Goal: Task Accomplishment & Management: Manage account settings

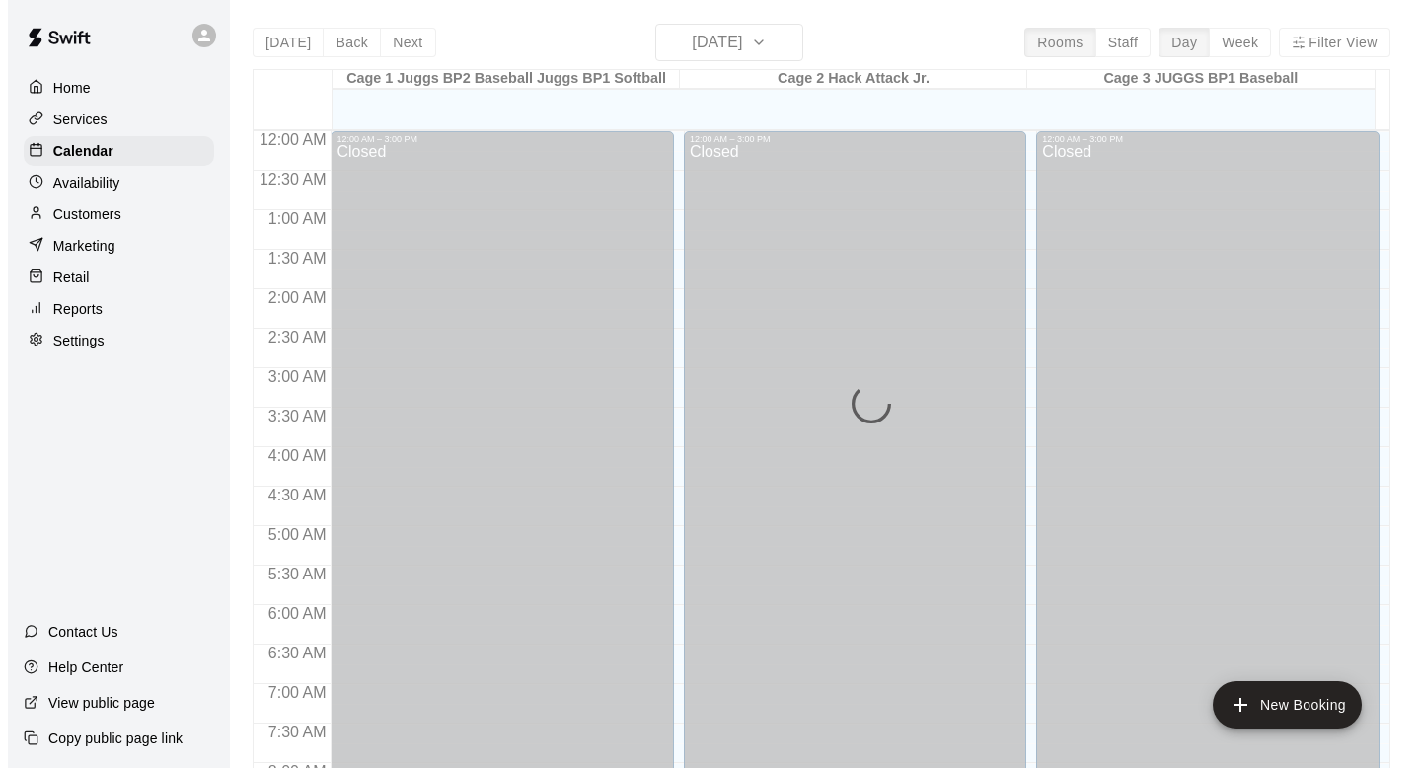
scroll to position [1177, 0]
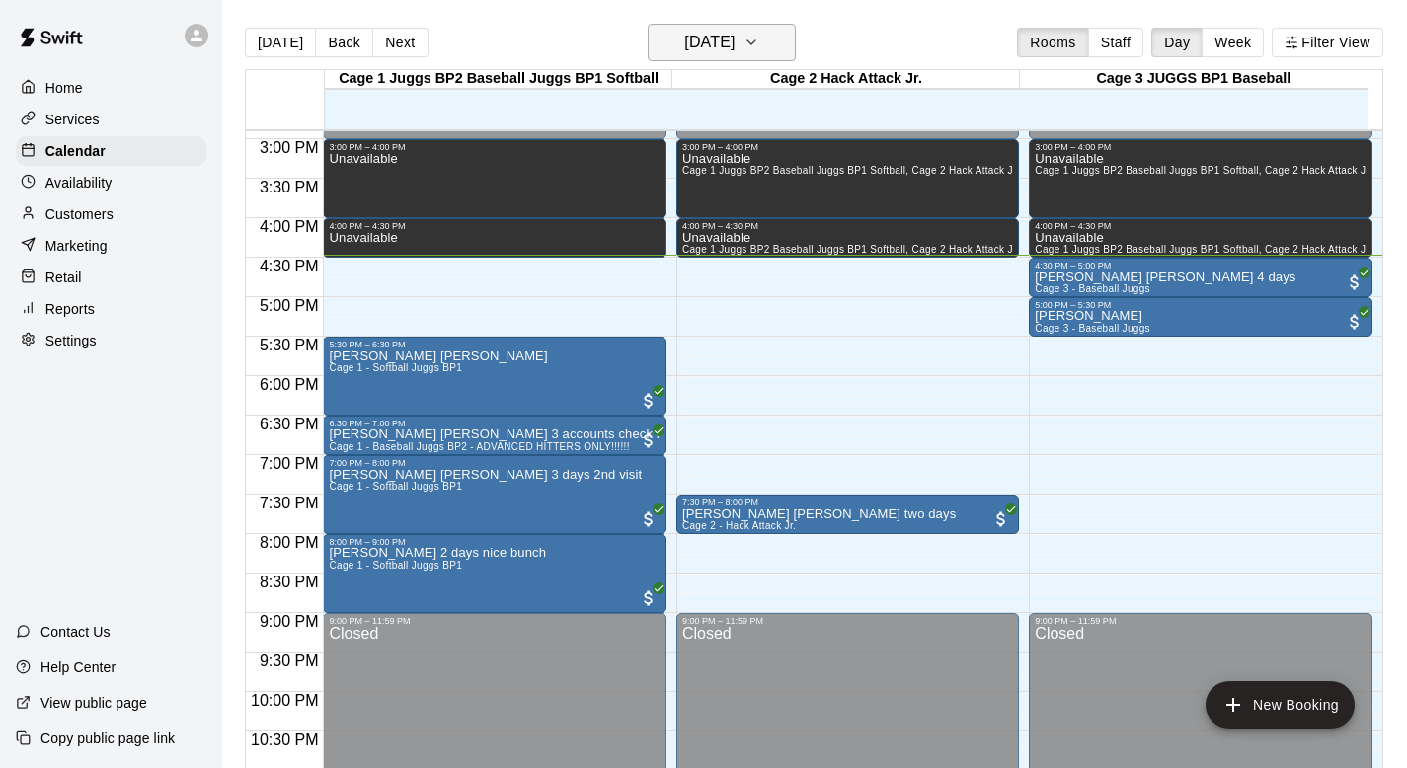
click at [755, 40] on icon "button" at bounding box center [751, 42] width 8 height 4
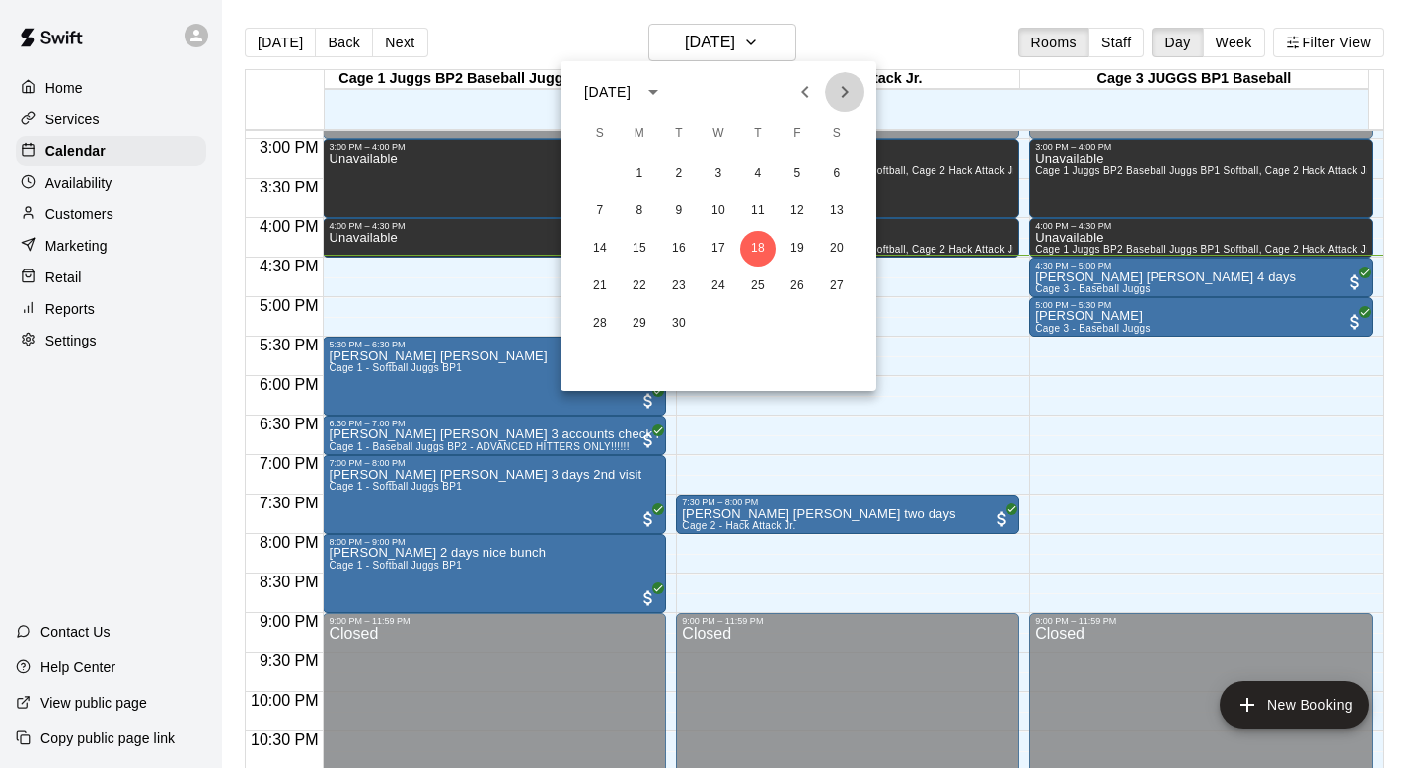
click at [841, 86] on icon "Next month" at bounding box center [845, 92] width 24 height 24
click at [638, 206] on button "3" at bounding box center [640, 211] width 36 height 36
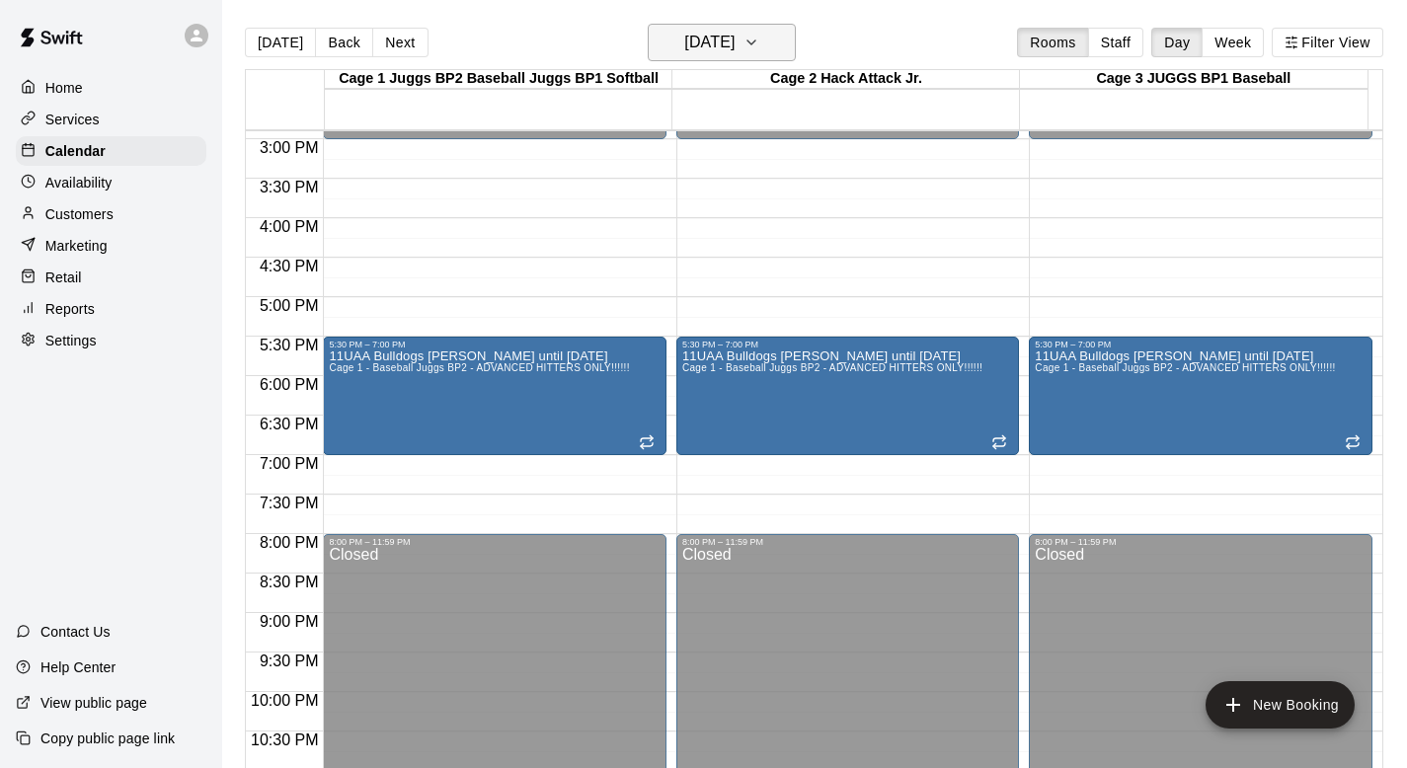
click at [759, 41] on icon "button" at bounding box center [751, 43] width 16 height 24
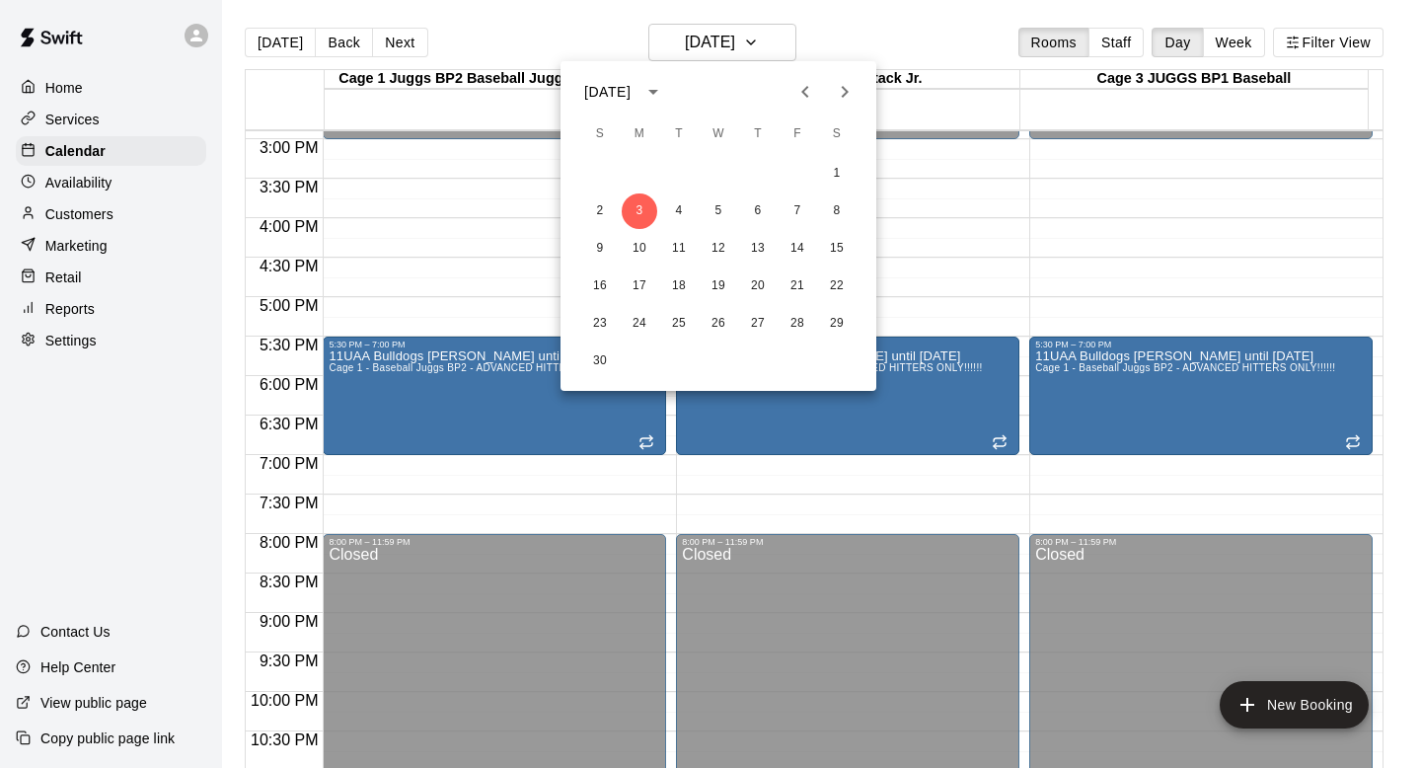
click at [846, 91] on icon "Next month" at bounding box center [845, 92] width 7 height 12
click at [788, 87] on button "Previous month" at bounding box center [805, 91] width 39 height 39
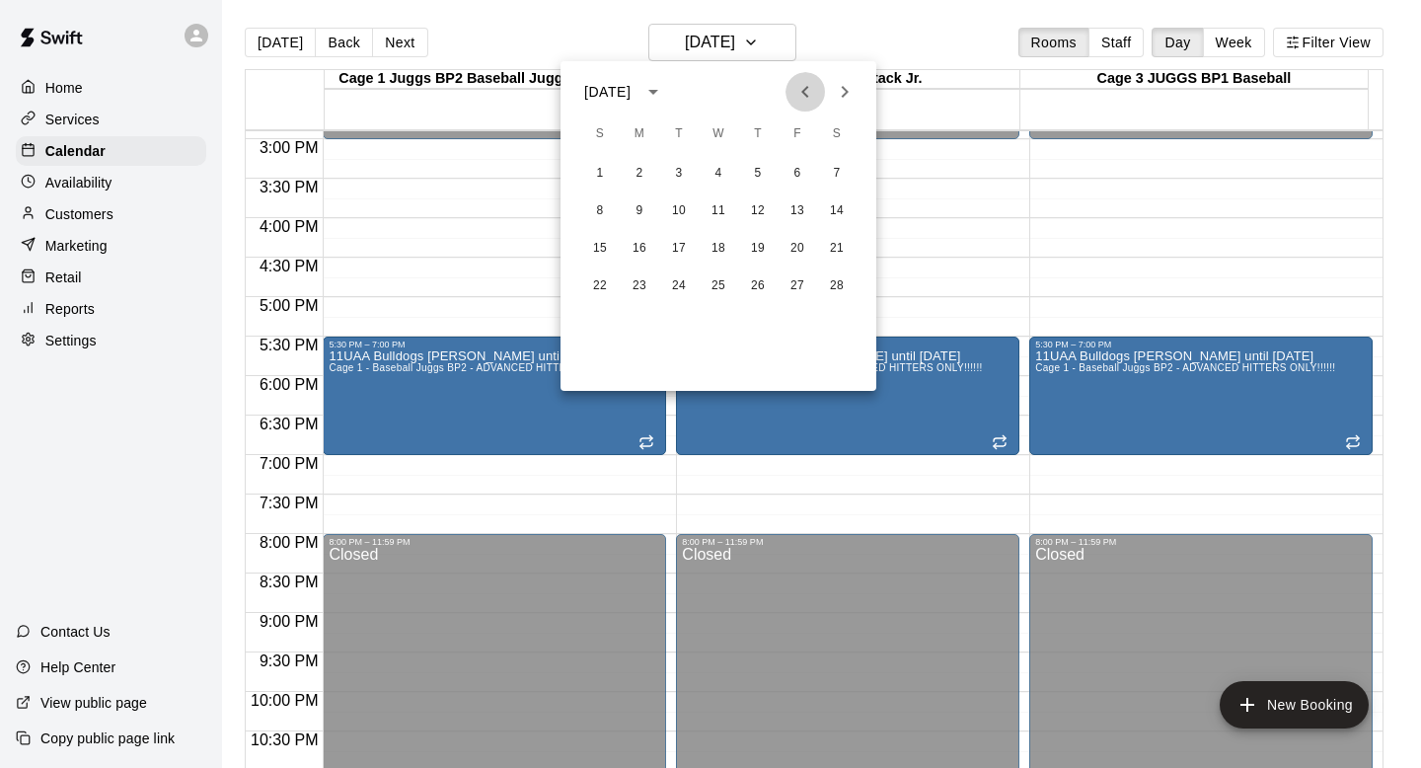
click at [788, 87] on button "Previous month" at bounding box center [805, 91] width 39 height 39
click at [849, 91] on icon "Next month" at bounding box center [845, 92] width 24 height 24
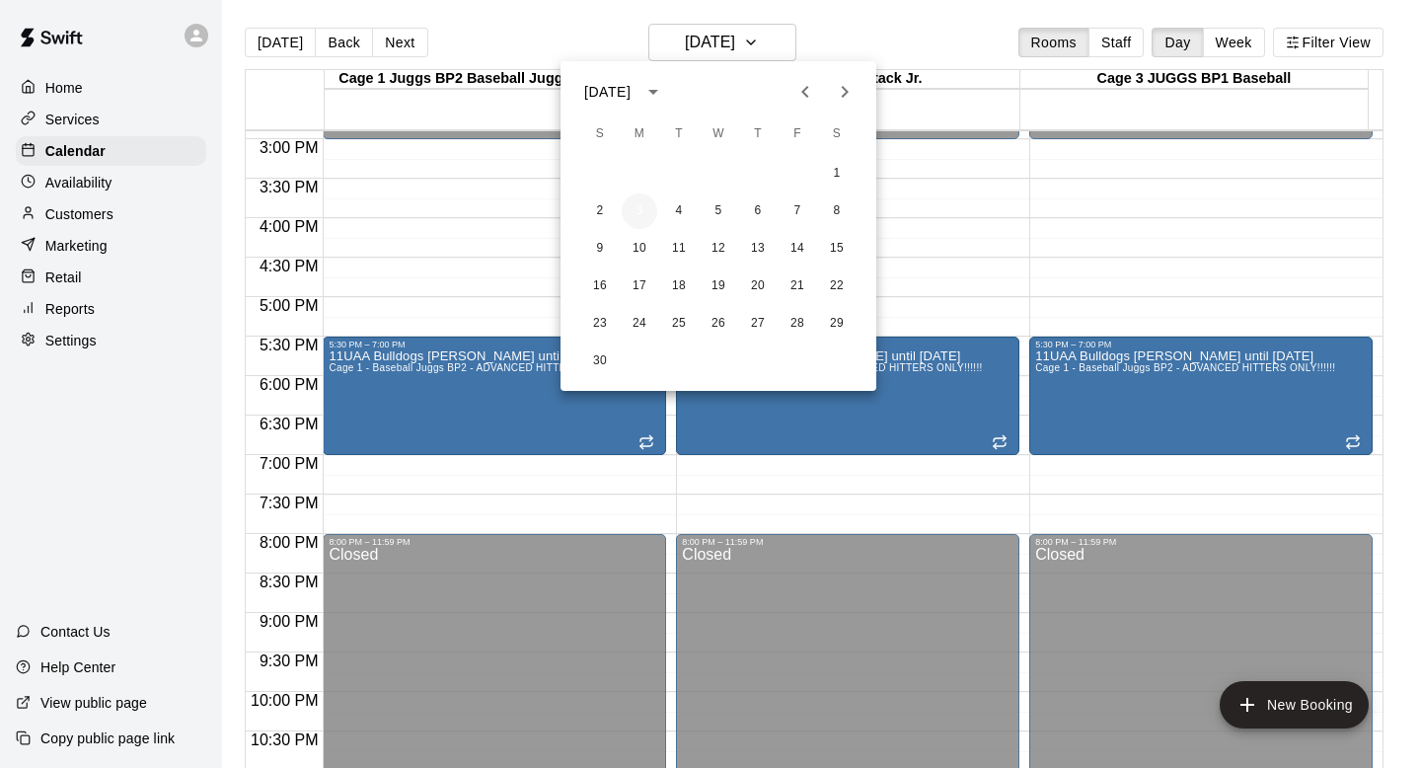
click at [635, 205] on button "3" at bounding box center [640, 211] width 36 height 36
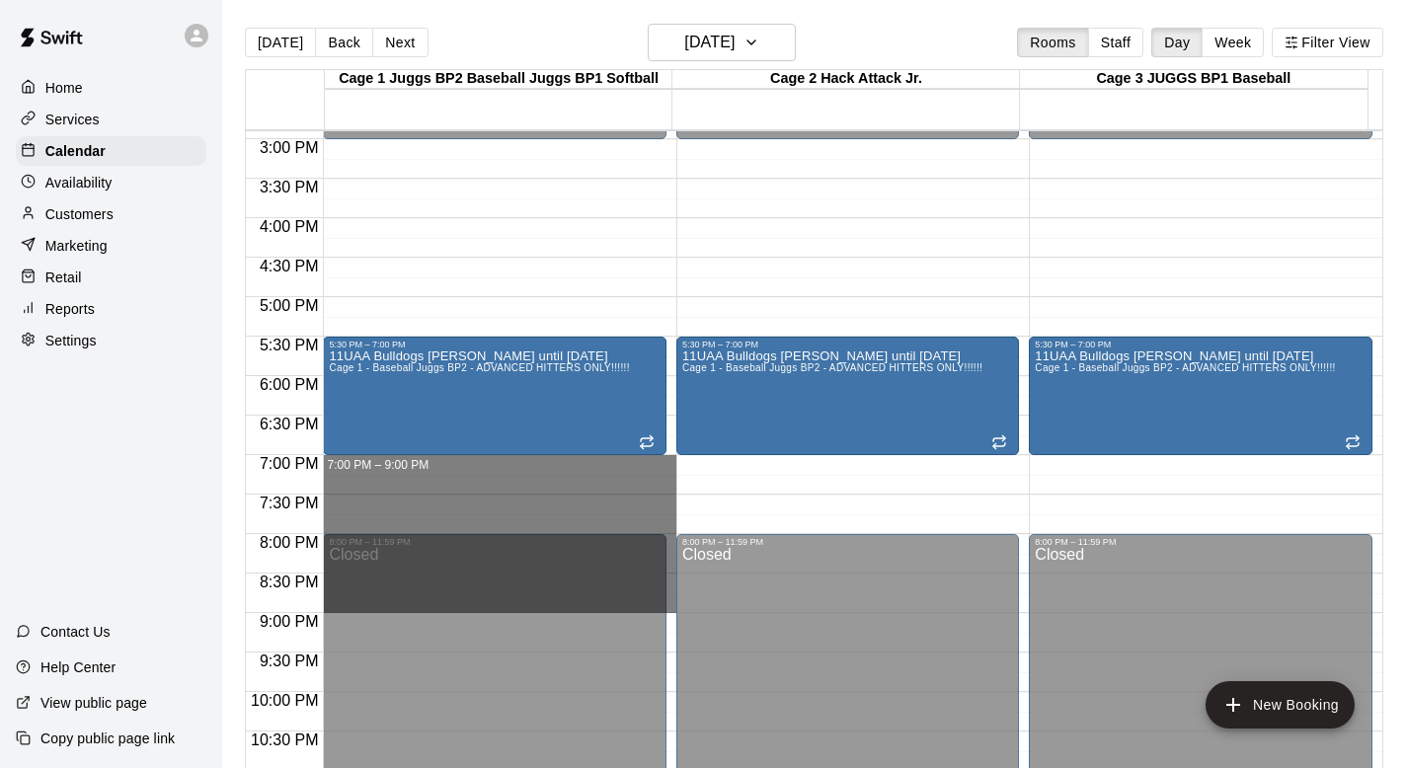
drag, startPoint x: 384, startPoint y: 463, endPoint x: 372, endPoint y: 602, distance: 139.7
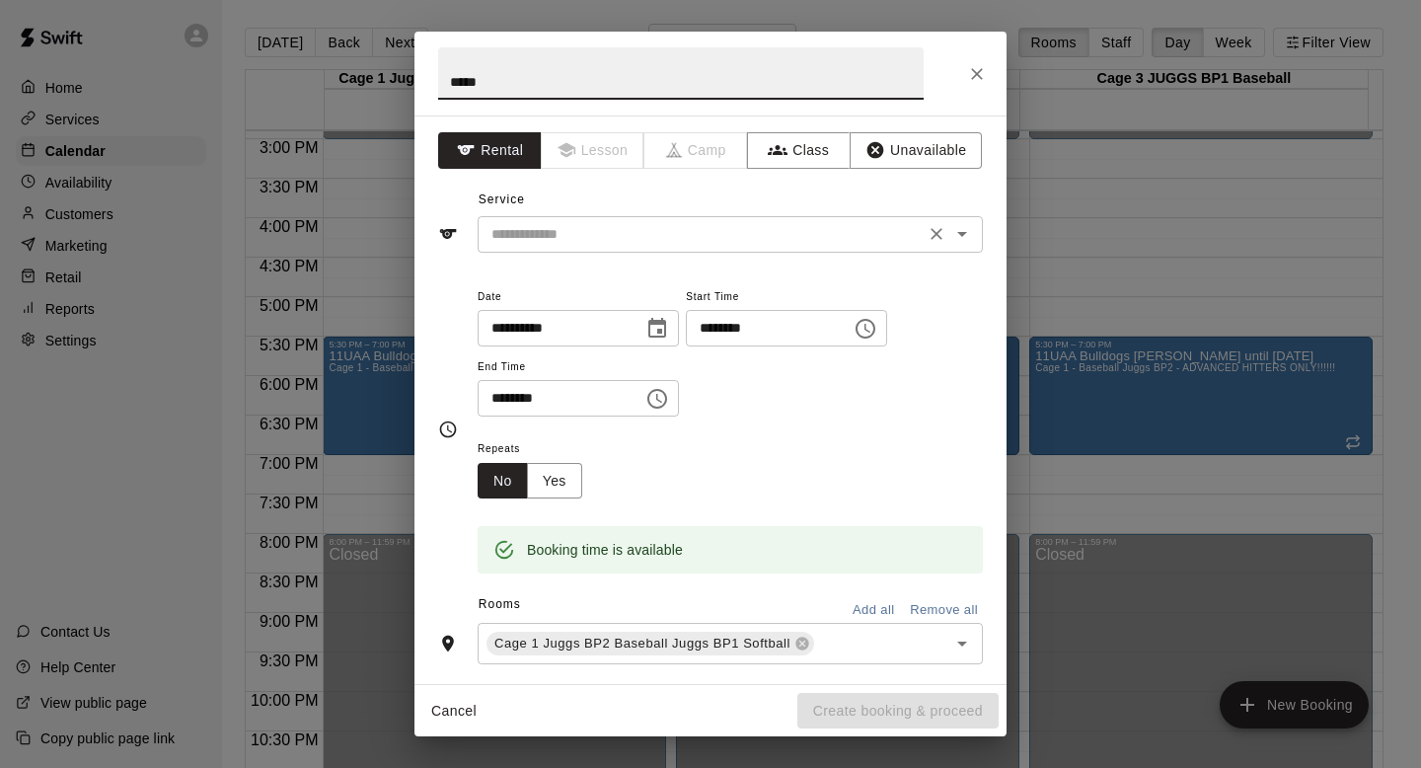
click at [951, 242] on icon "Open" at bounding box center [963, 234] width 24 height 24
type input "*****"
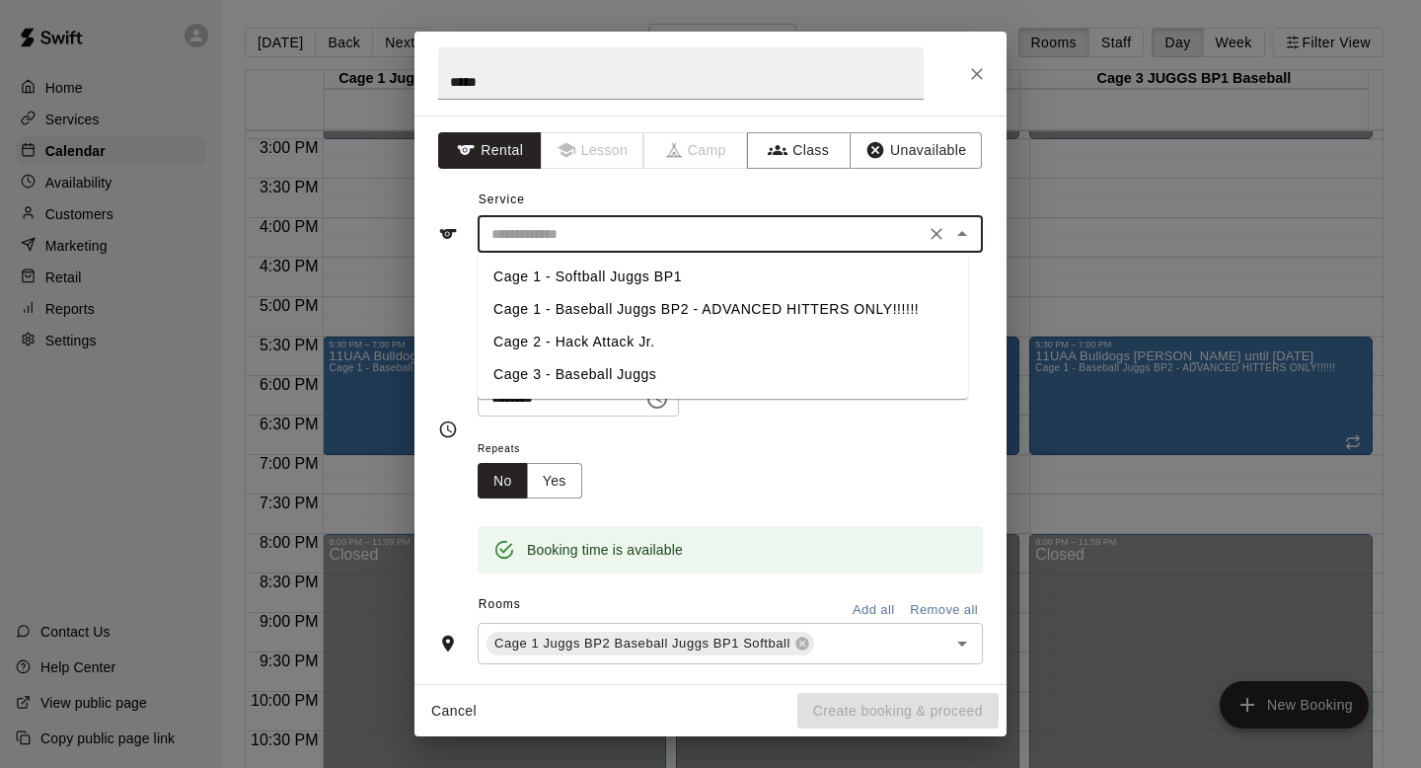
click at [652, 272] on li "Cage 1 - Softball Juggs BP1" at bounding box center [723, 277] width 491 height 33
type input "**********"
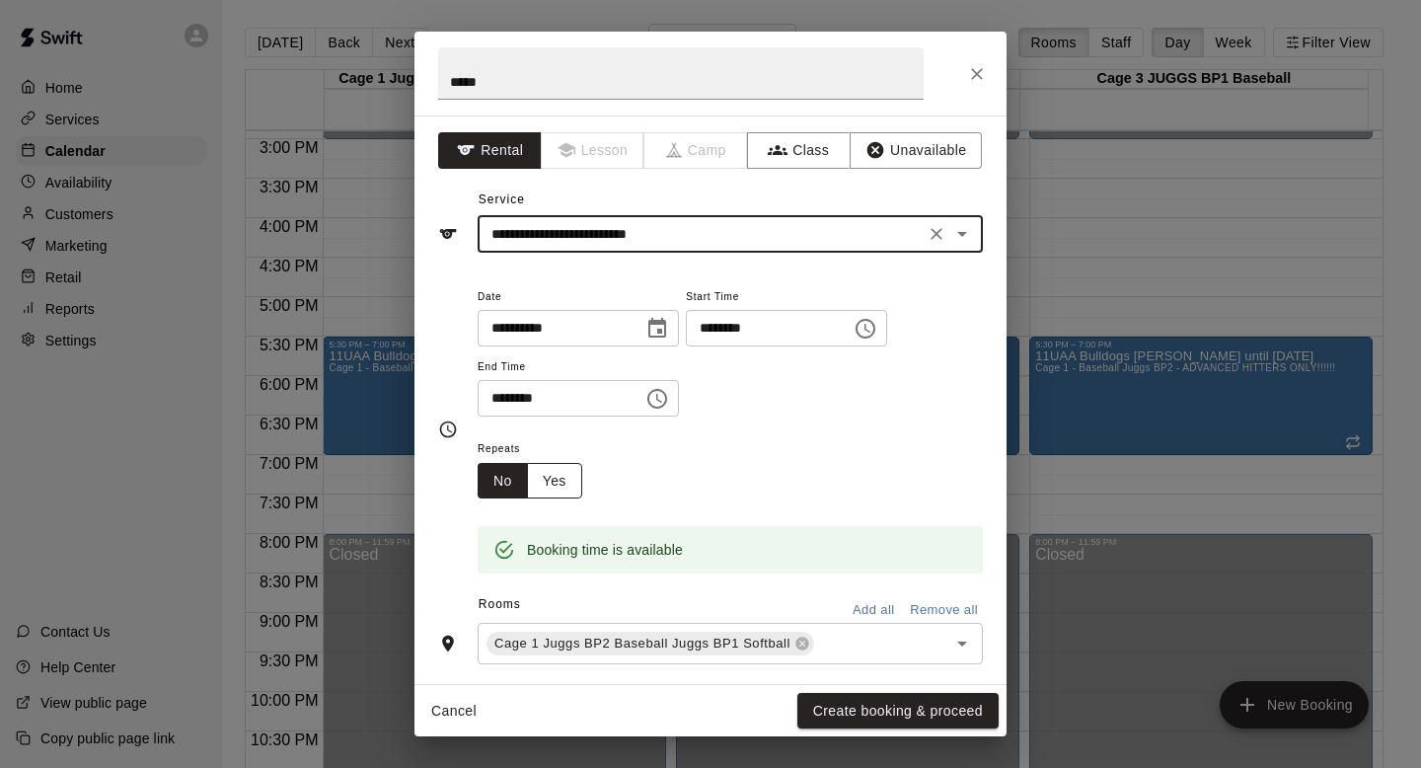
click at [565, 472] on button "Yes" at bounding box center [554, 481] width 55 height 37
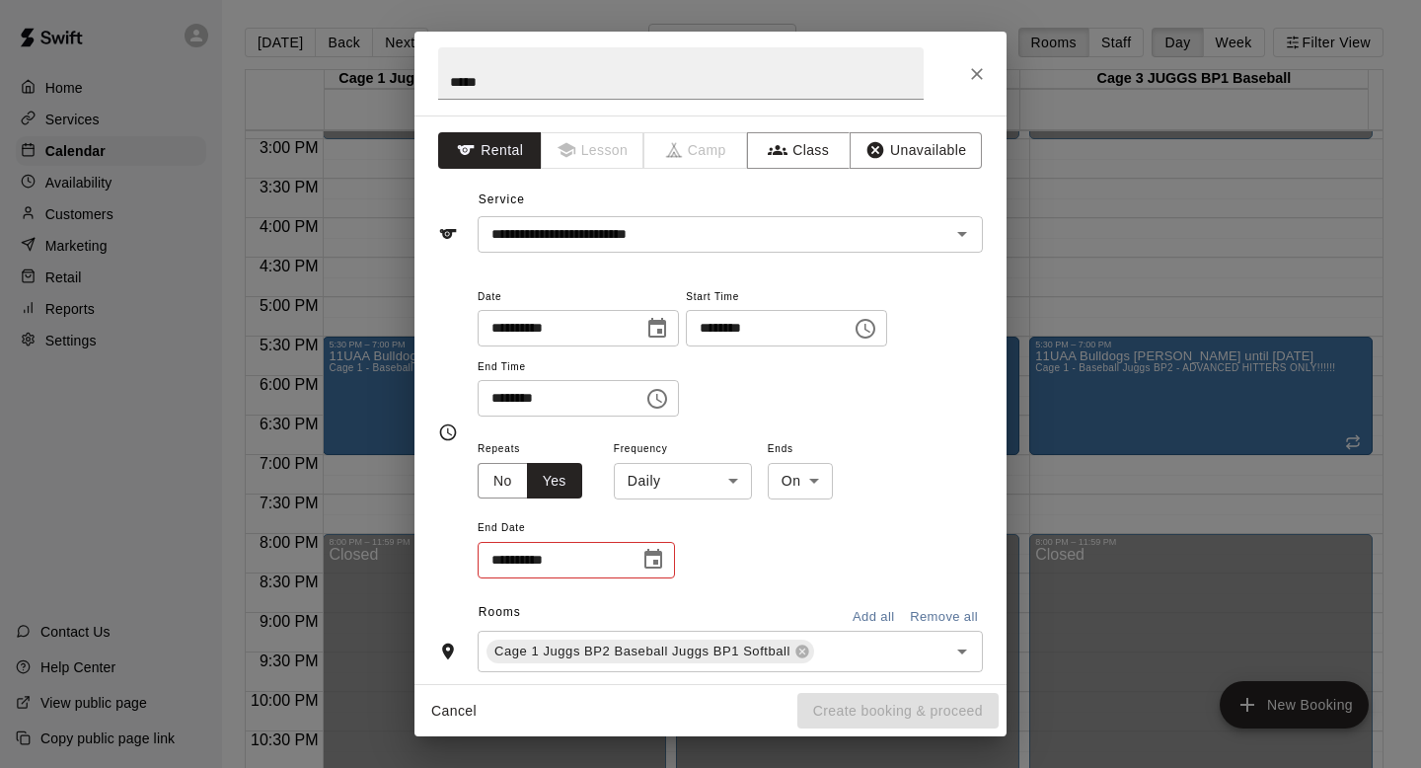
click at [731, 478] on body "Home Services Calendar Availability Customers Marketing Retail Reports Settings…" at bounding box center [710, 400] width 1421 height 800
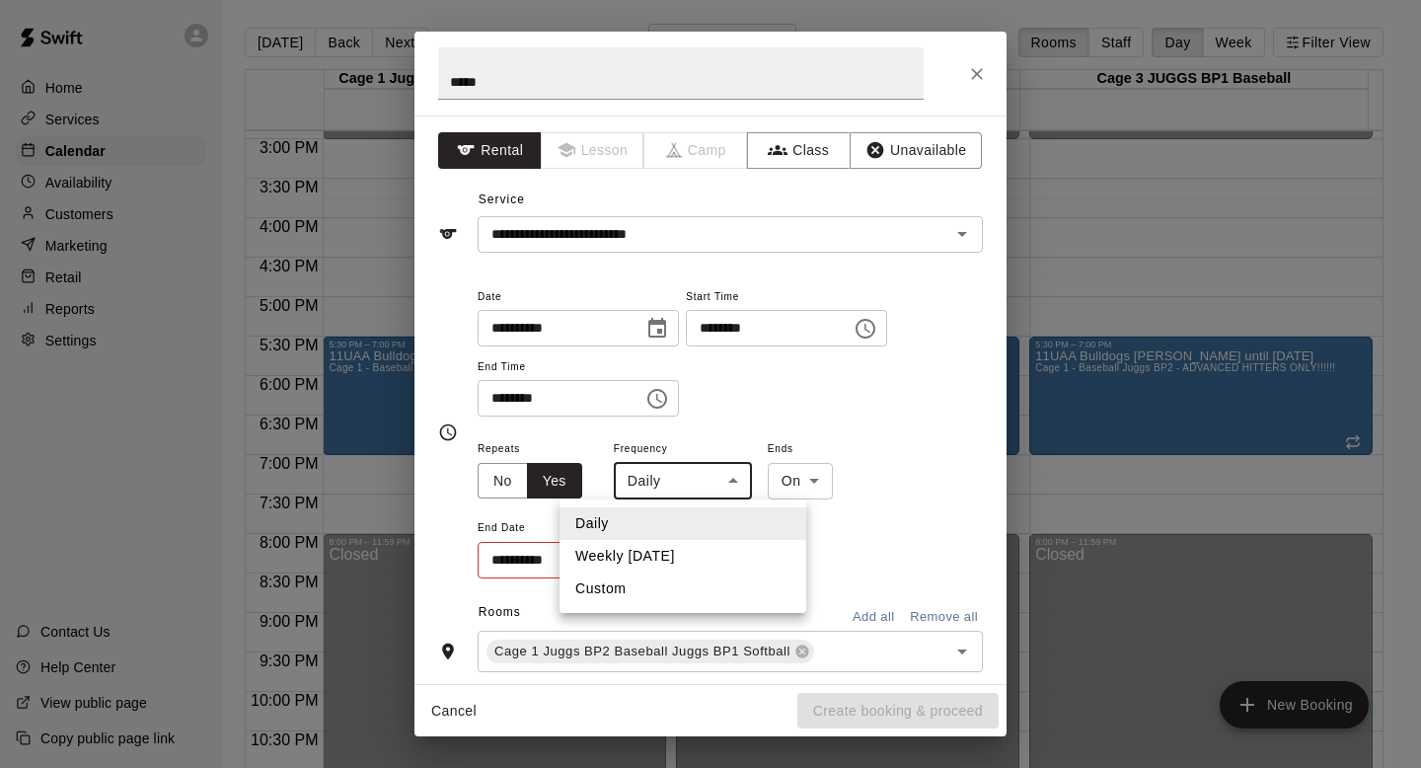
click at [653, 543] on li "Weekly [DATE]" at bounding box center [683, 556] width 247 height 33
type input "******"
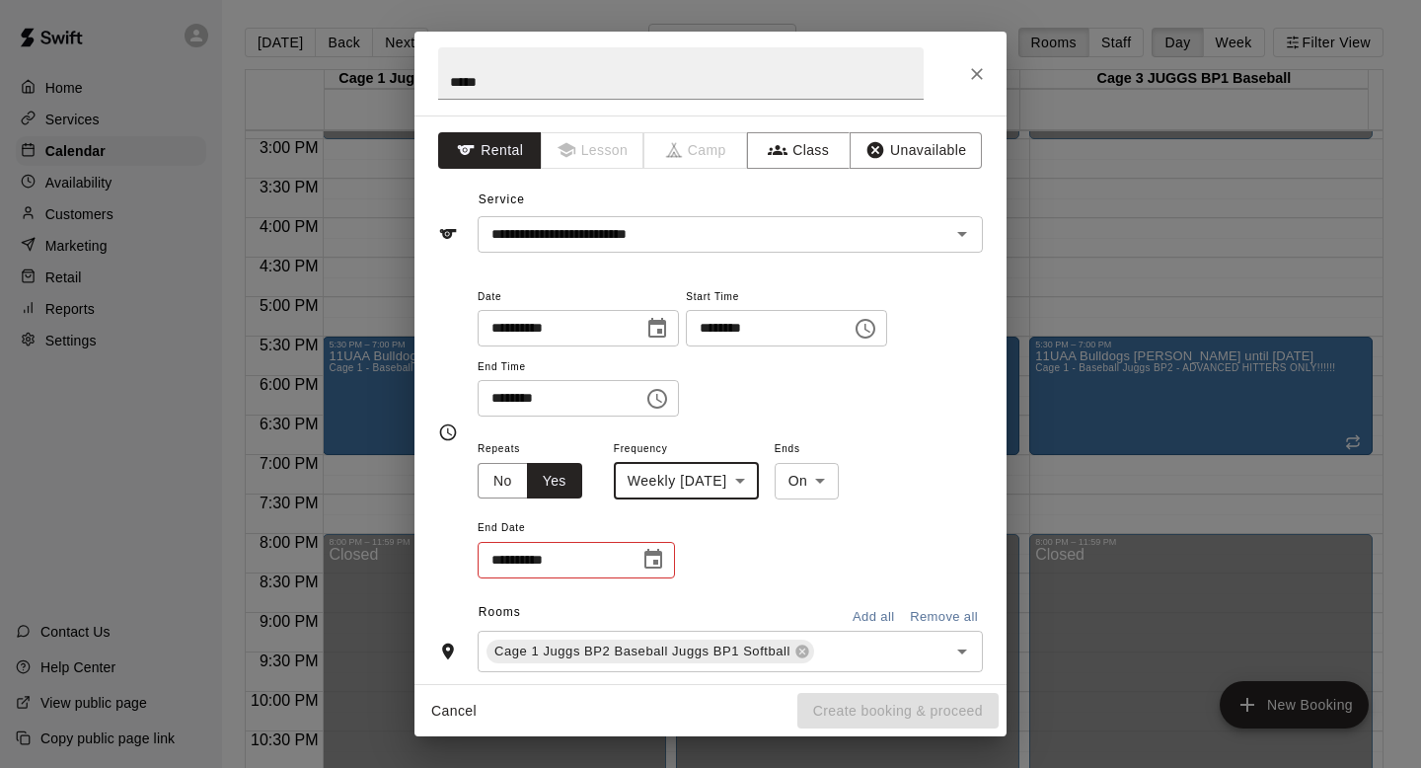
click at [650, 561] on icon "Choose date" at bounding box center [654, 560] width 24 height 24
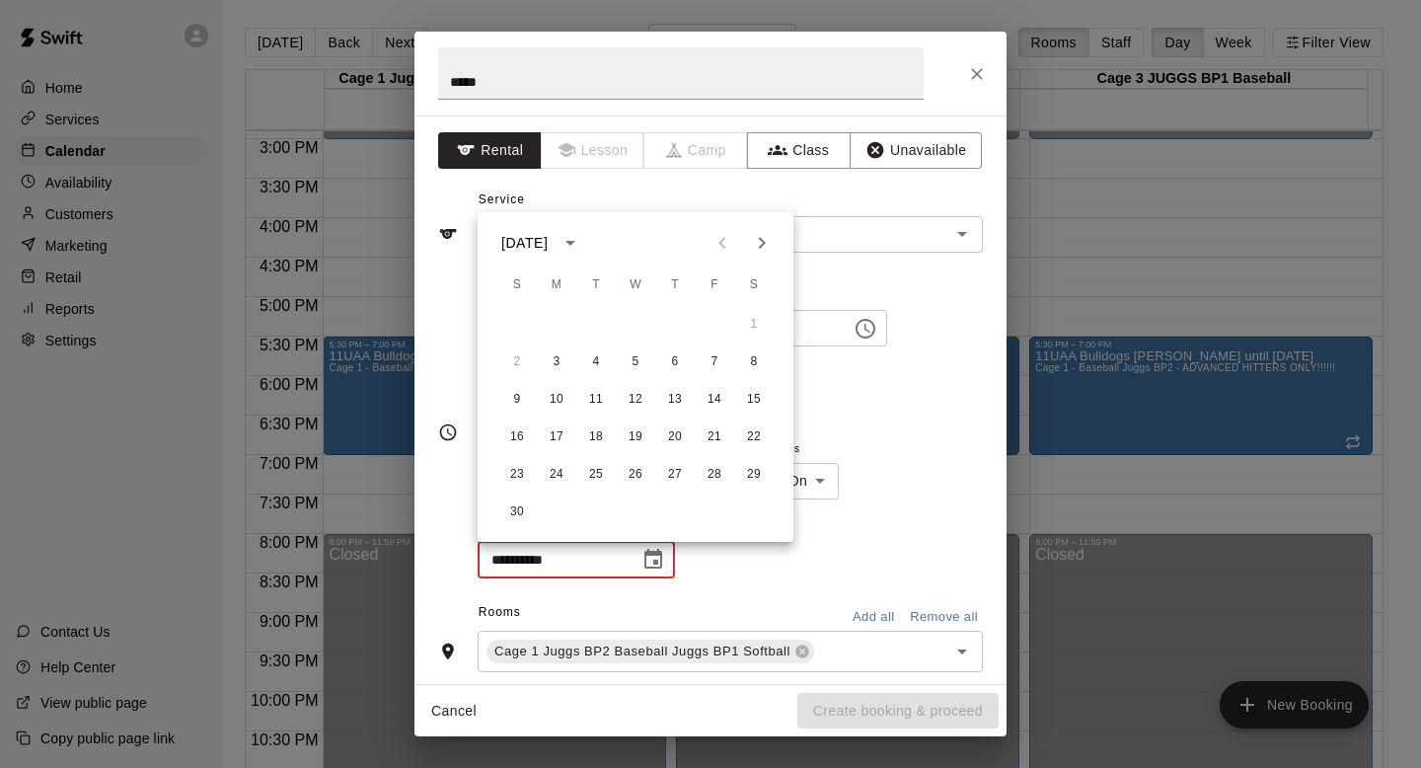
click at [757, 243] on icon "Next month" at bounding box center [762, 243] width 24 height 24
click at [507, 470] on button "29" at bounding box center [517, 475] width 36 height 36
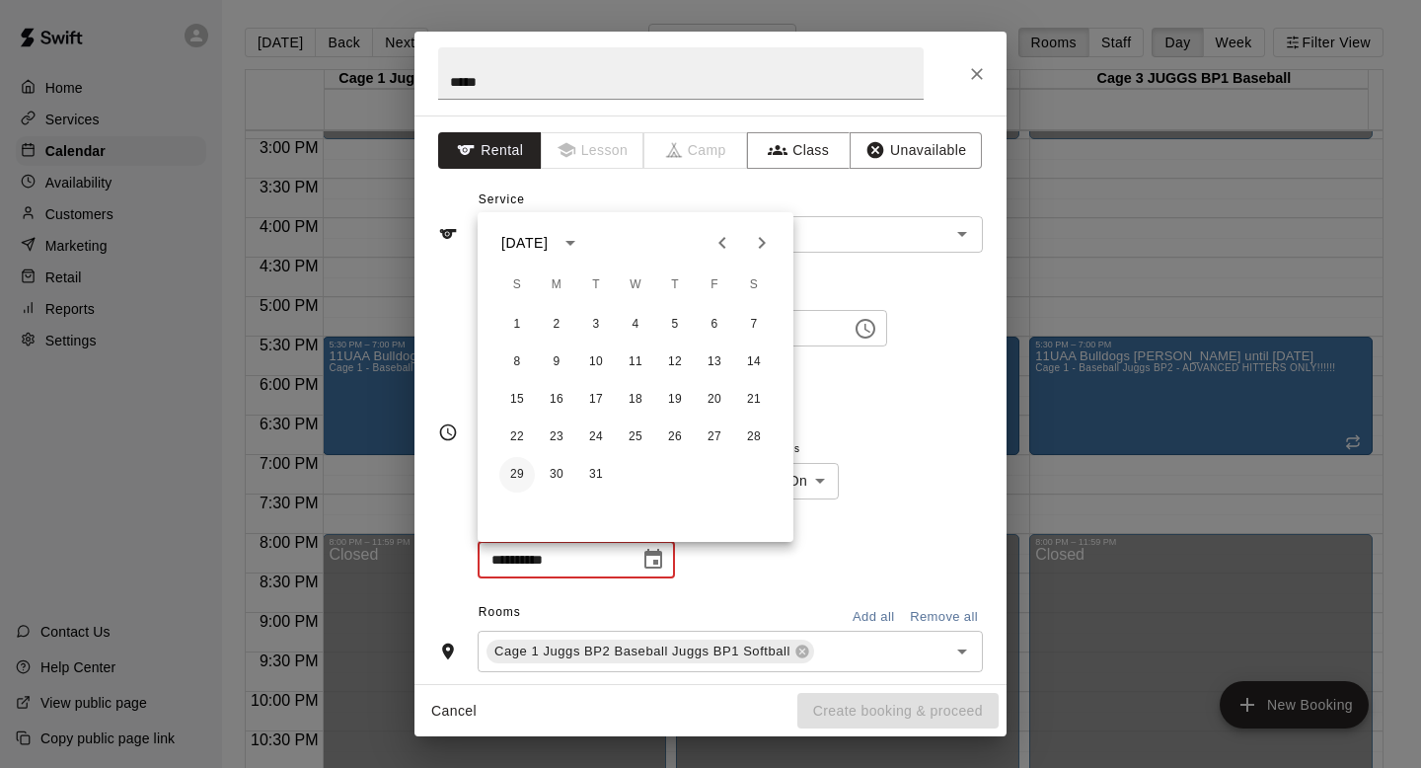
type input "**********"
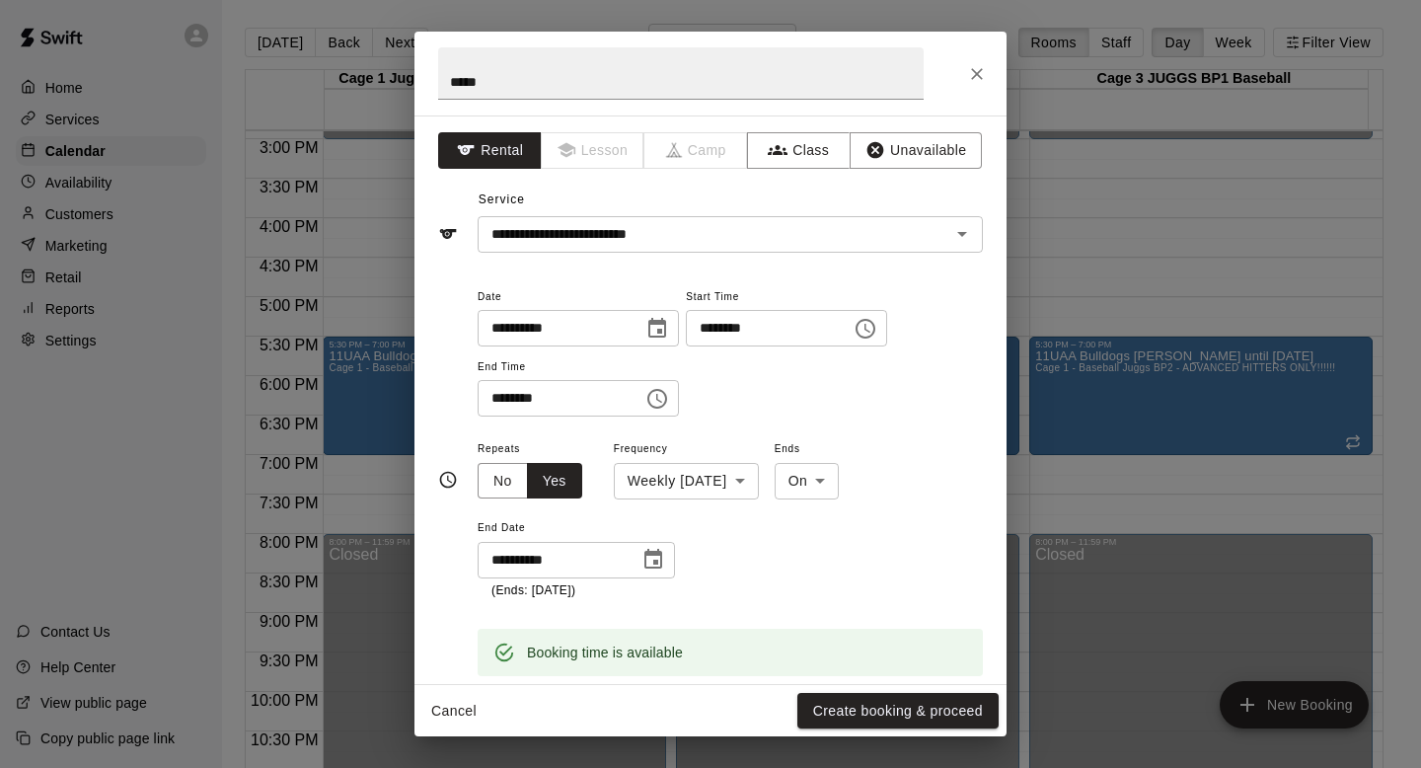
click at [656, 562] on icon "Choose date, selected date is Mar 29, 2026" at bounding box center [654, 559] width 18 height 20
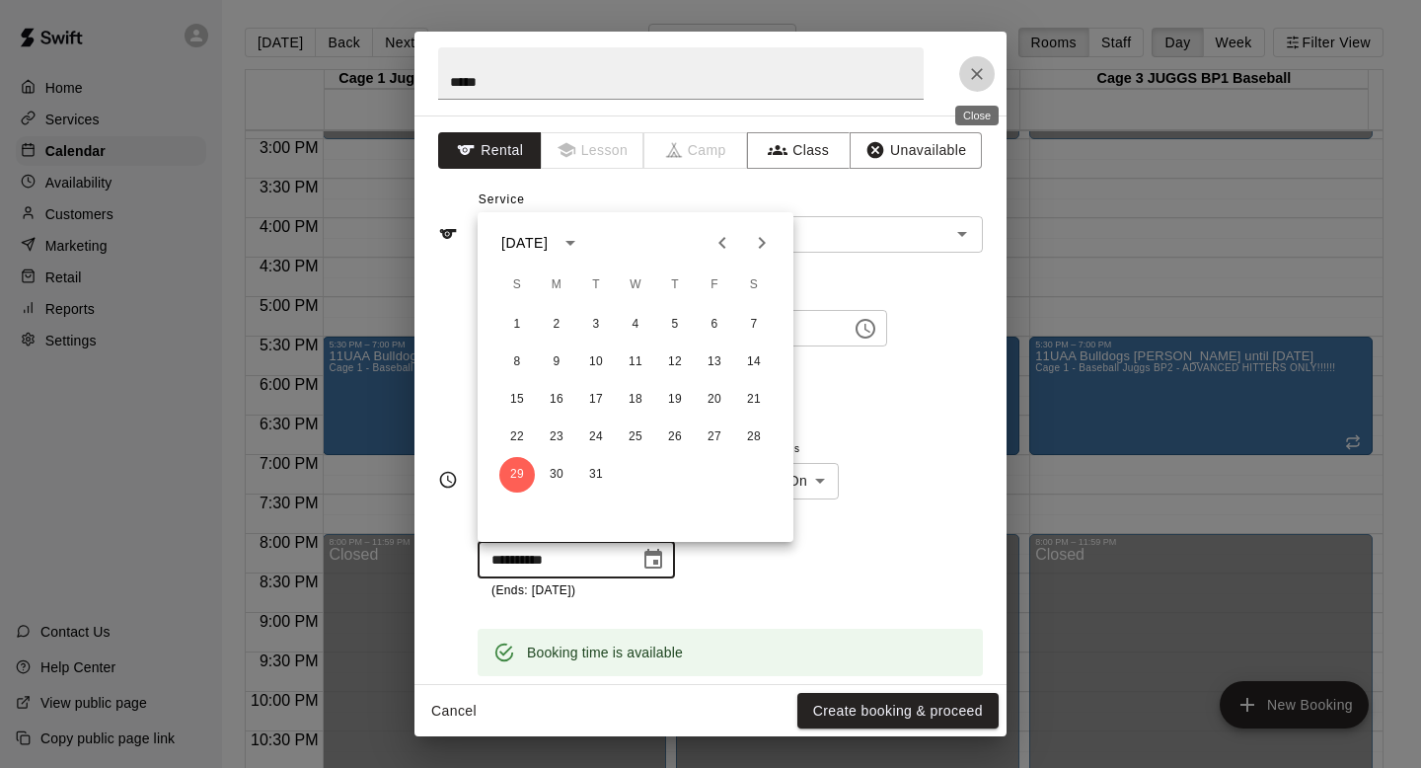
click at [967, 68] on icon "Close" at bounding box center [977, 74] width 20 height 20
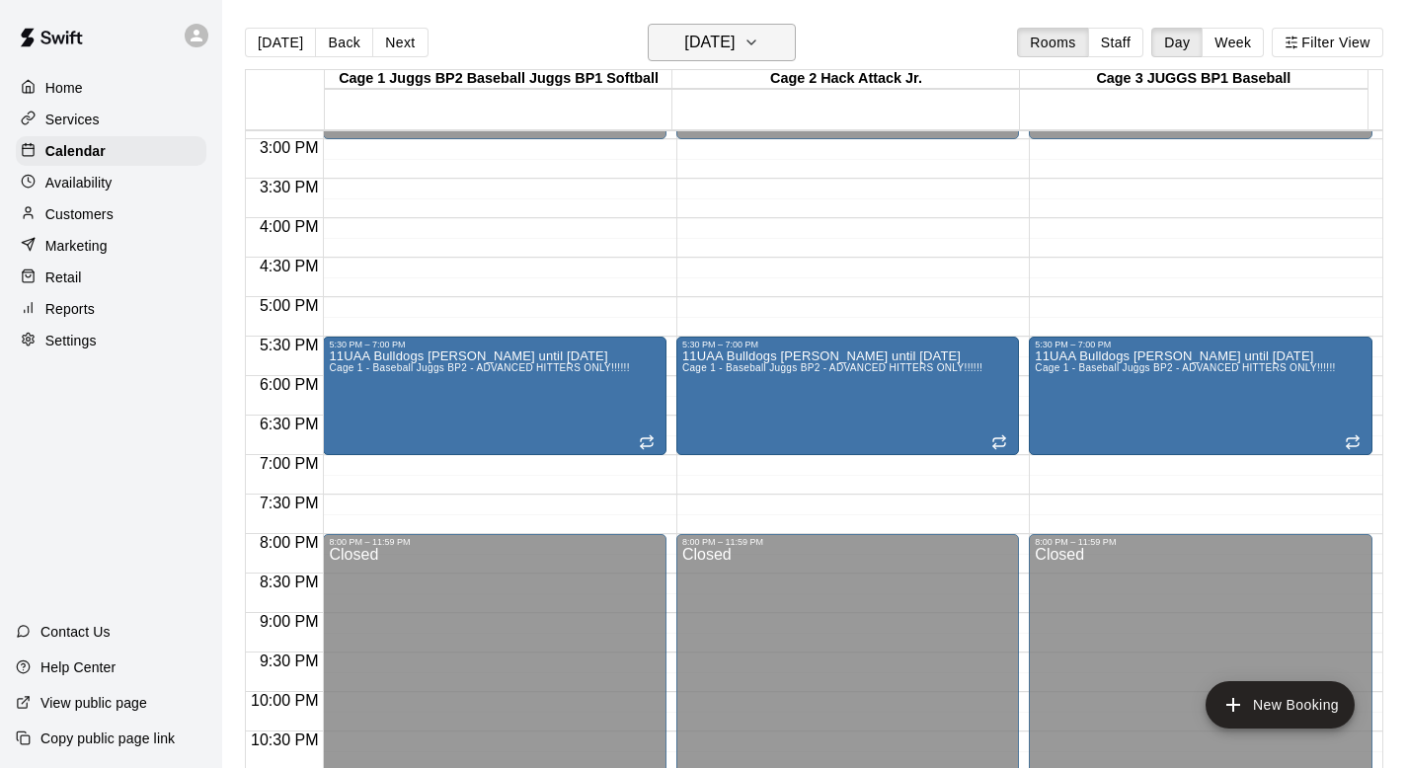
click at [777, 54] on button "[DATE]" at bounding box center [722, 43] width 148 height 38
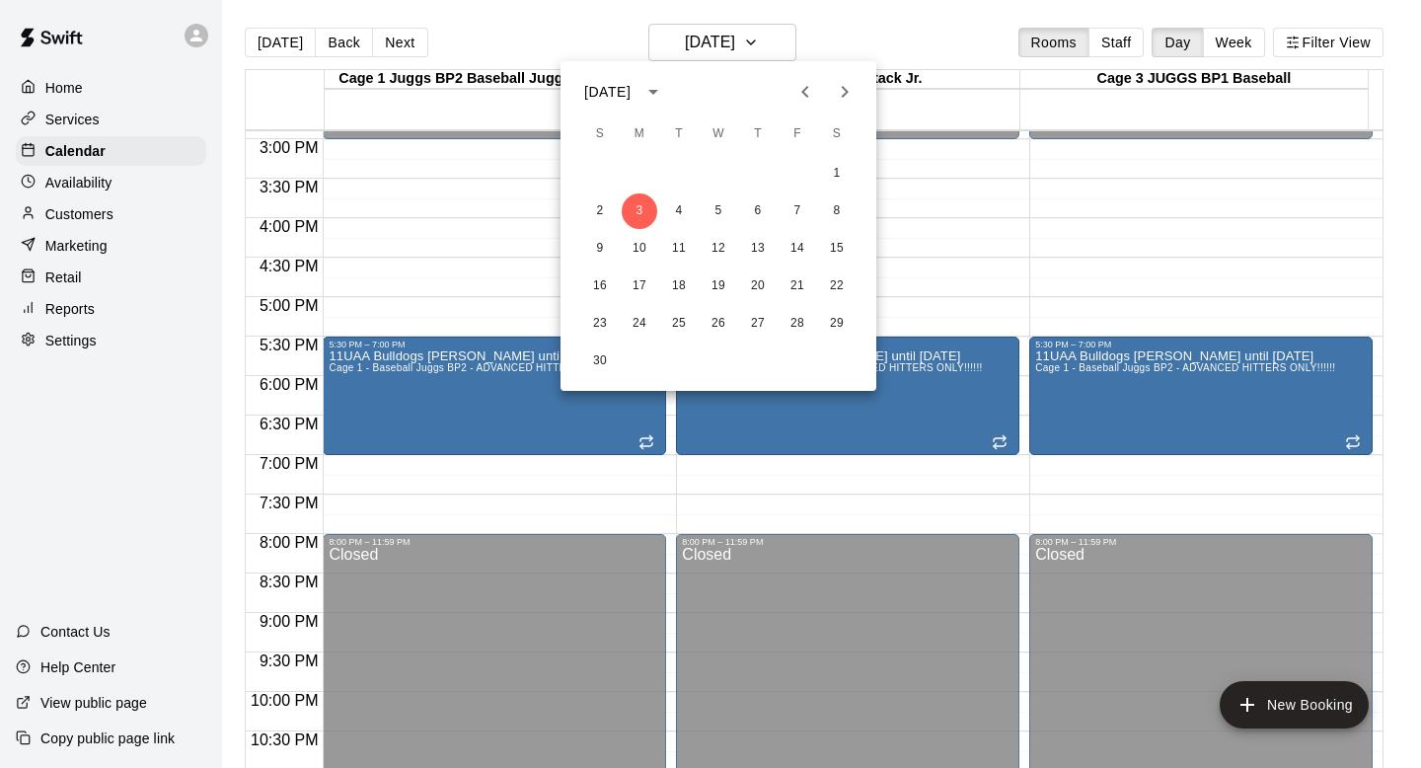
click at [855, 96] on icon "Next month" at bounding box center [845, 92] width 24 height 24
click at [834, 93] on icon "Next month" at bounding box center [845, 92] width 24 height 24
click at [843, 89] on icon "Next month" at bounding box center [845, 92] width 24 height 24
click at [839, 83] on icon "Next month" at bounding box center [845, 92] width 24 height 24
click at [790, 100] on button "Previous month" at bounding box center [805, 91] width 39 height 39
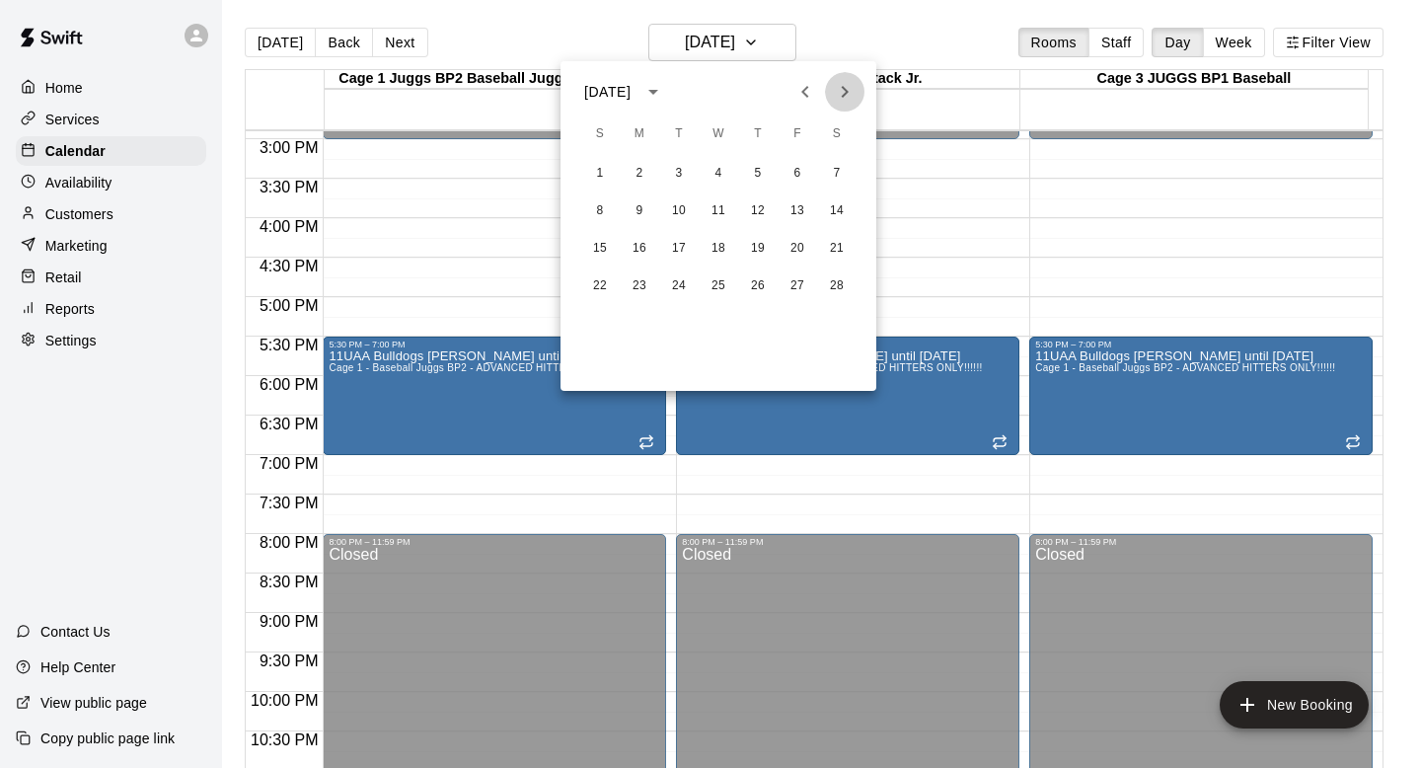
click at [847, 82] on icon "Next month" at bounding box center [845, 92] width 24 height 24
click at [665, 88] on icon "calendar view is open, switch to year view" at bounding box center [654, 92] width 24 height 24
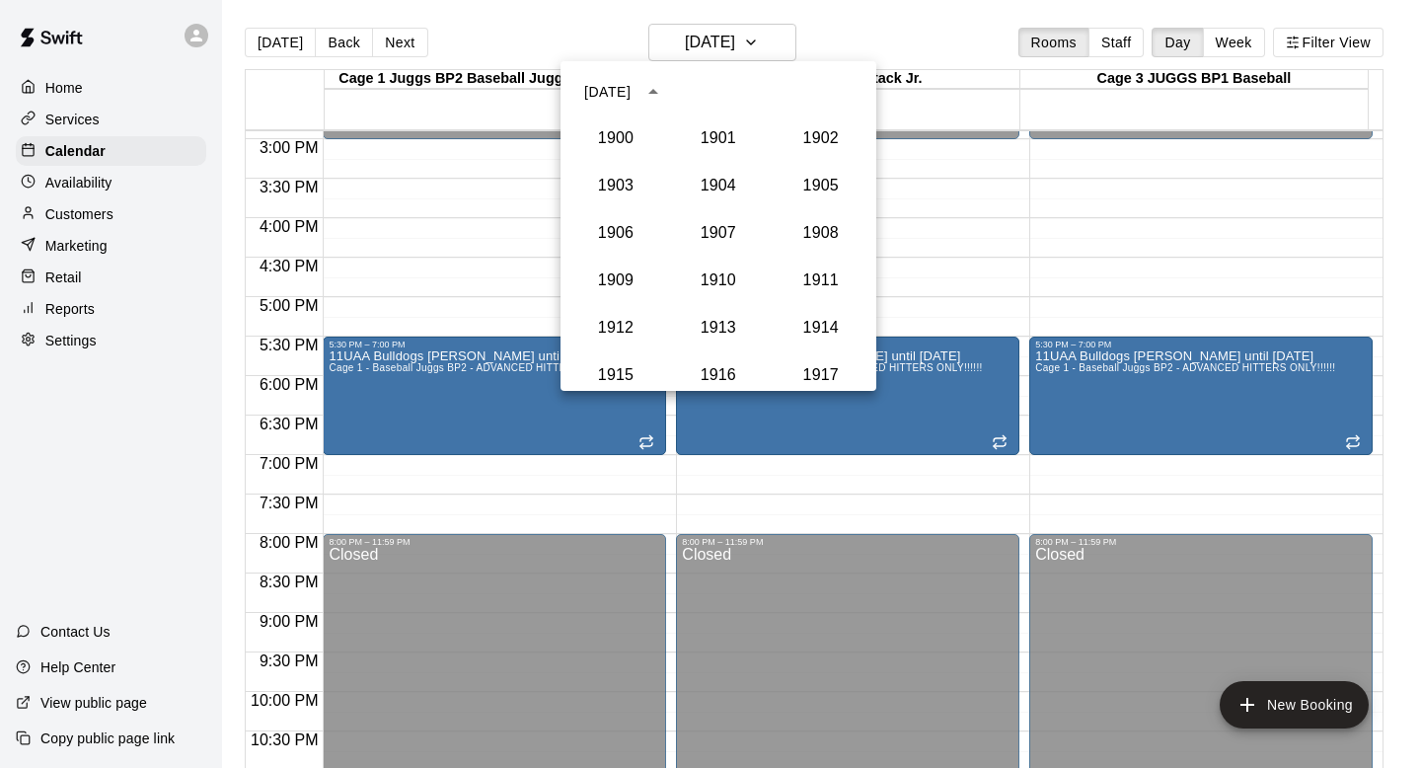
scroll to position [1828, 0]
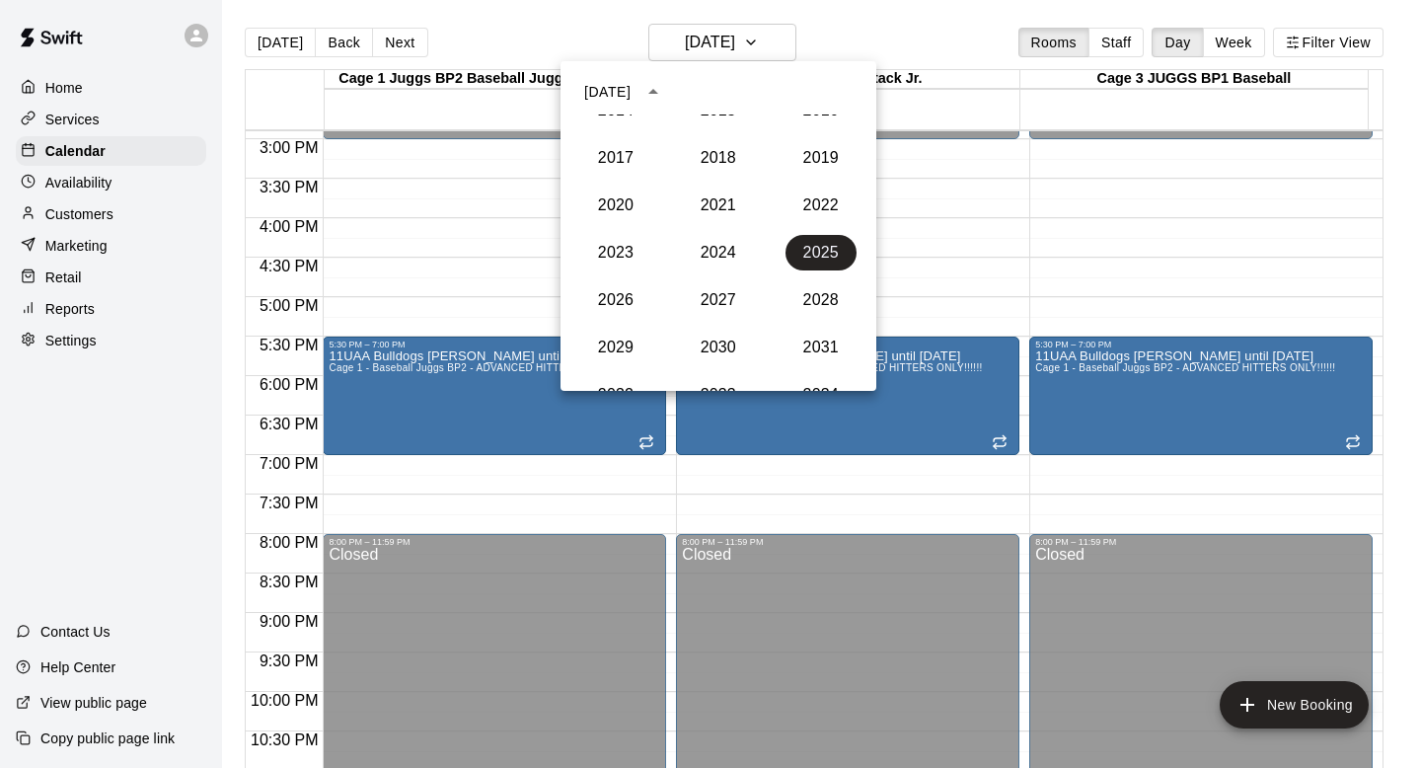
click at [783, 30] on div at bounding box center [710, 384] width 1421 height 768
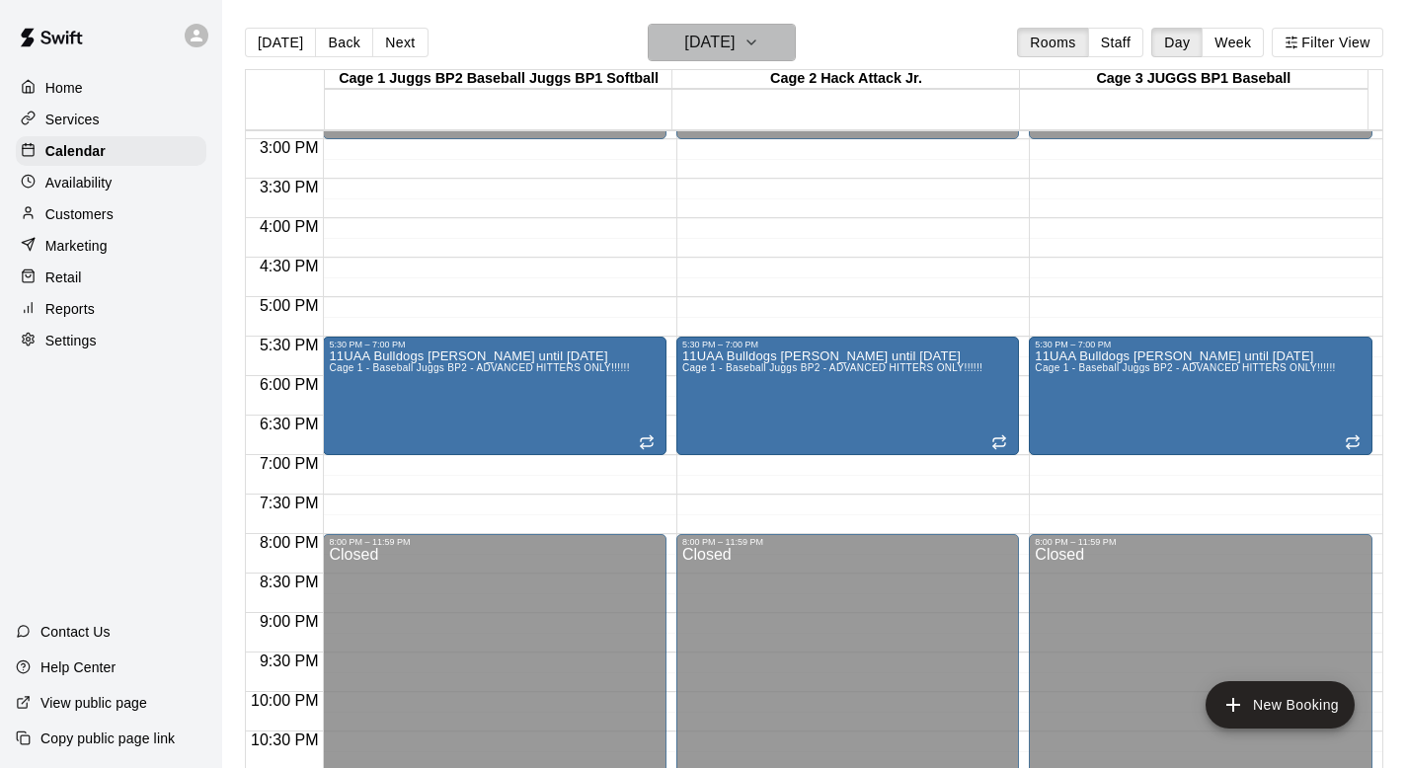
click at [779, 26] on button "[DATE]" at bounding box center [722, 43] width 148 height 38
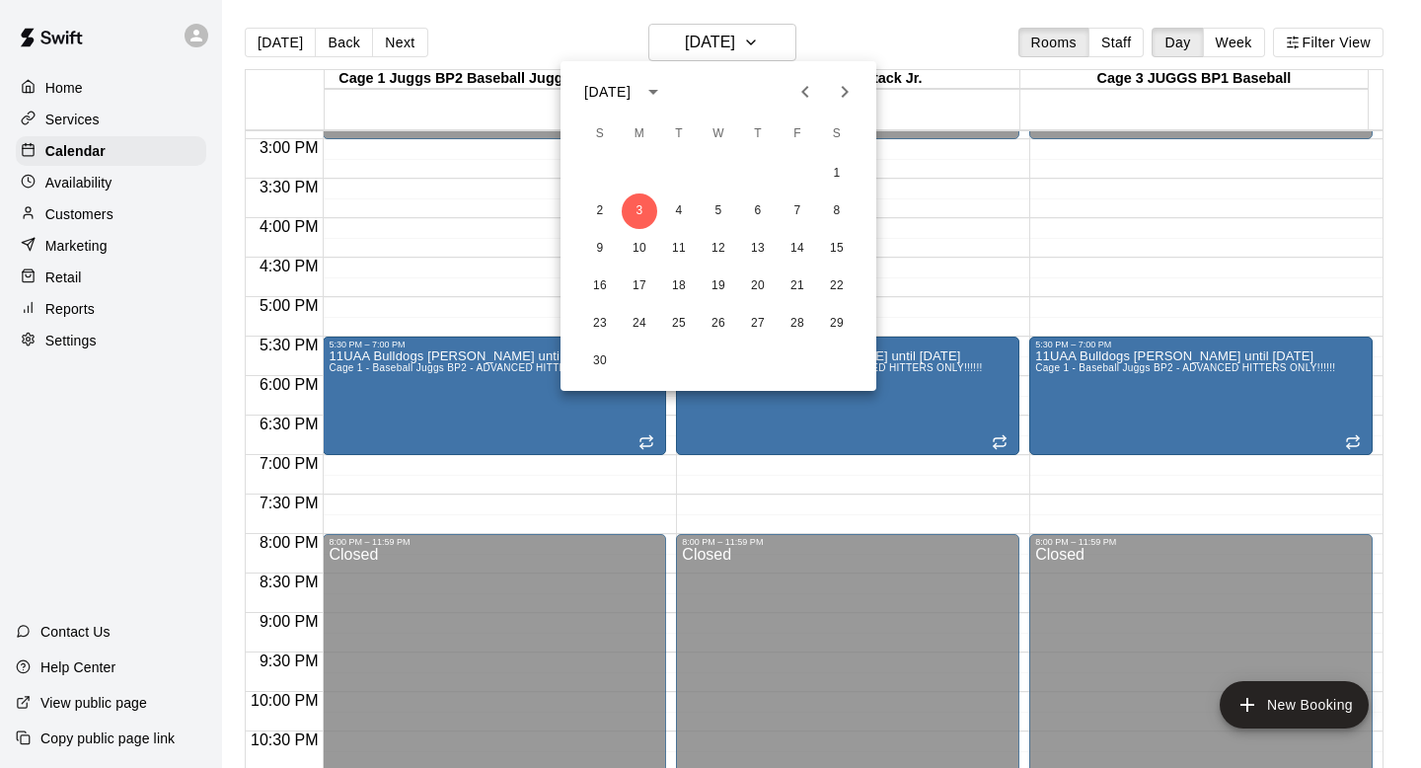
click at [835, 93] on icon "Next month" at bounding box center [845, 92] width 24 height 24
click at [811, 96] on icon "Previous month" at bounding box center [806, 92] width 24 height 24
drag, startPoint x: 373, startPoint y: 458, endPoint x: 367, endPoint y: 584, distance: 126.5
click at [367, 584] on div at bounding box center [710, 384] width 1421 height 768
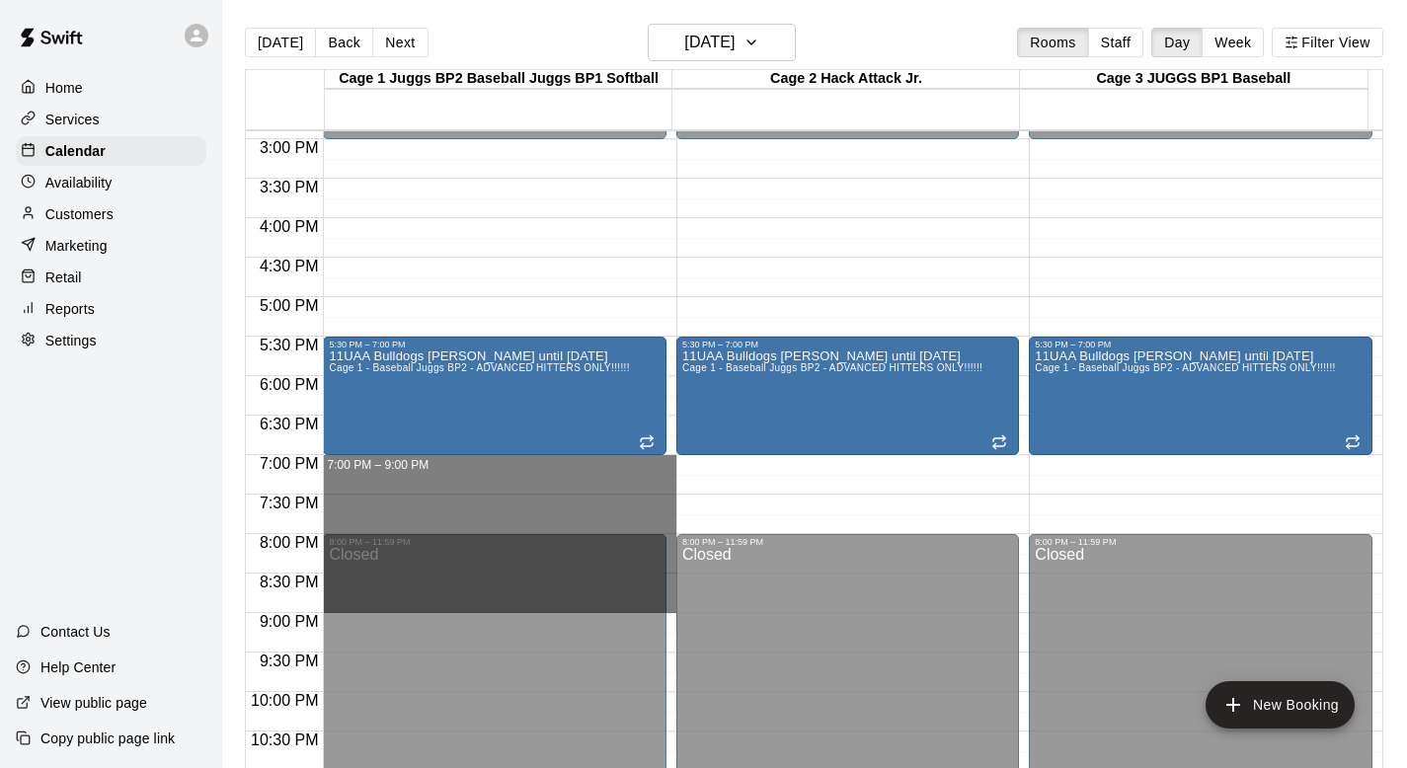
drag, startPoint x: 359, startPoint y: 461, endPoint x: 357, endPoint y: 610, distance: 149.1
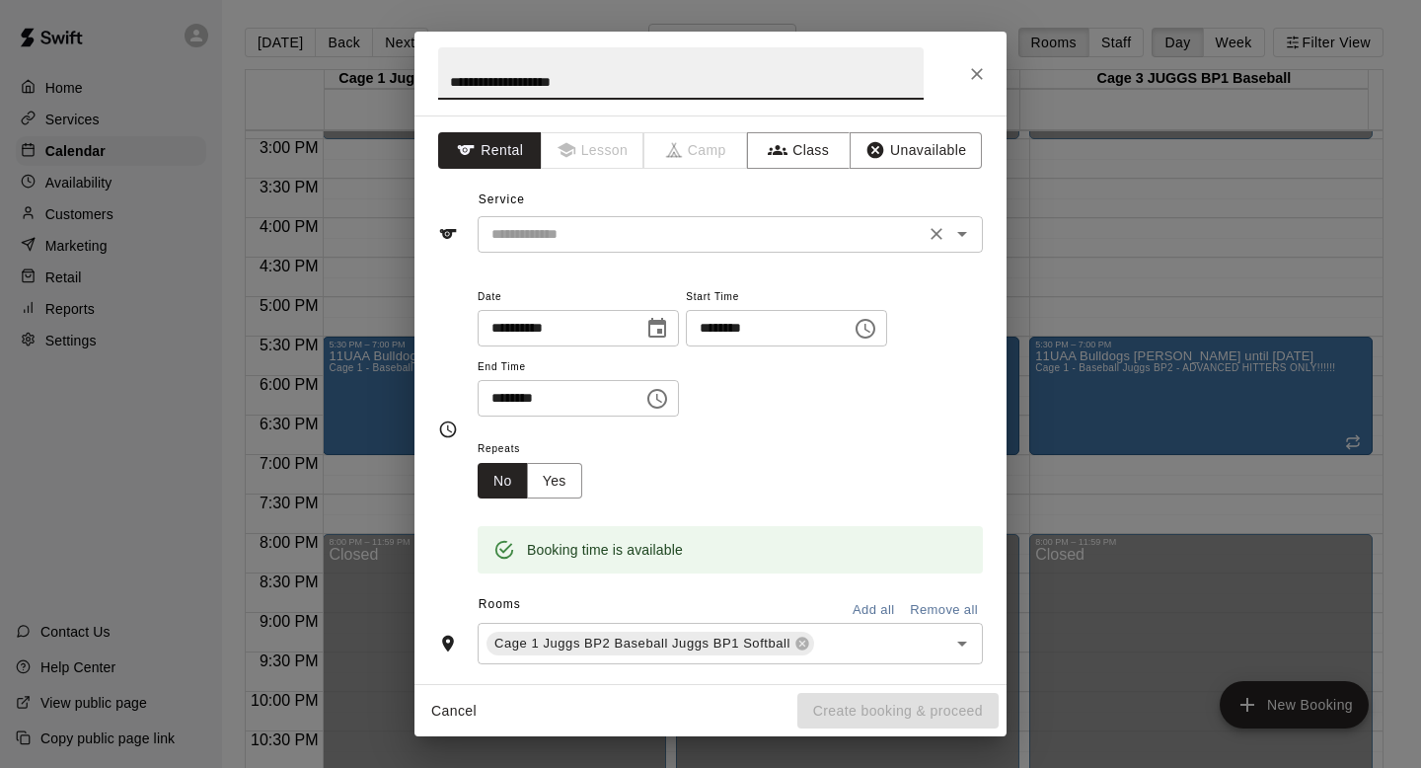
click at [949, 220] on button "Open" at bounding box center [963, 234] width 28 height 28
type input "**********"
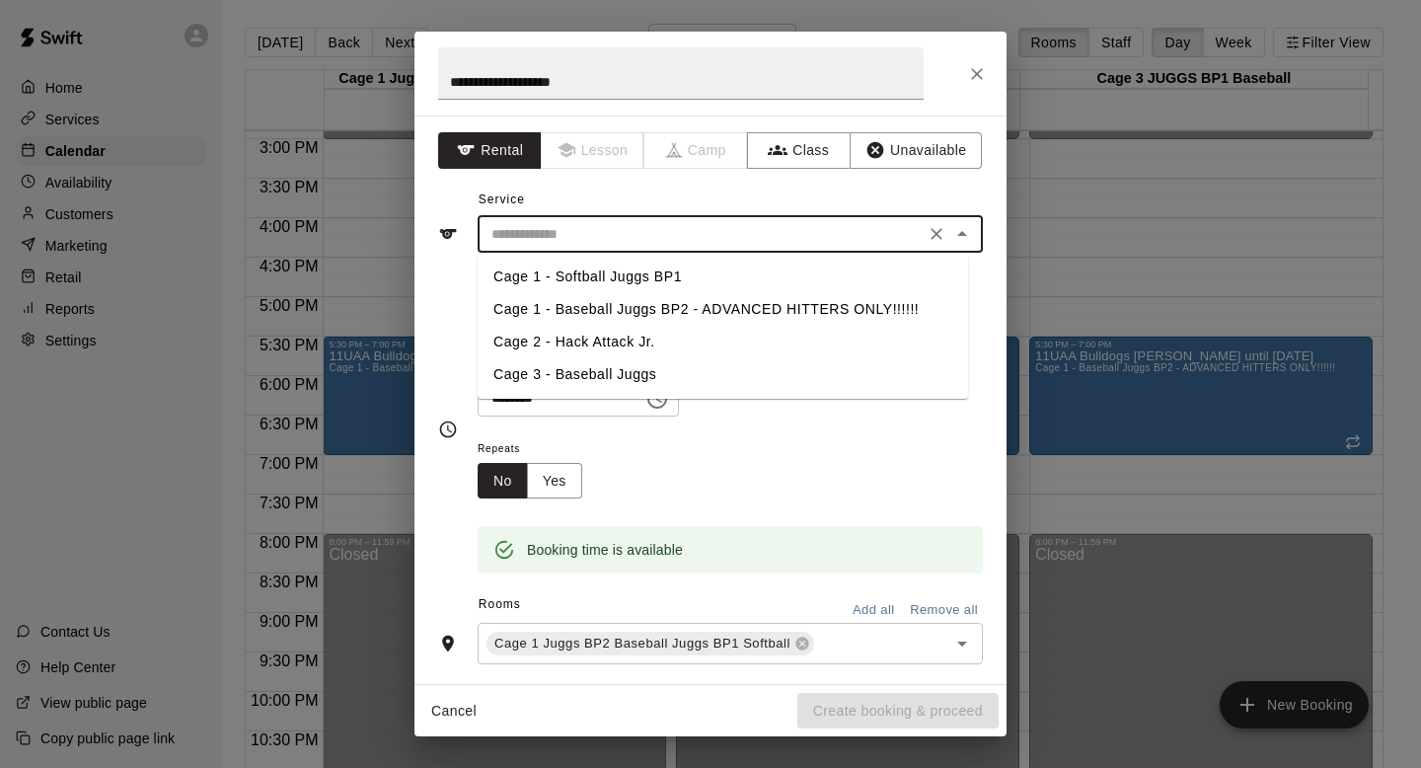
click at [576, 277] on li "Cage 1 - Softball Juggs BP1" at bounding box center [723, 277] width 491 height 33
type input "**********"
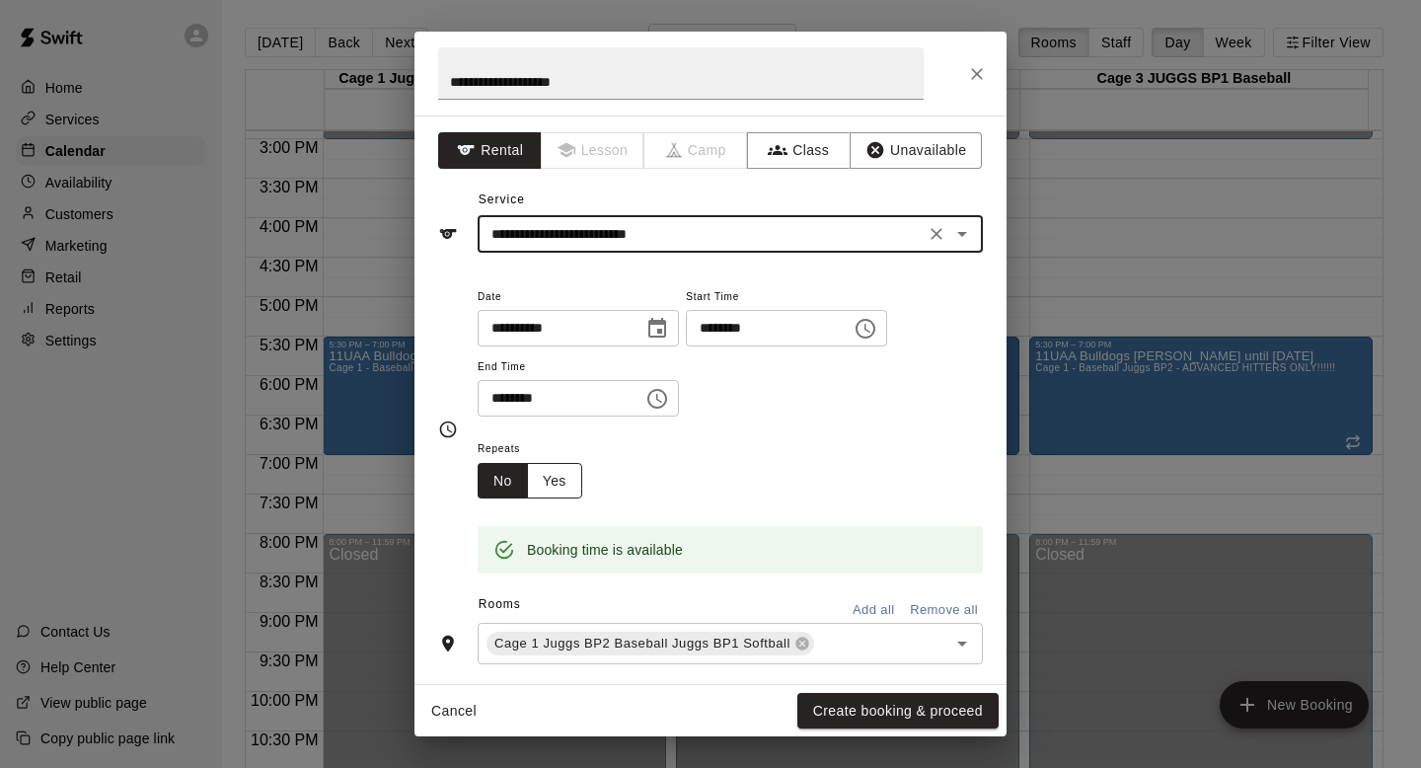
click at [555, 476] on button "Yes" at bounding box center [554, 481] width 55 height 37
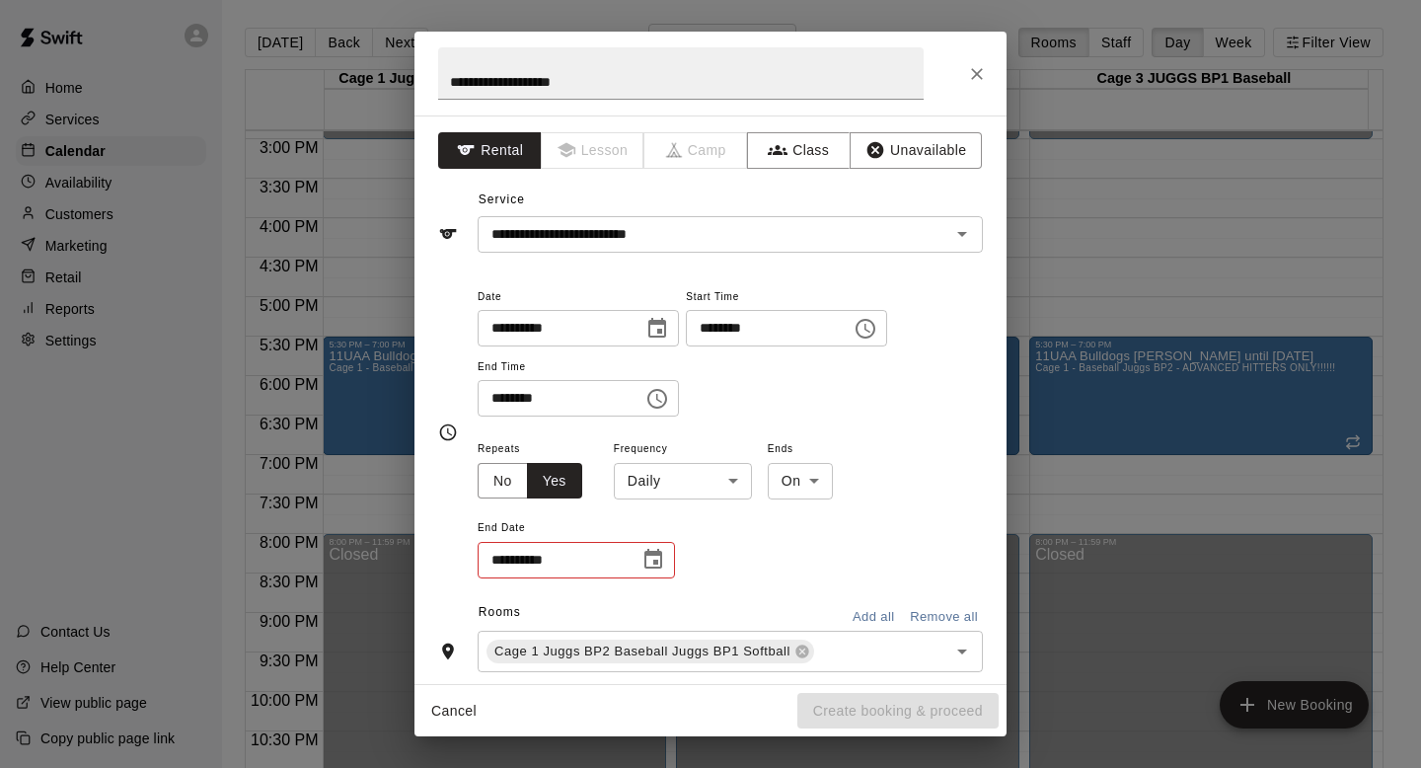
click at [730, 474] on body "Home Services Calendar Availability Customers Marketing Retail Reports Settings…" at bounding box center [710, 400] width 1421 height 800
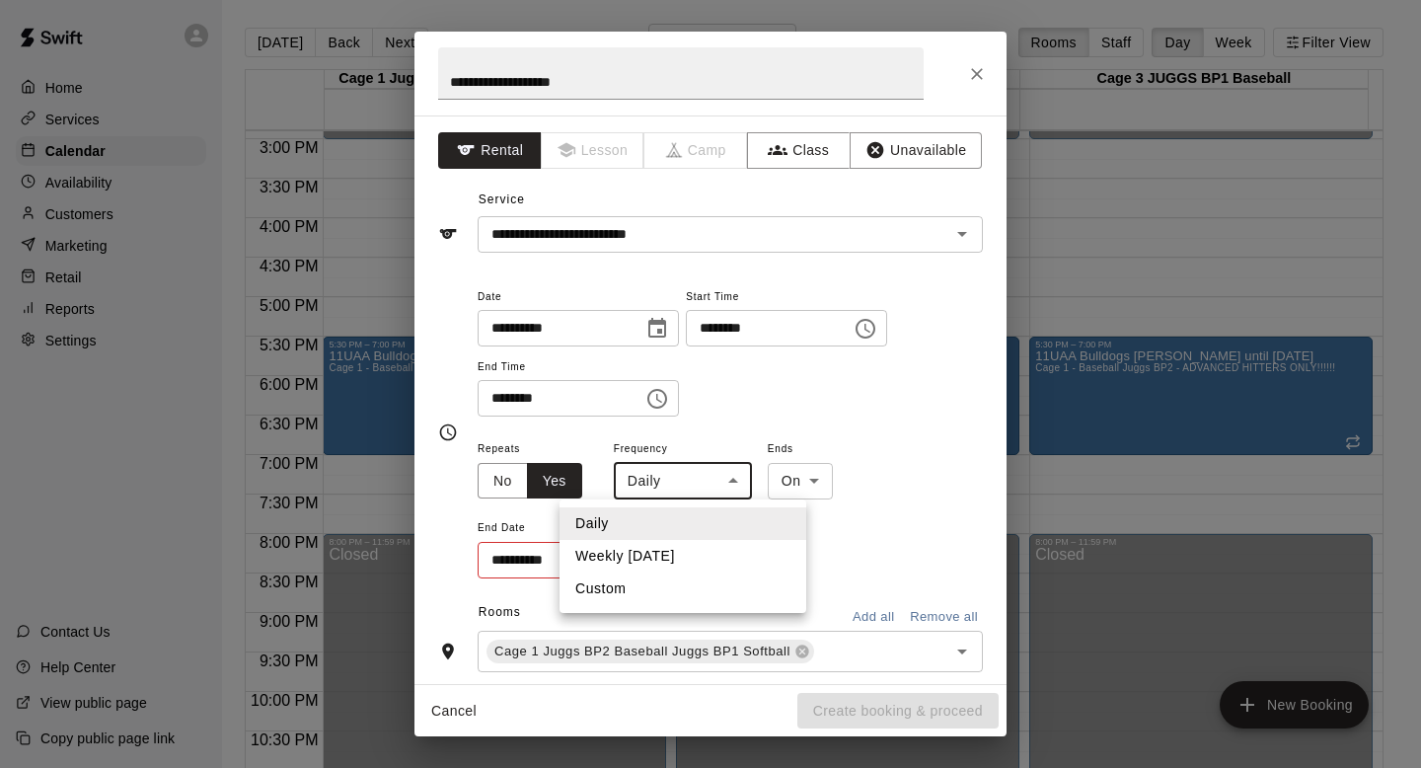
click at [645, 550] on li "Weekly [DATE]" at bounding box center [683, 556] width 247 height 33
type input "******"
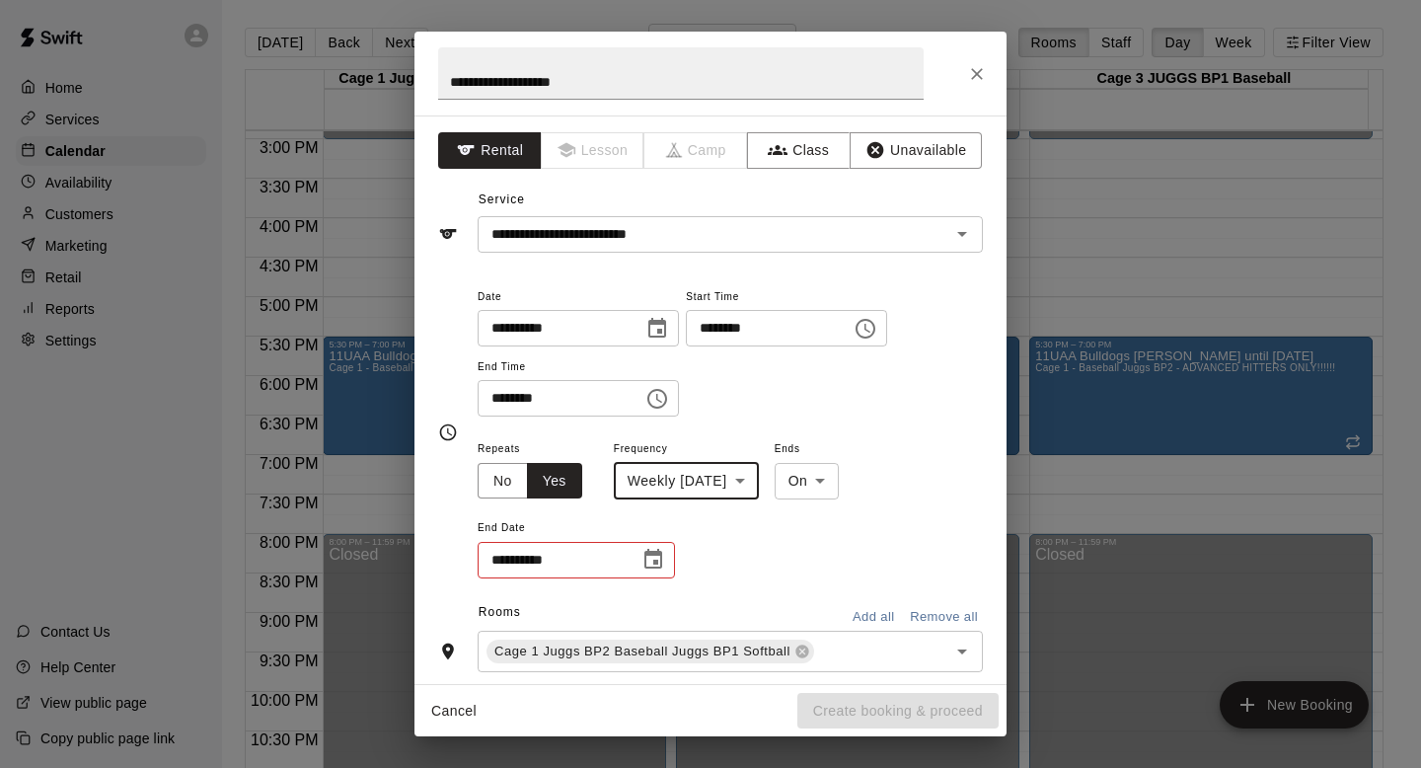
click at [652, 556] on icon "Choose date" at bounding box center [654, 560] width 24 height 24
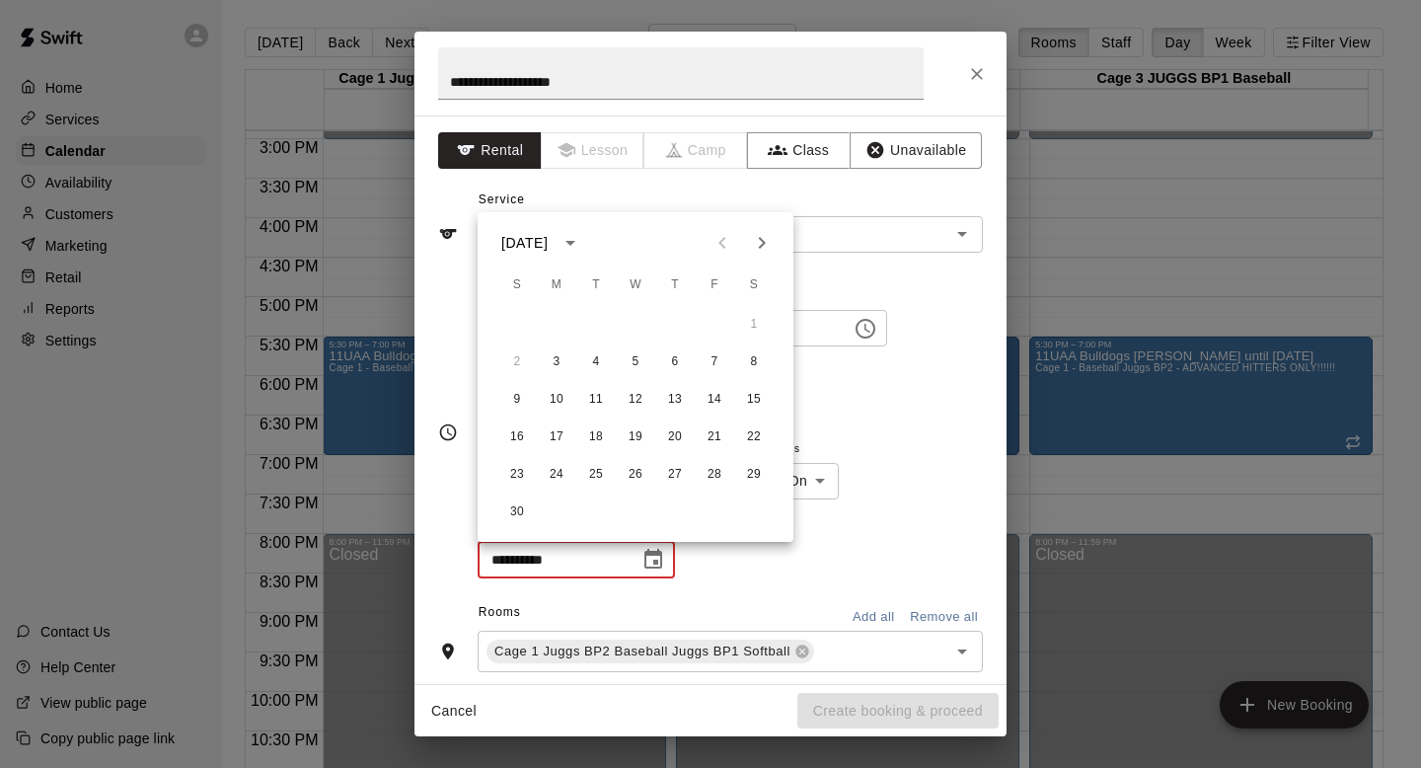
click at [754, 245] on icon "Next month" at bounding box center [762, 243] width 24 height 24
click at [551, 472] on button "30" at bounding box center [557, 475] width 36 height 36
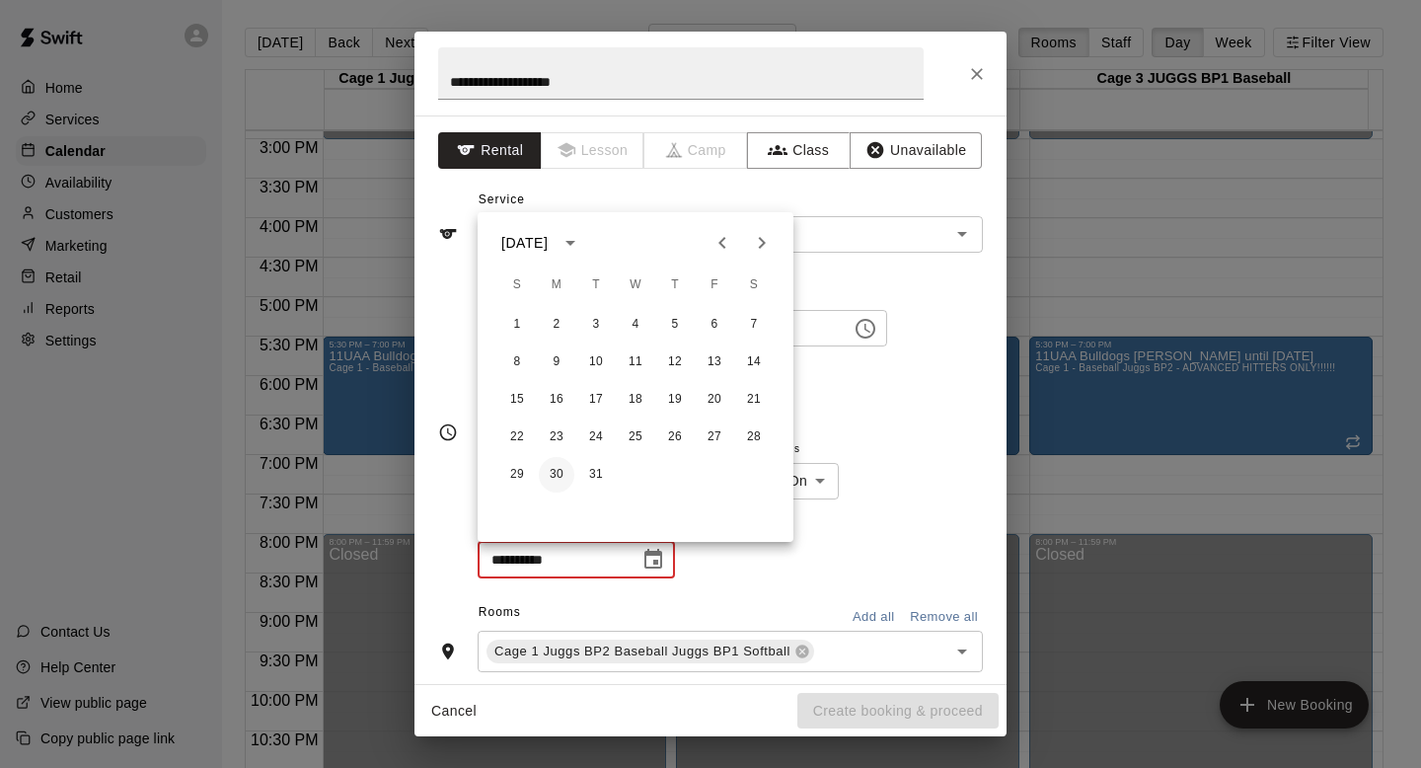
type input "**********"
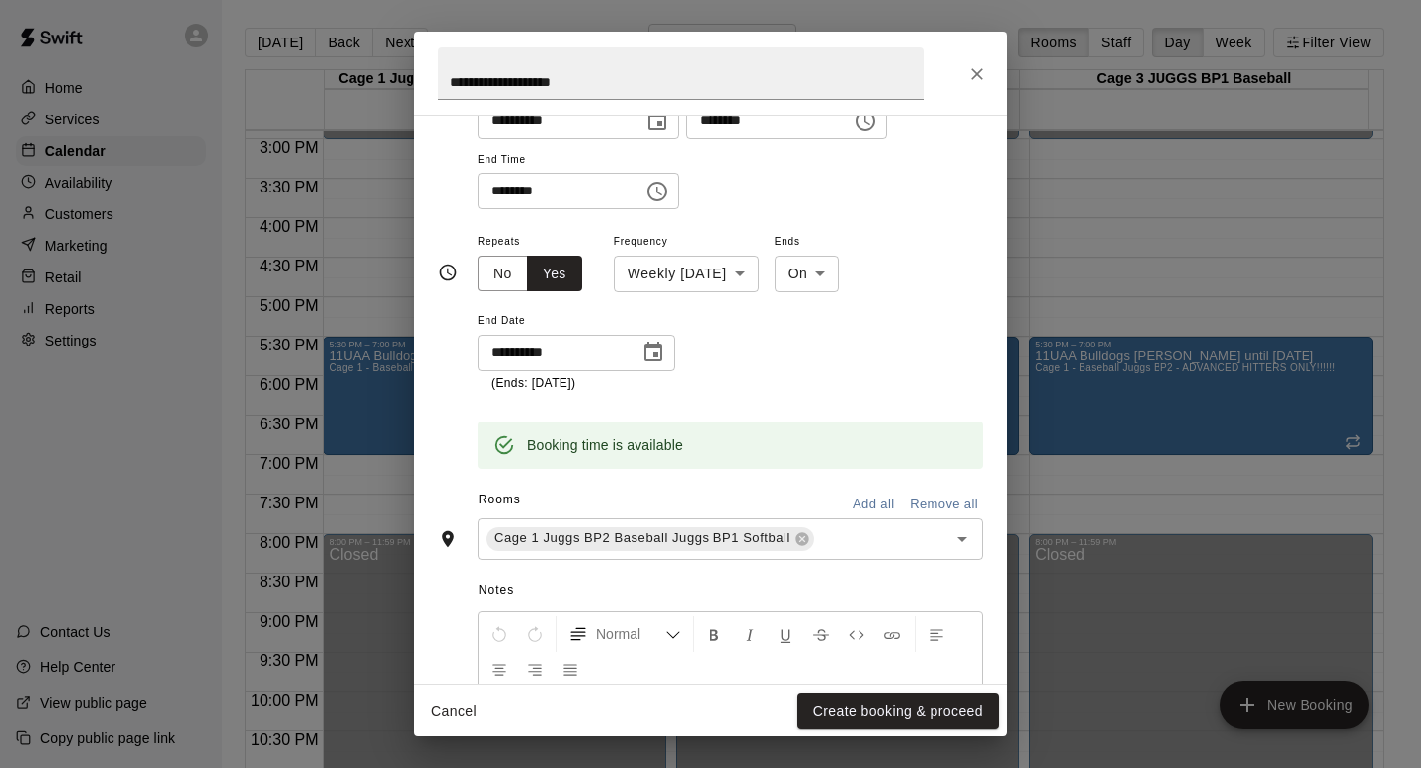
click at [843, 504] on button "Add all" at bounding box center [873, 505] width 63 height 31
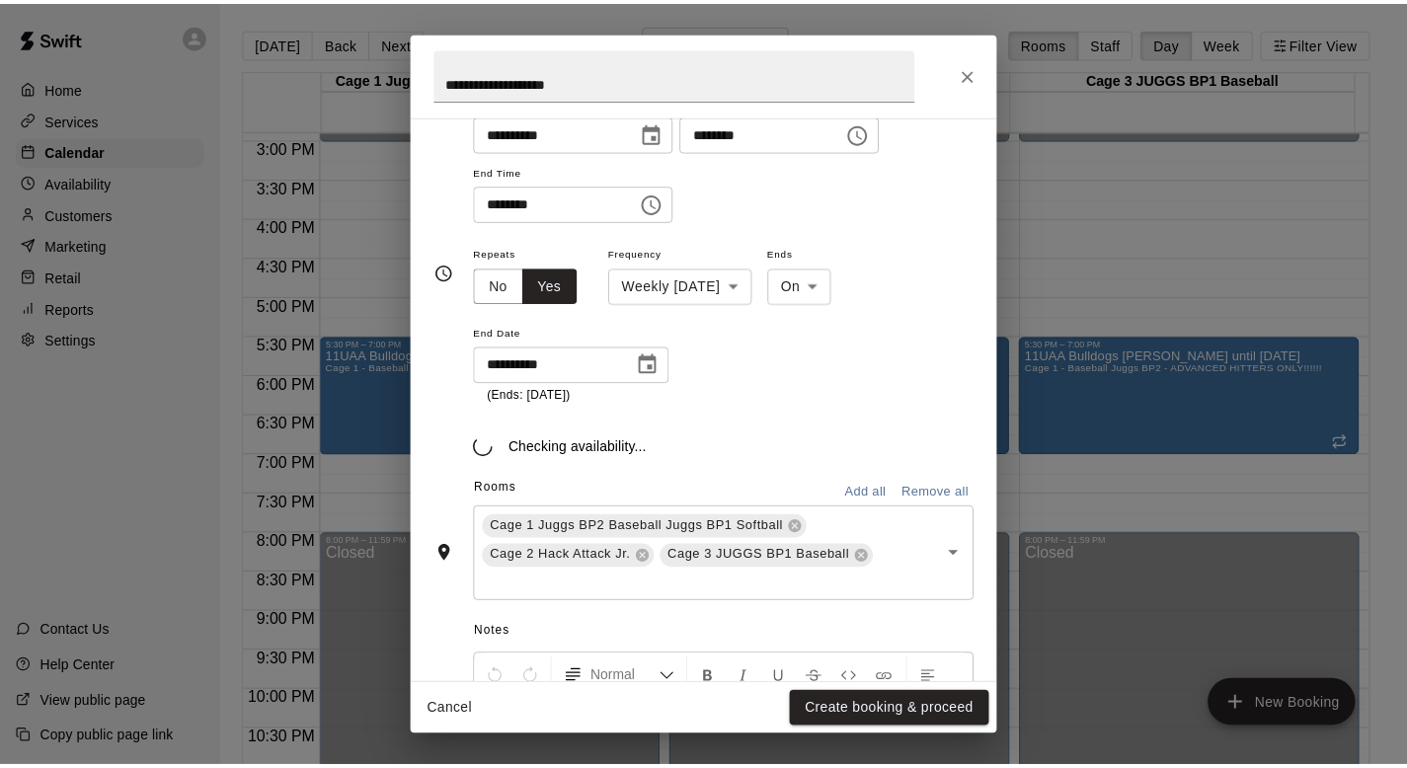
scroll to position [207, 0]
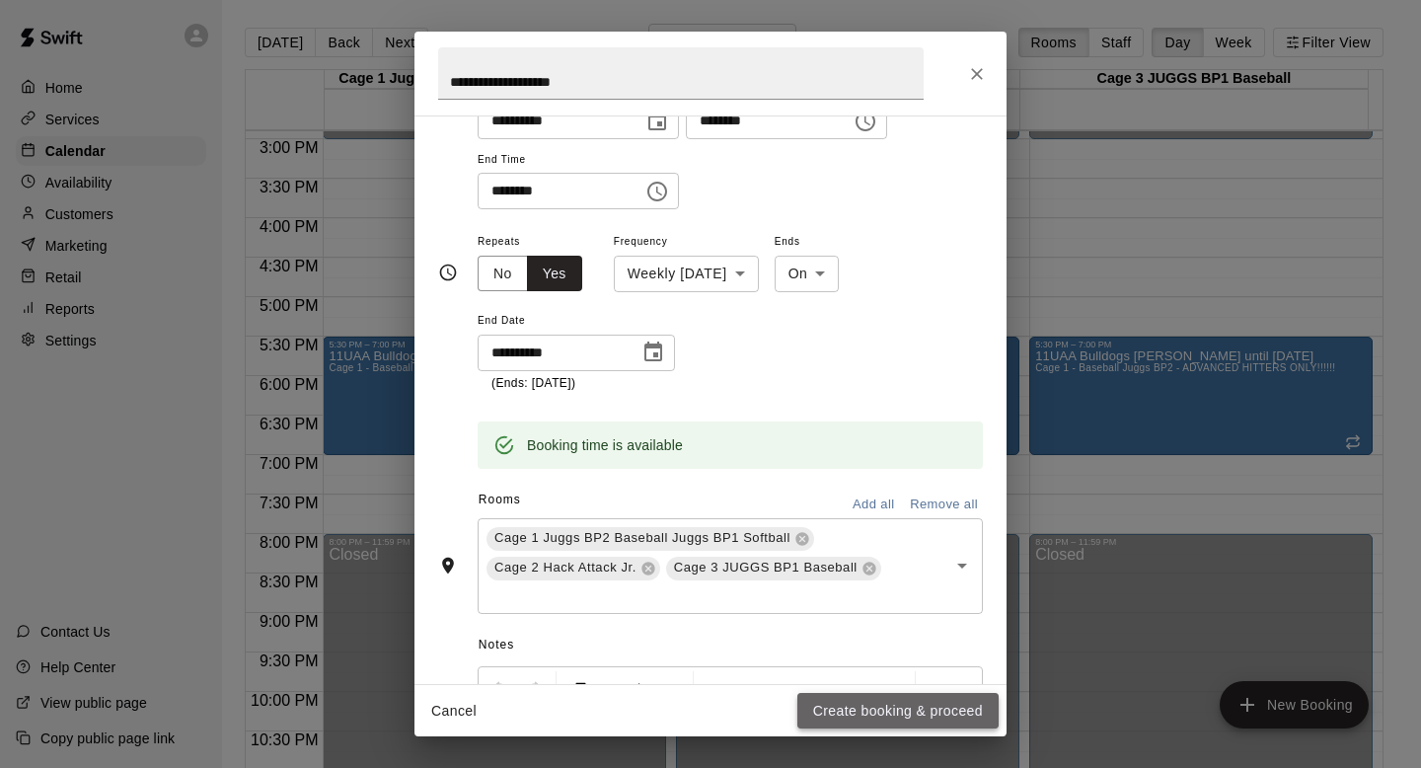
click at [838, 705] on button "Create booking & proceed" at bounding box center [898, 711] width 201 height 37
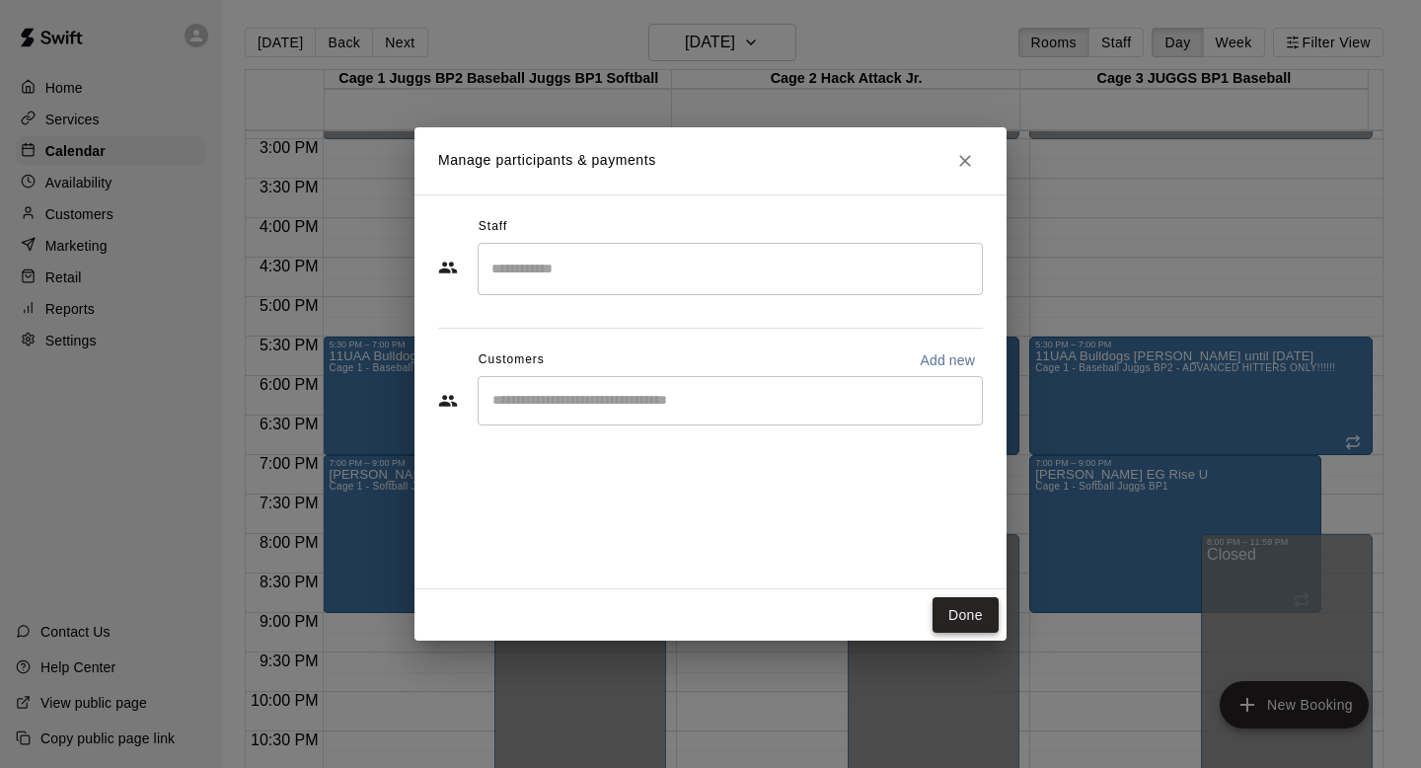
click at [942, 602] on button "Done" at bounding box center [966, 615] width 66 height 37
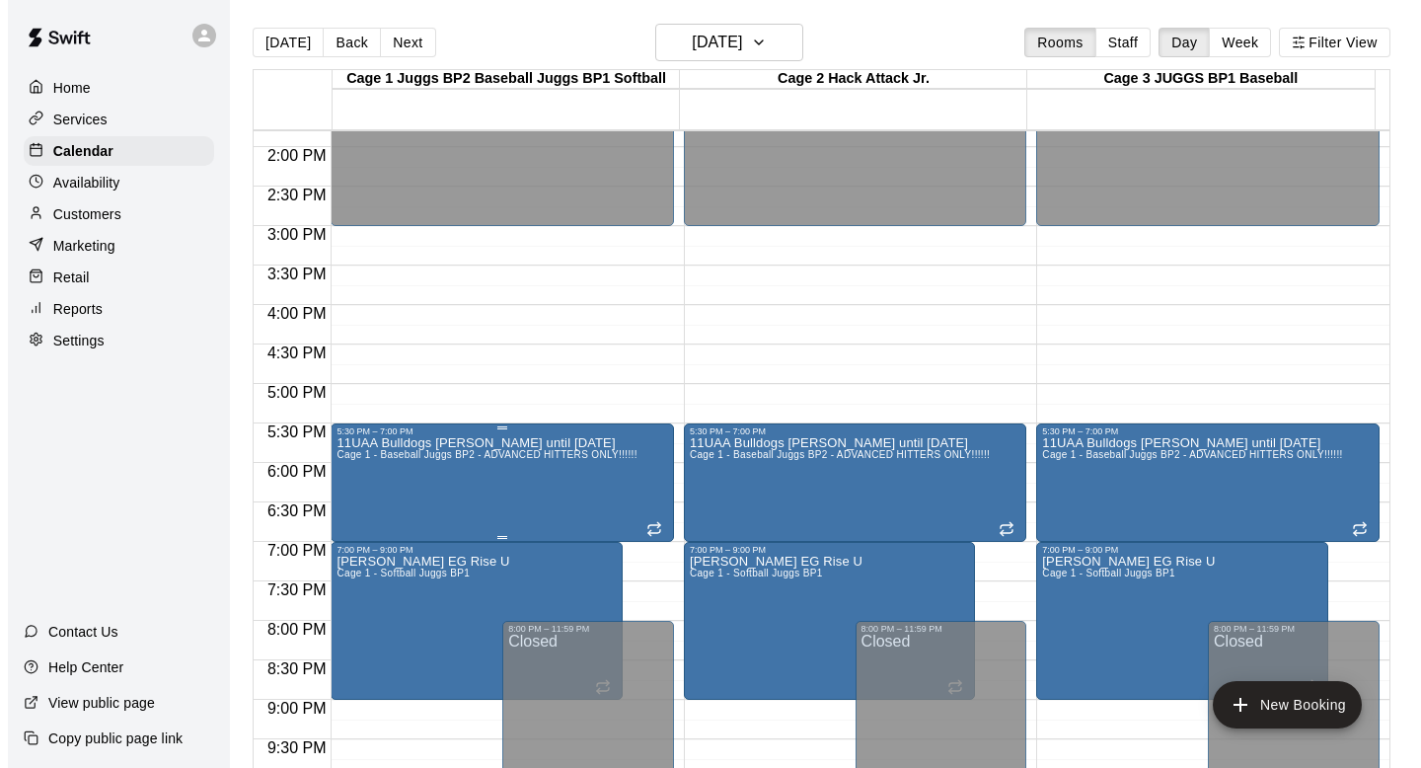
scroll to position [1096, 0]
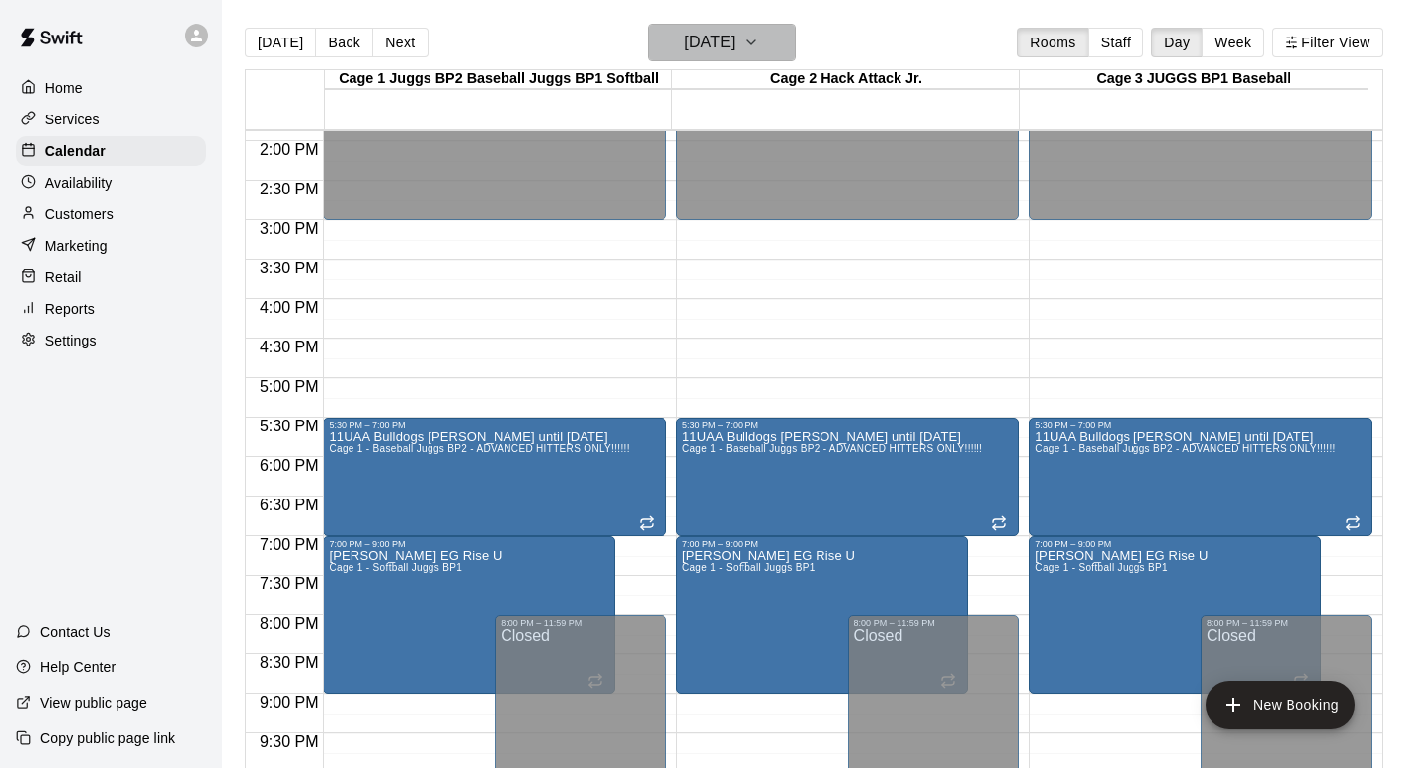
click at [759, 38] on icon "button" at bounding box center [751, 43] width 16 height 24
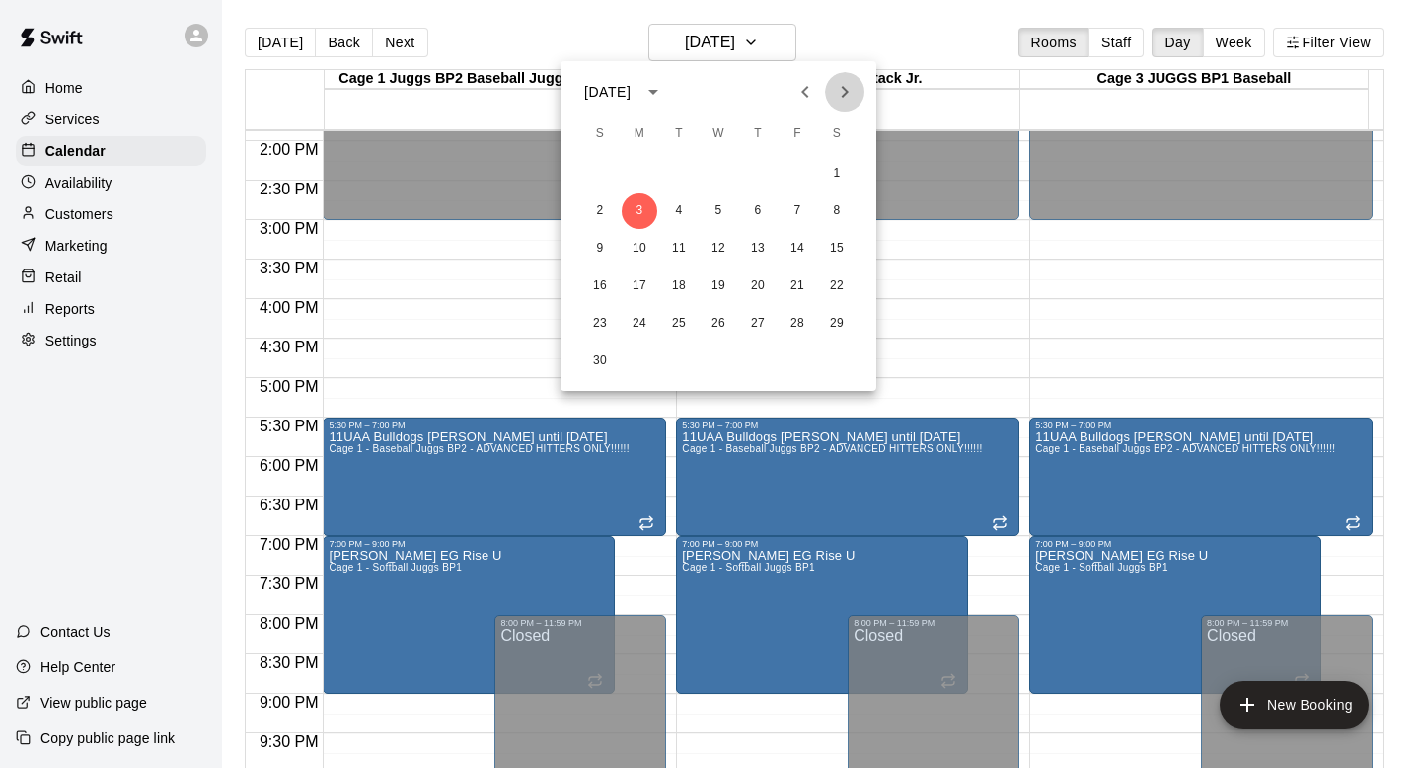
click at [838, 83] on icon "Next month" at bounding box center [845, 92] width 24 height 24
click at [632, 319] on button "29" at bounding box center [640, 324] width 36 height 36
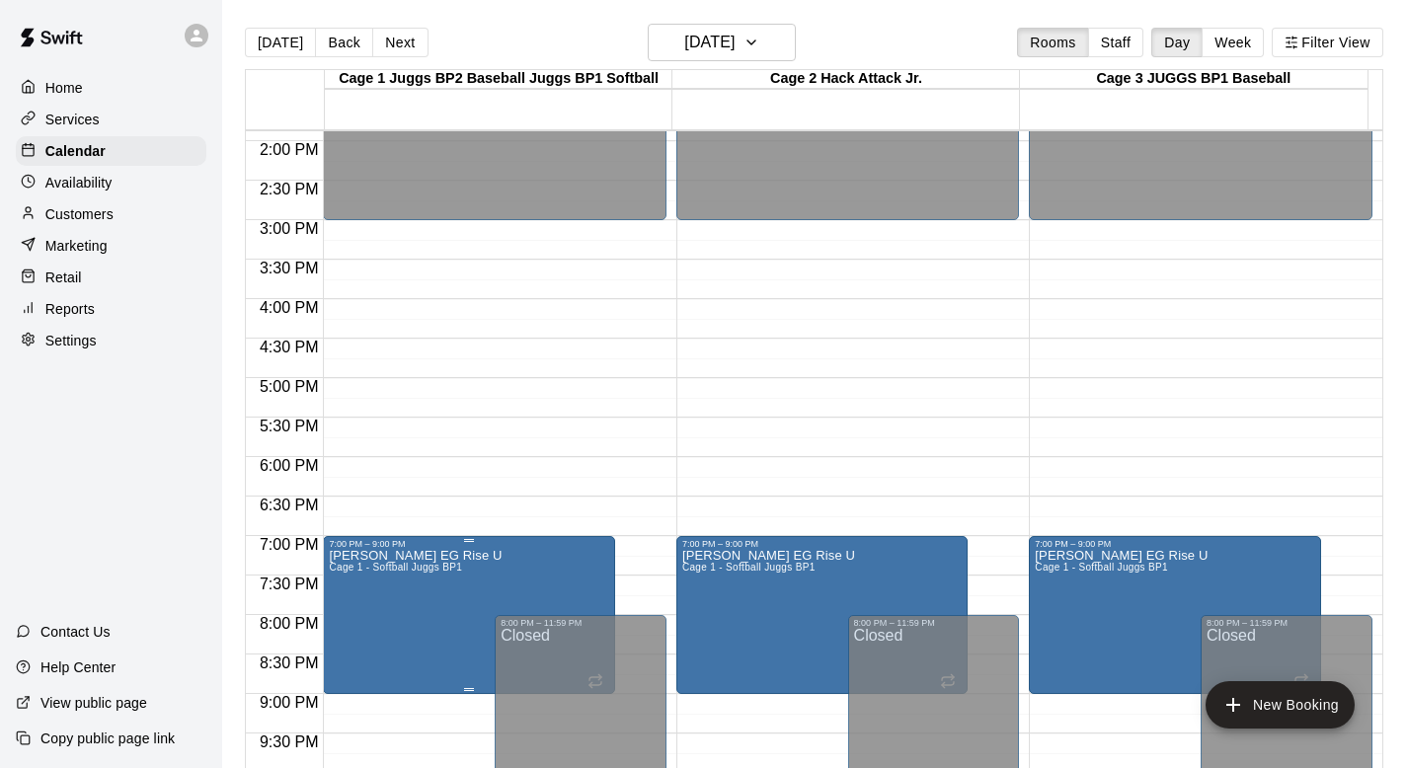
click at [422, 556] on p "[PERSON_NAME] EG Rise U" at bounding box center [415, 556] width 173 height 0
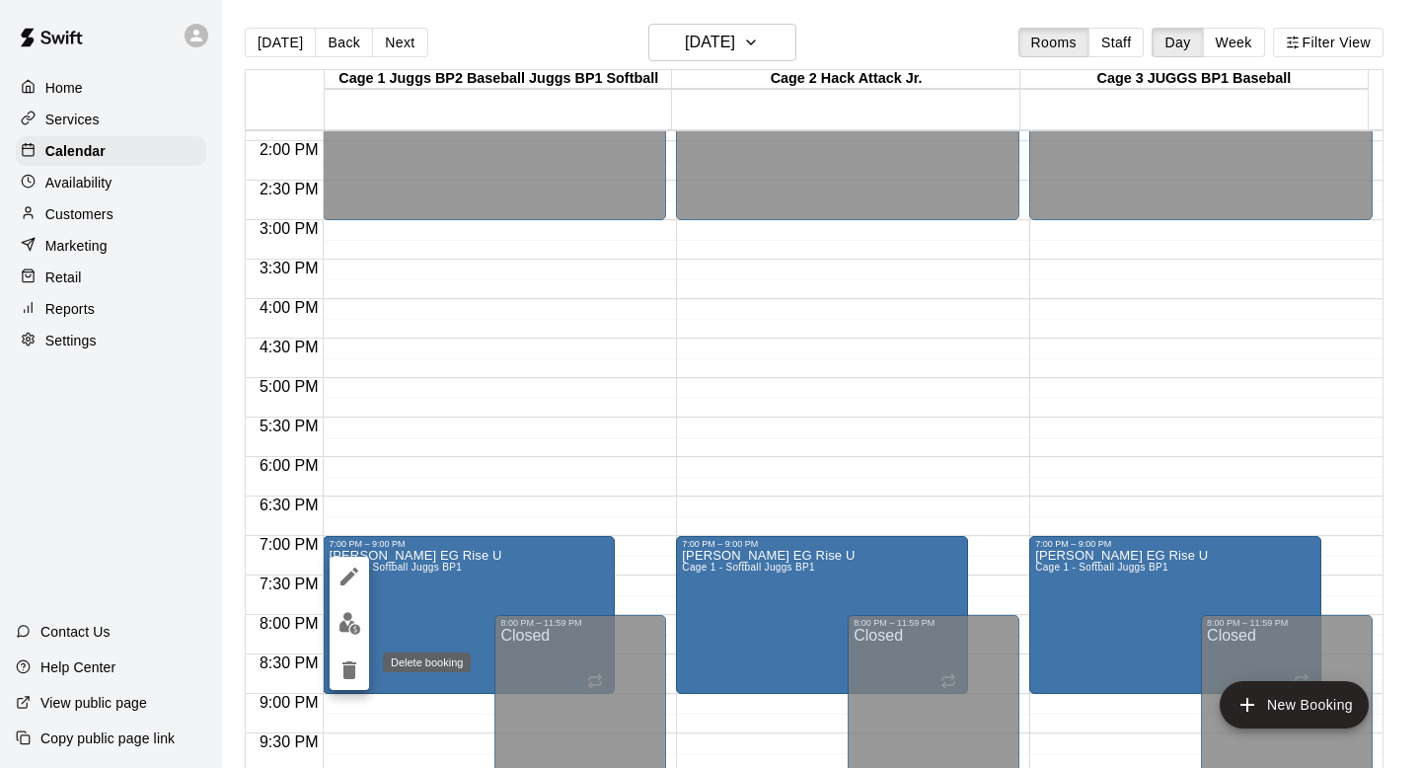
click at [343, 669] on icon "delete" at bounding box center [350, 670] width 24 height 24
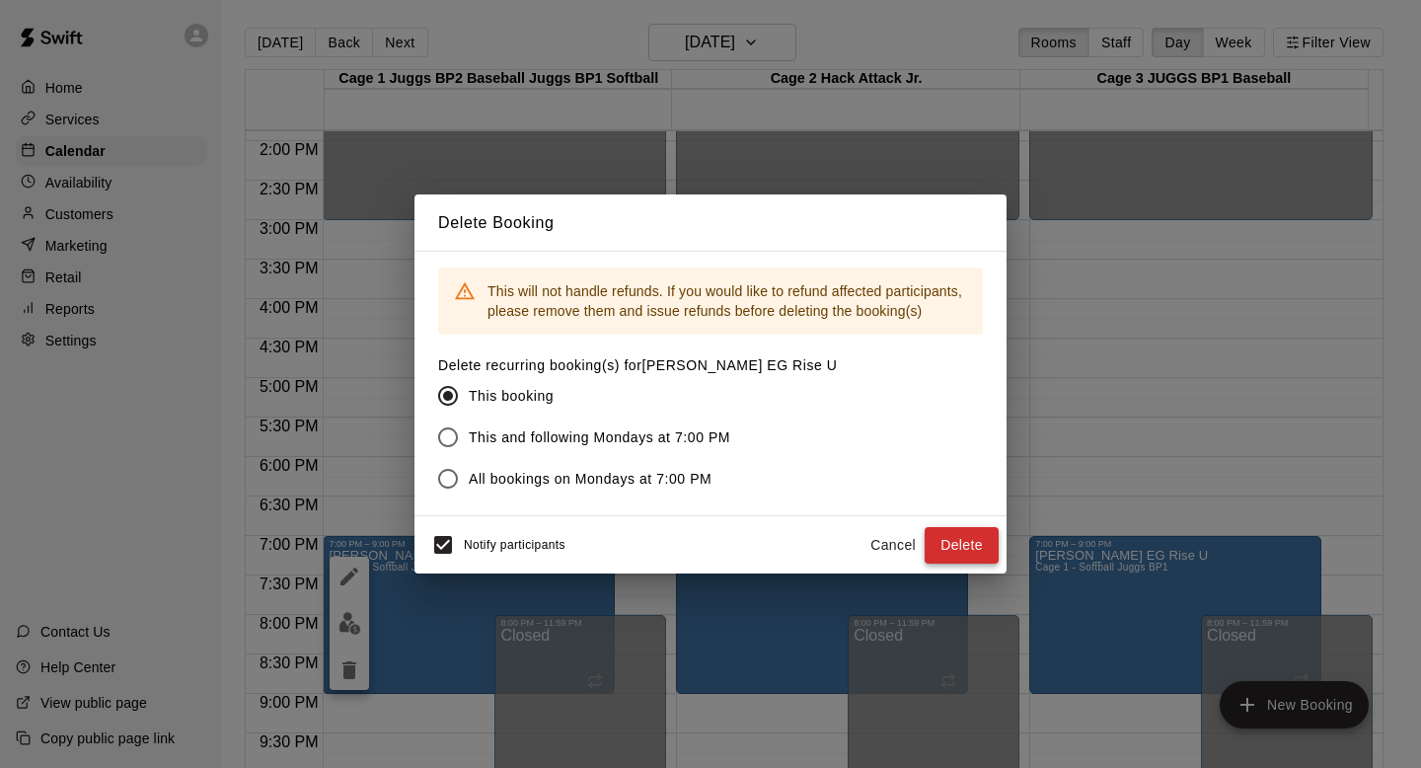
click at [947, 532] on button "Delete" at bounding box center [962, 545] width 74 height 37
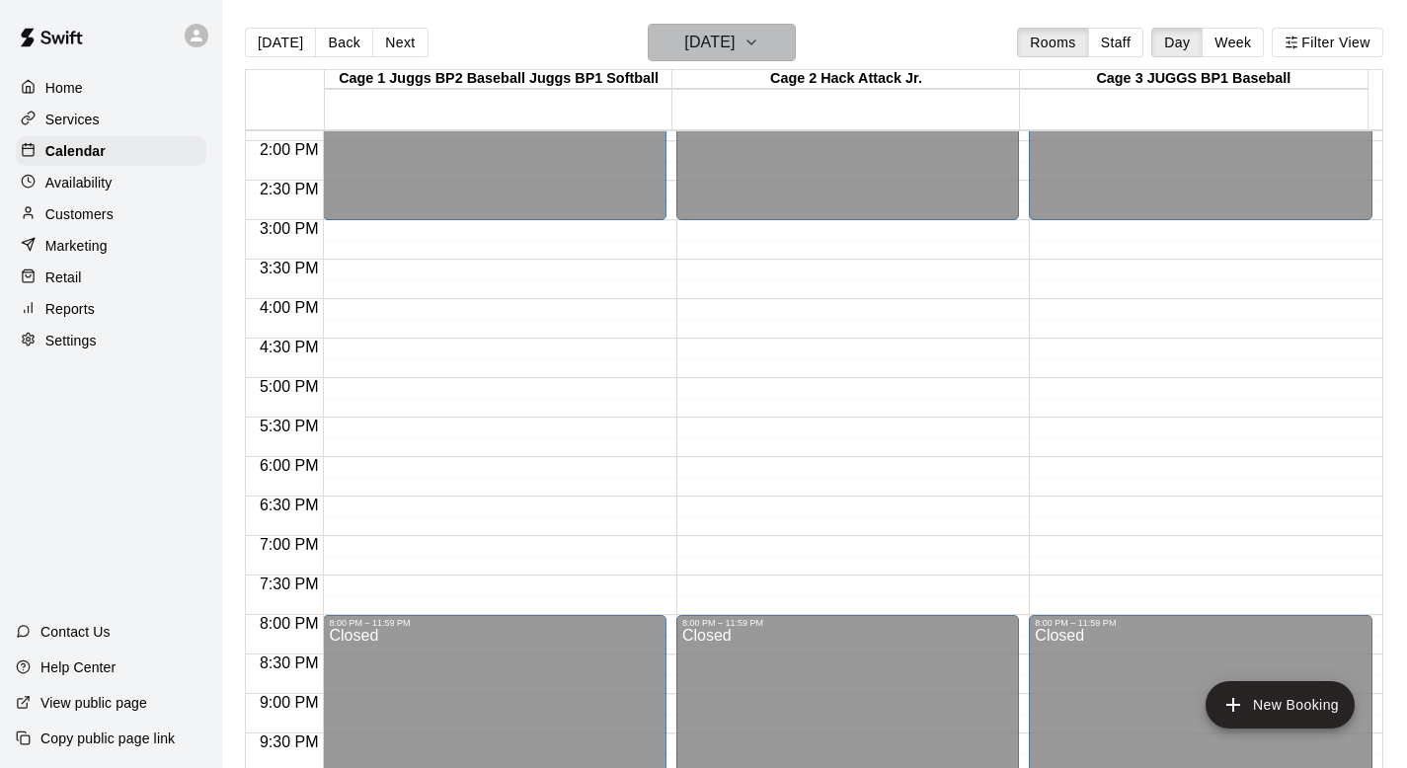
click at [755, 40] on icon "button" at bounding box center [751, 42] width 8 height 4
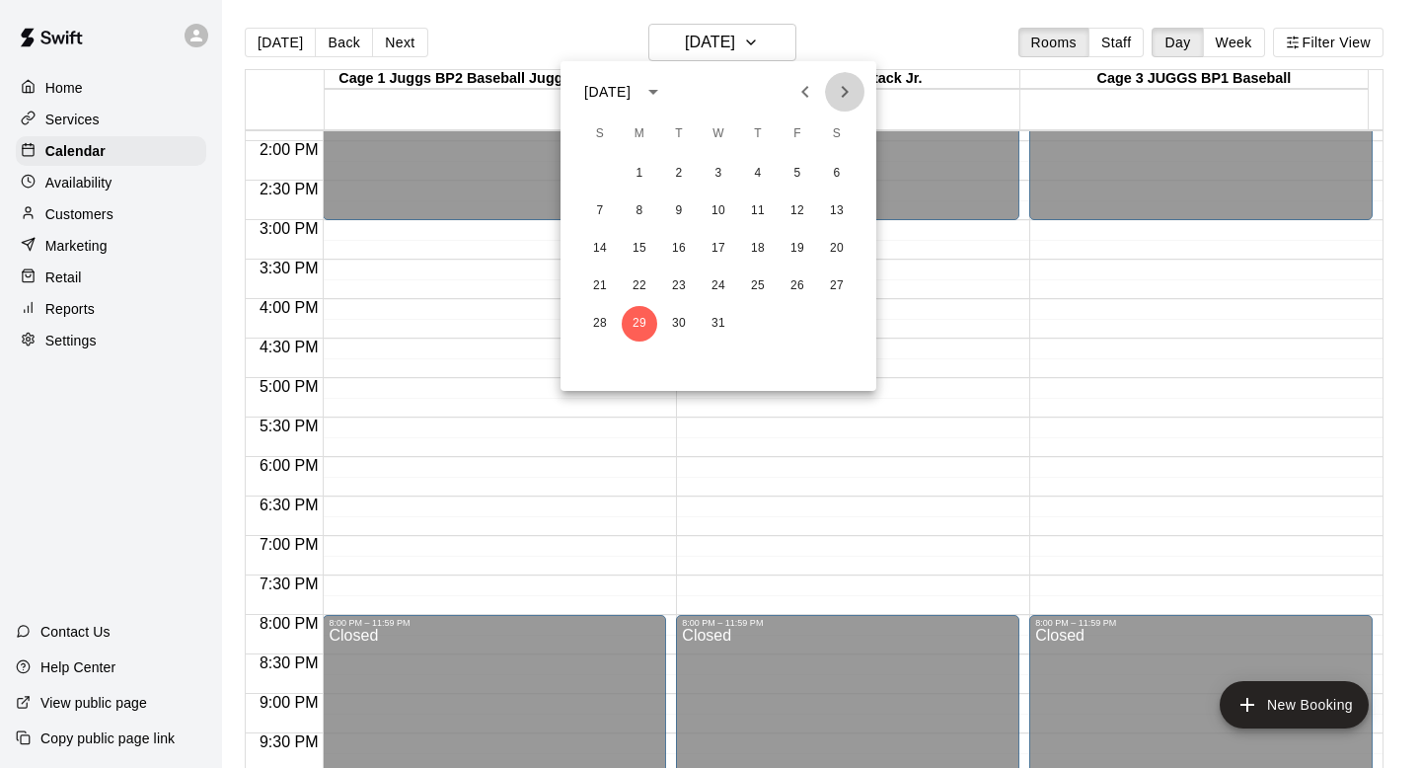
click at [840, 90] on icon "Next month" at bounding box center [845, 92] width 24 height 24
click at [642, 244] on button "16" at bounding box center [640, 249] width 36 height 36
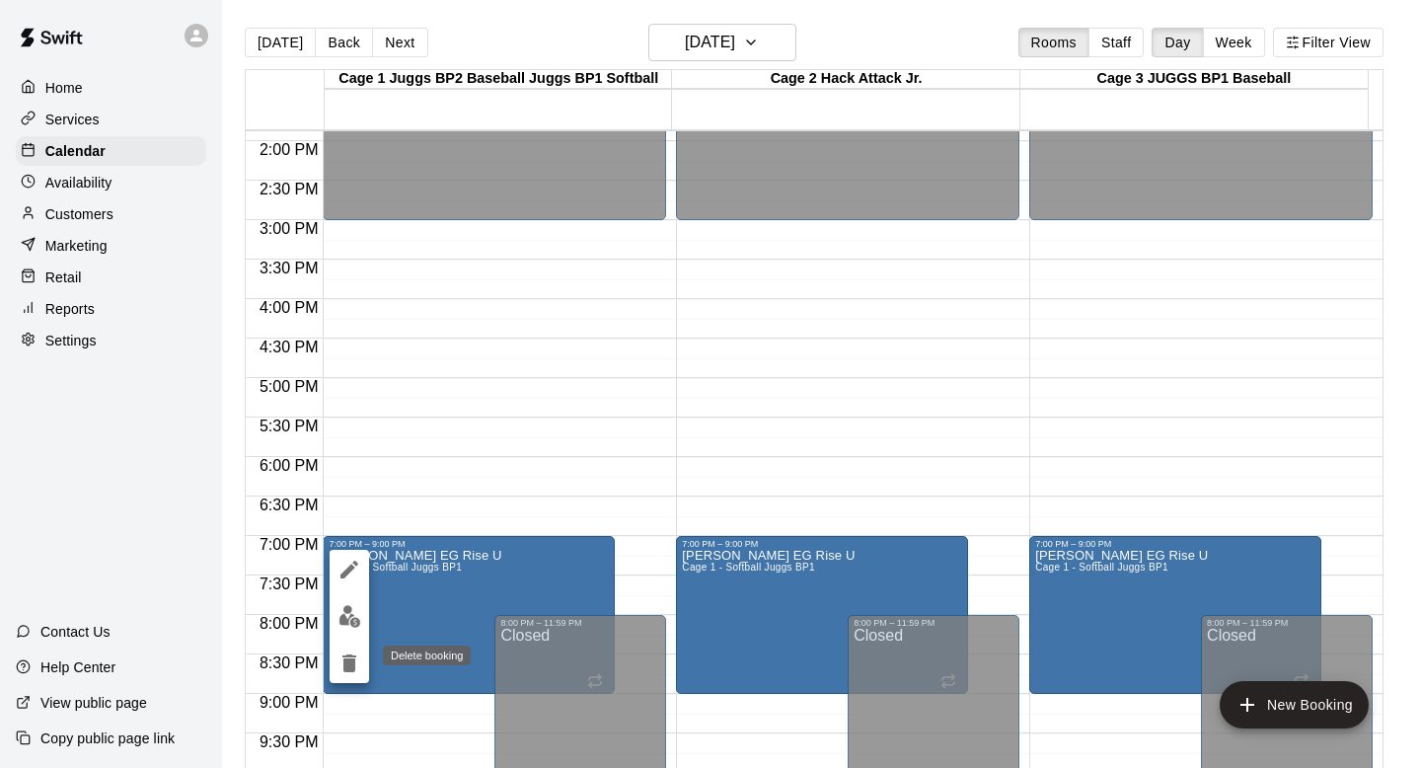
click at [352, 659] on icon "delete" at bounding box center [350, 663] width 14 height 18
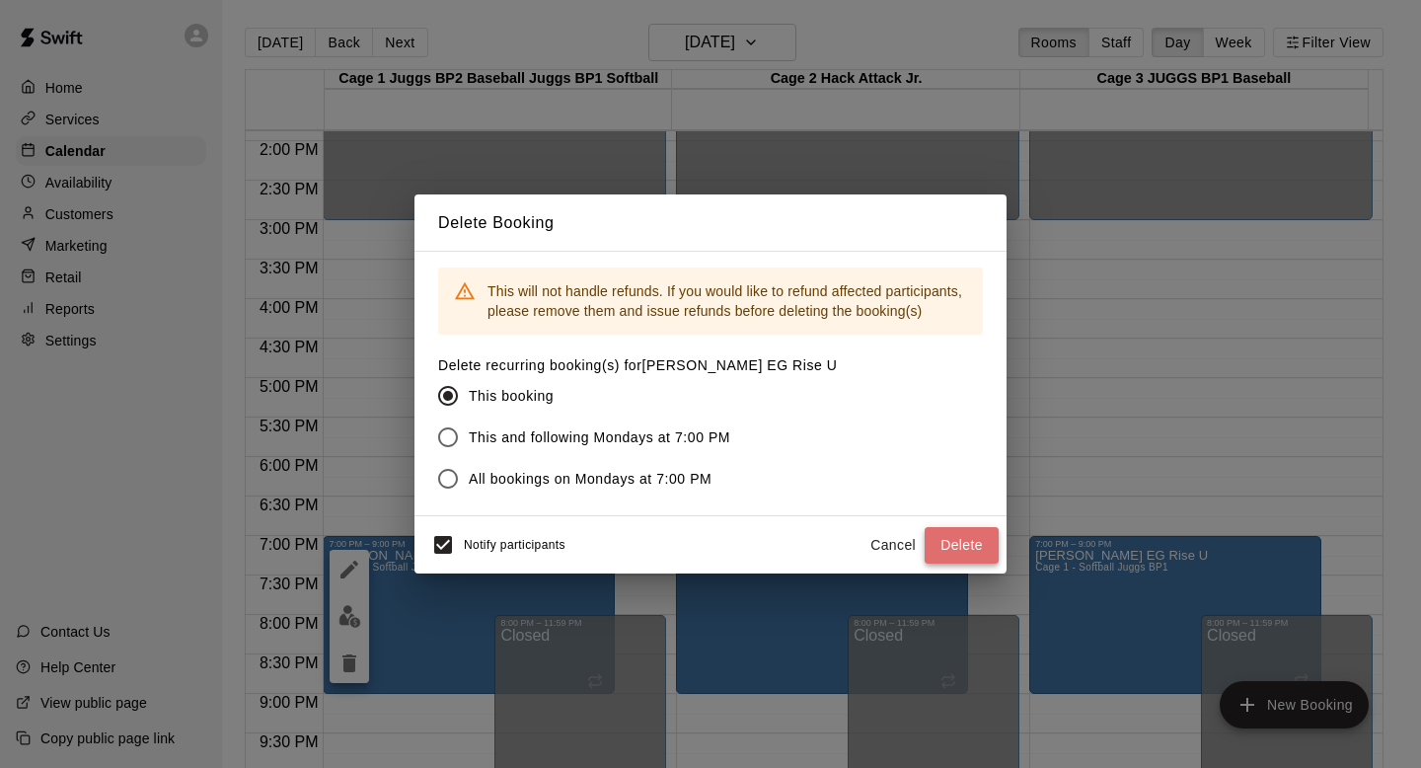
click at [940, 542] on button "Delete" at bounding box center [962, 545] width 74 height 37
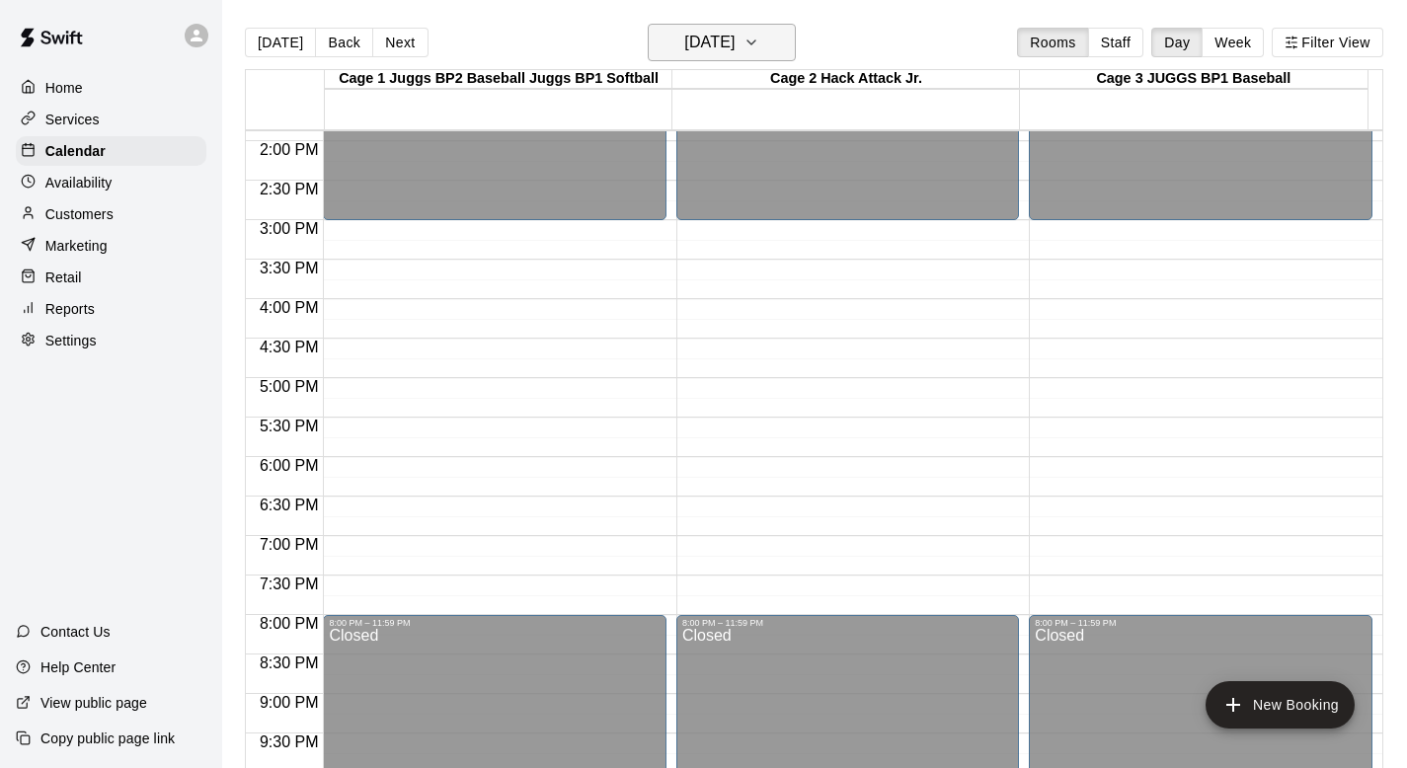
click at [759, 40] on icon "button" at bounding box center [751, 43] width 16 height 24
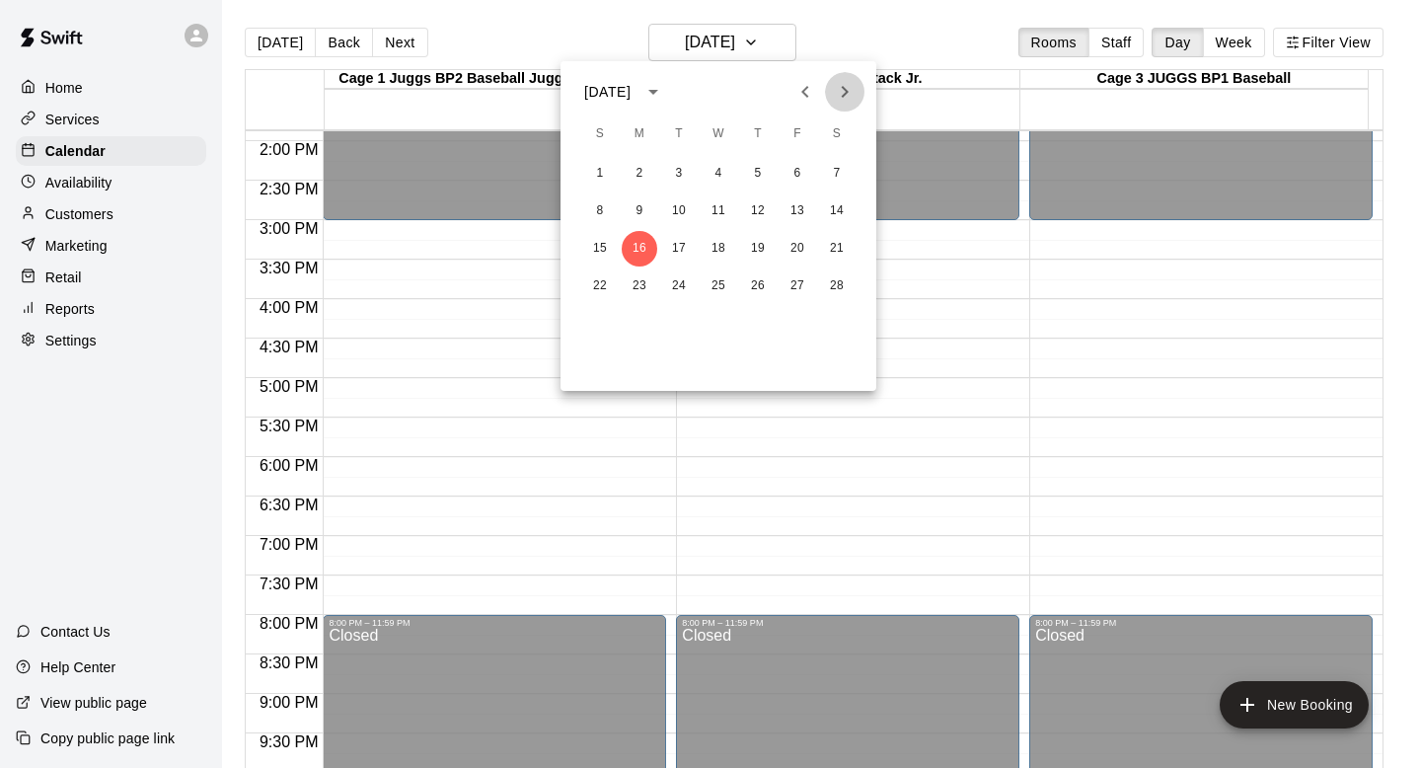
click at [854, 94] on icon "Next month" at bounding box center [845, 92] width 24 height 24
click at [635, 247] on button "16" at bounding box center [640, 249] width 36 height 36
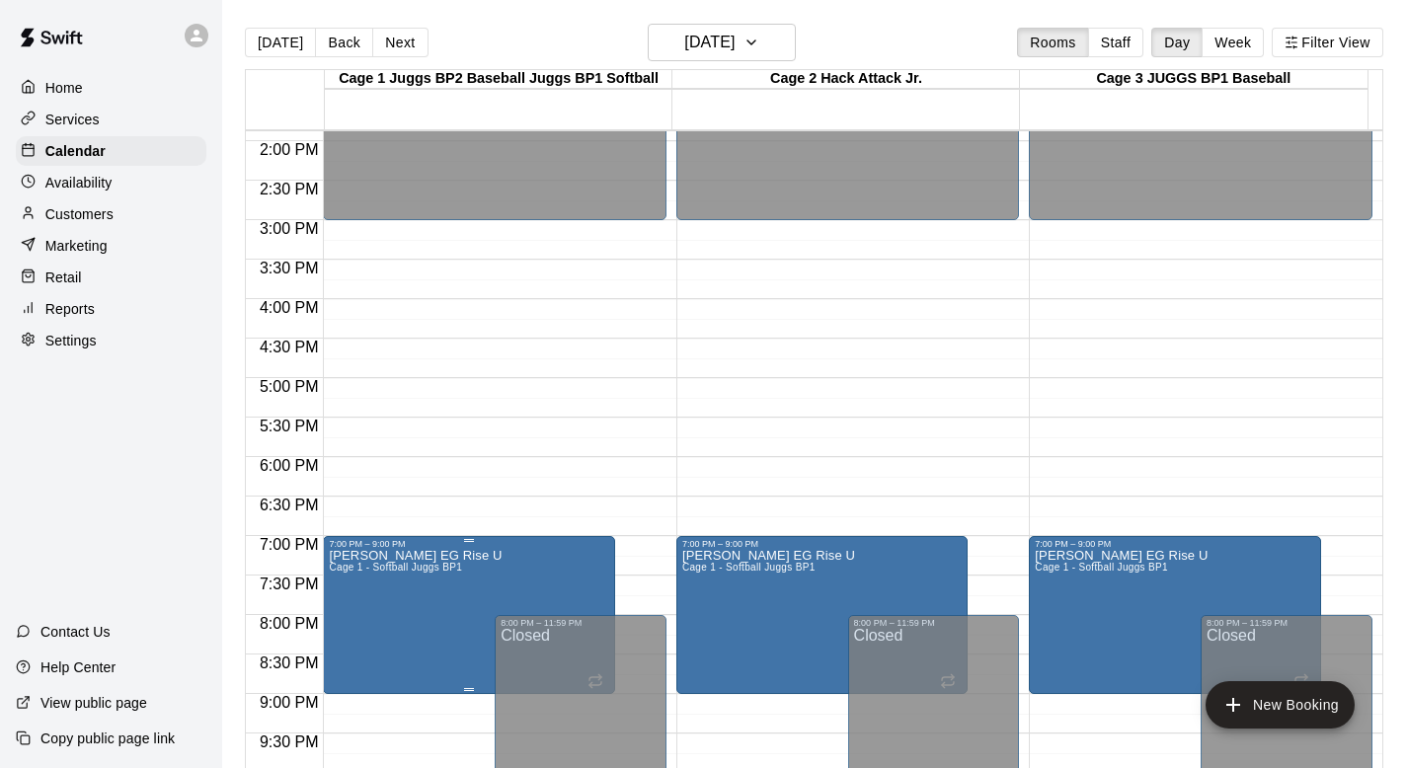
click at [434, 573] on span "Cage 1 - Softball Juggs BP1" at bounding box center [395, 567] width 133 height 11
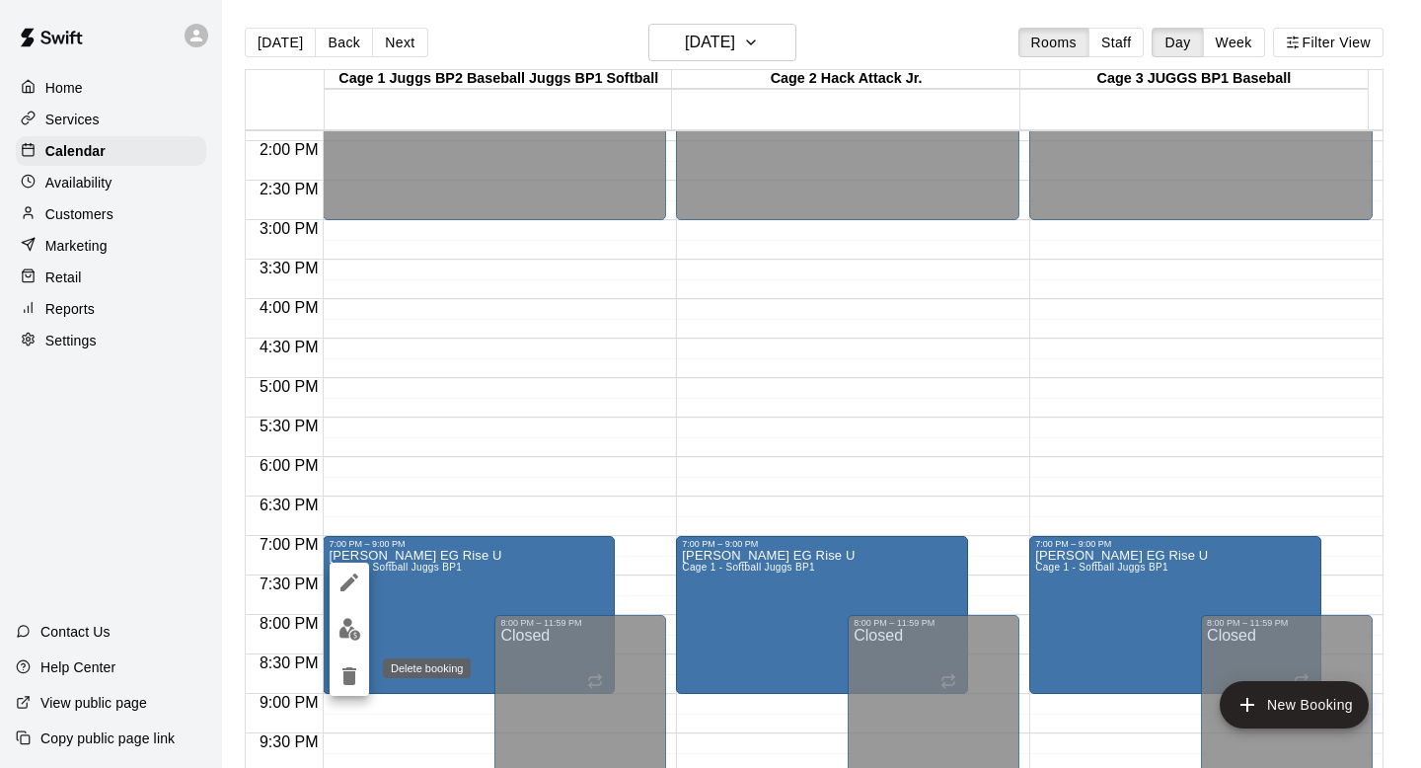
click at [345, 668] on icon "delete" at bounding box center [350, 676] width 14 height 18
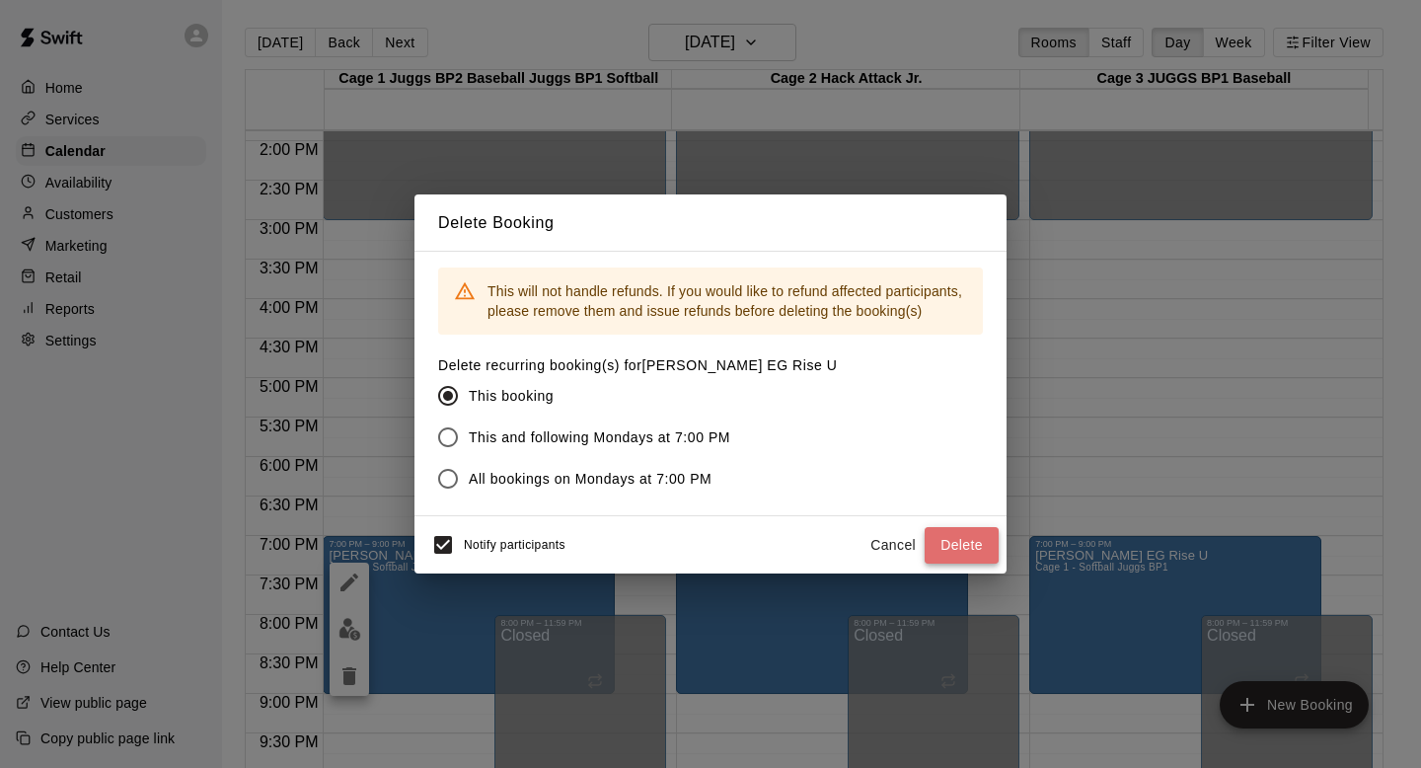
click at [944, 546] on button "Delete" at bounding box center [962, 545] width 74 height 37
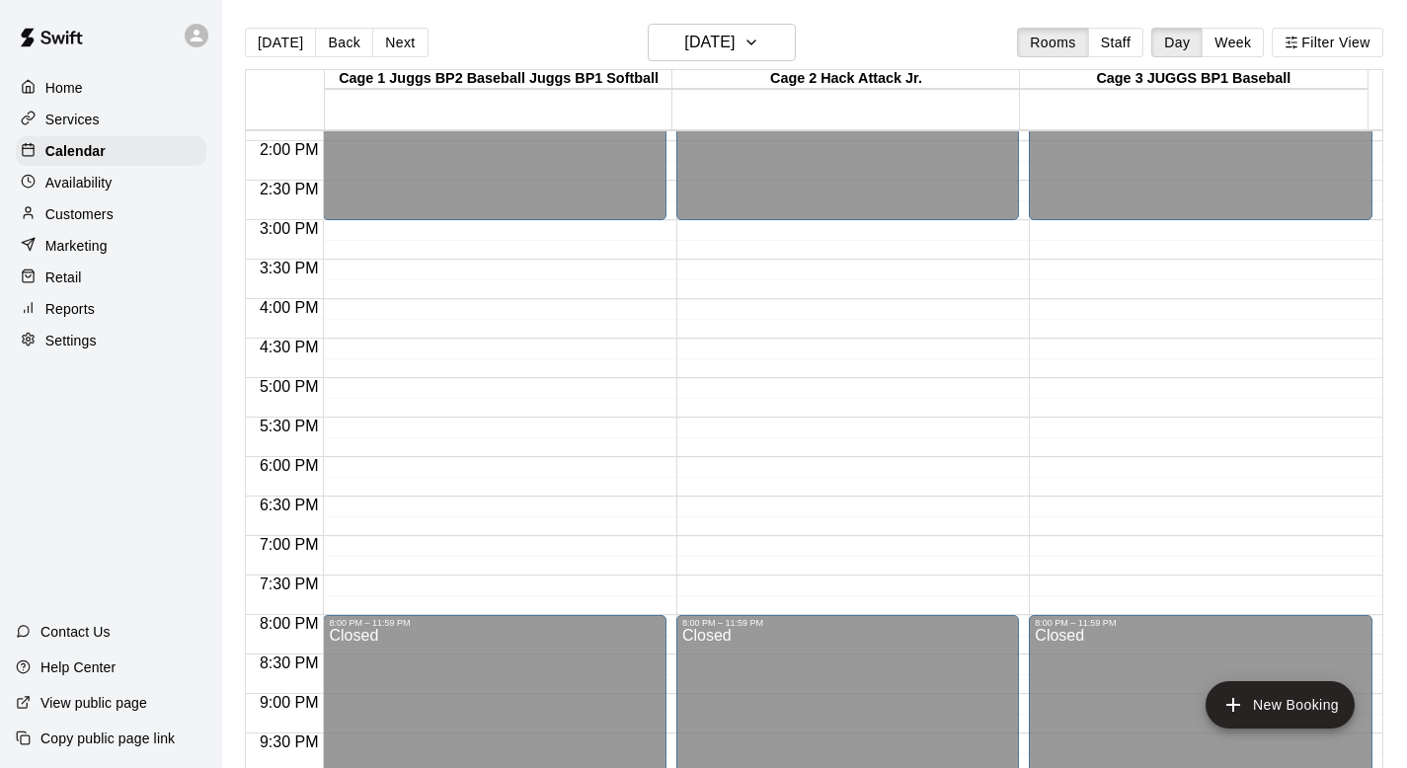
click at [285, 44] on button "[DATE]" at bounding box center [280, 43] width 71 height 30
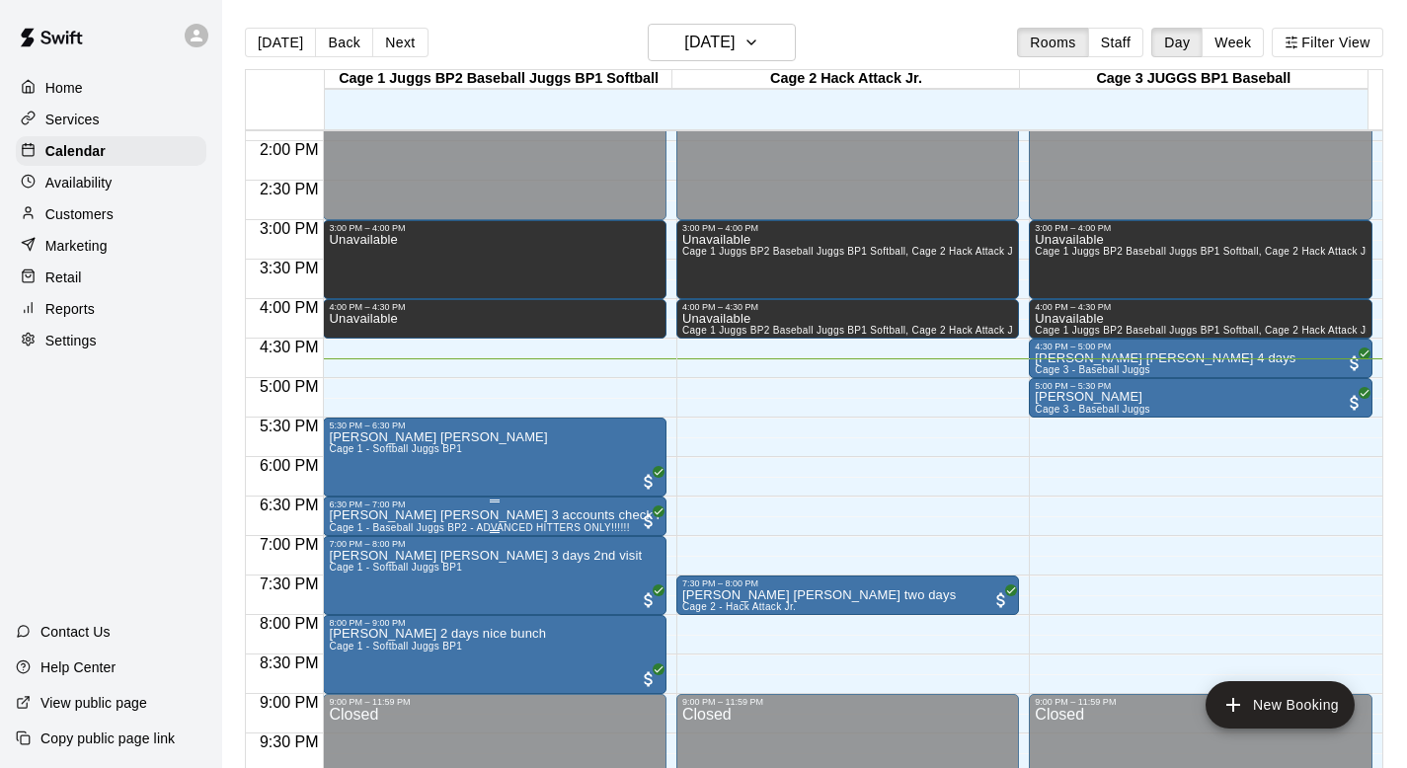
click at [364, 515] on p "[PERSON_NAME] [PERSON_NAME] 3 accounts check names" at bounding box center [494, 515] width 331 height 0
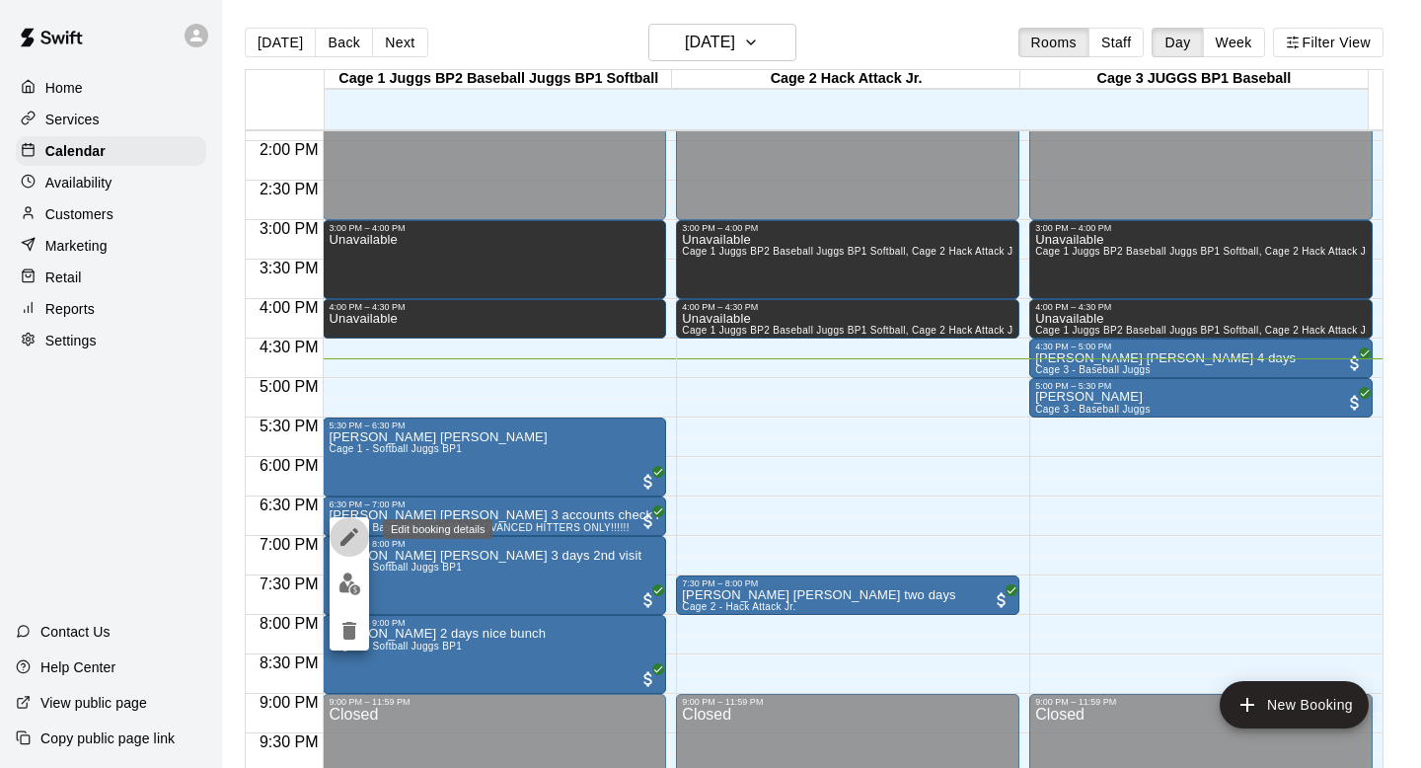
click at [348, 533] on icon "edit" at bounding box center [350, 537] width 24 height 24
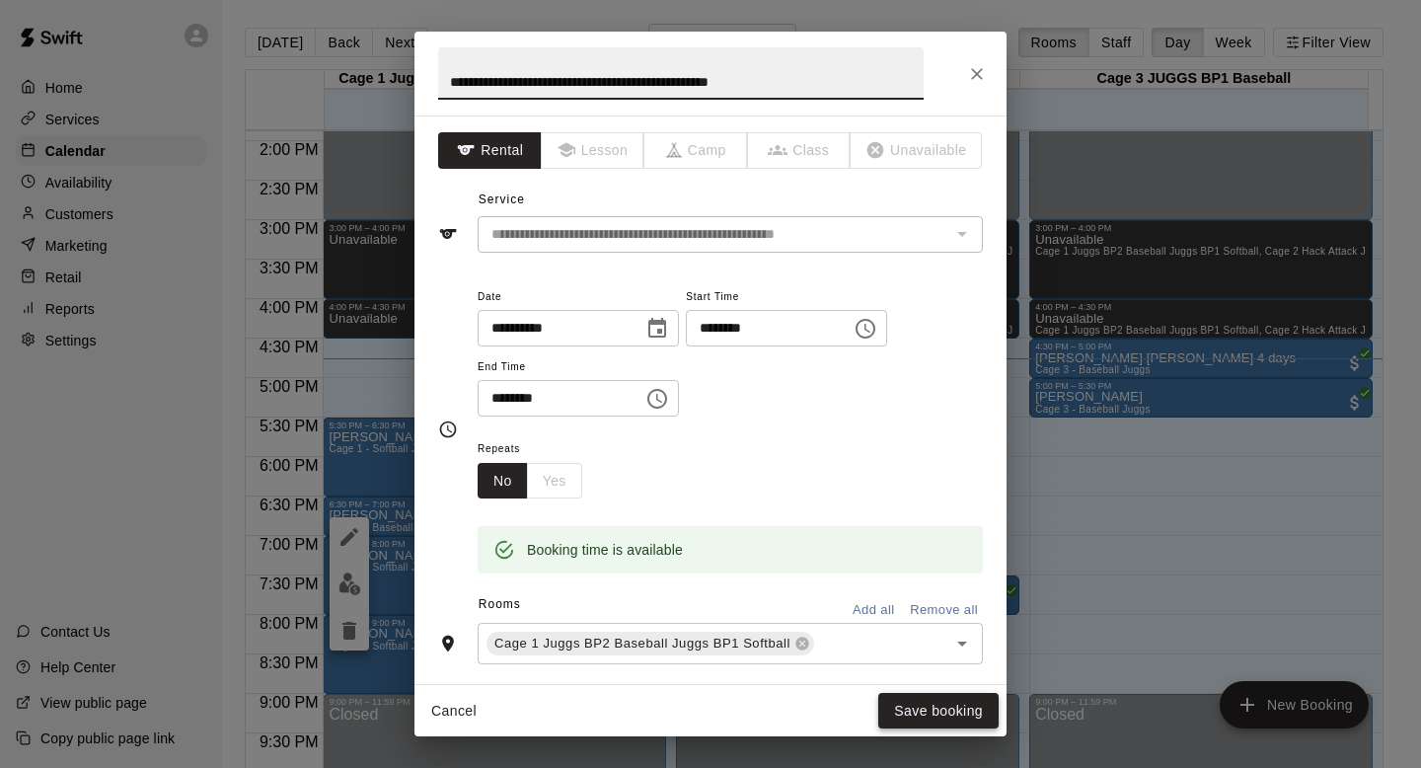
type input "**********"
click at [902, 700] on button "Save booking" at bounding box center [939, 711] width 120 height 37
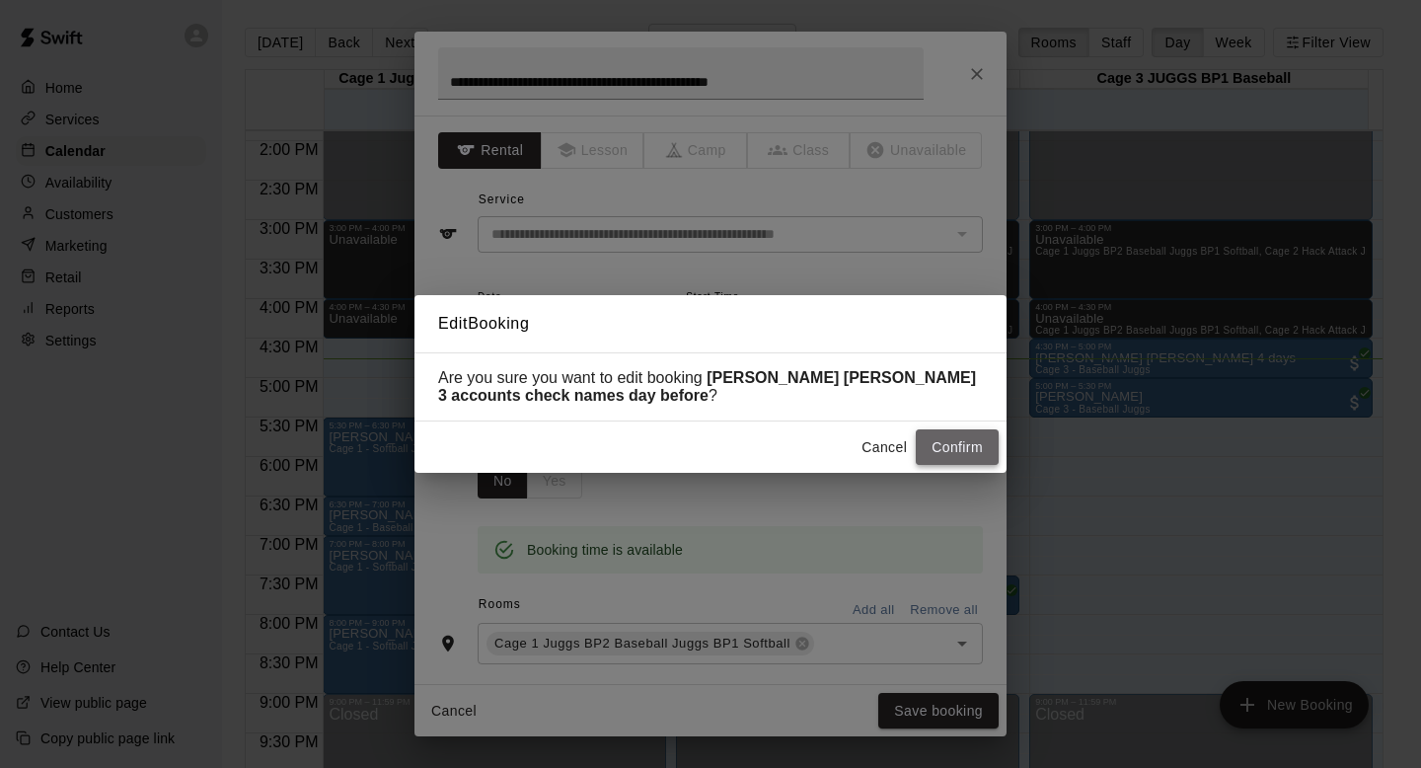
click at [942, 431] on button "Confirm" at bounding box center [957, 447] width 83 height 37
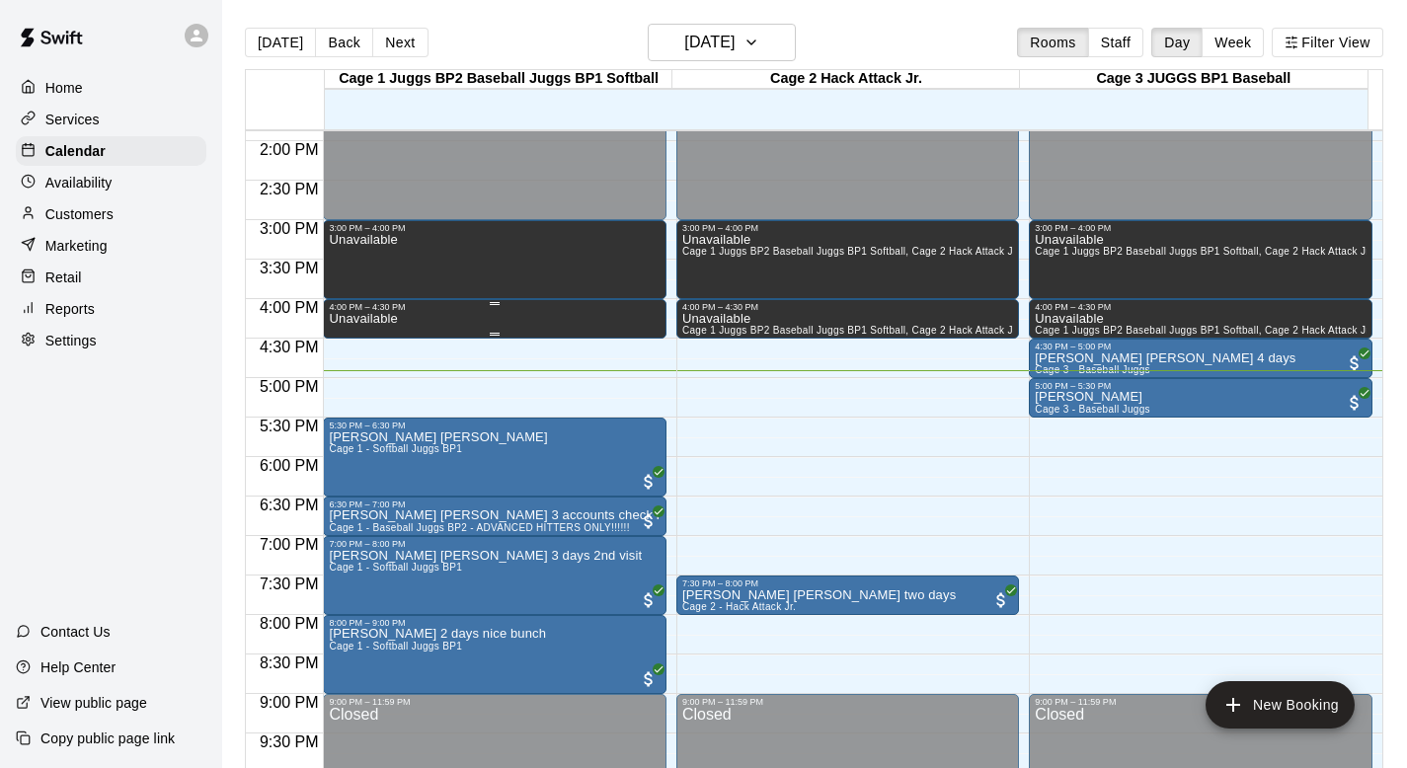
click at [360, 319] on p "Unavailable" at bounding box center [363, 319] width 68 height 0
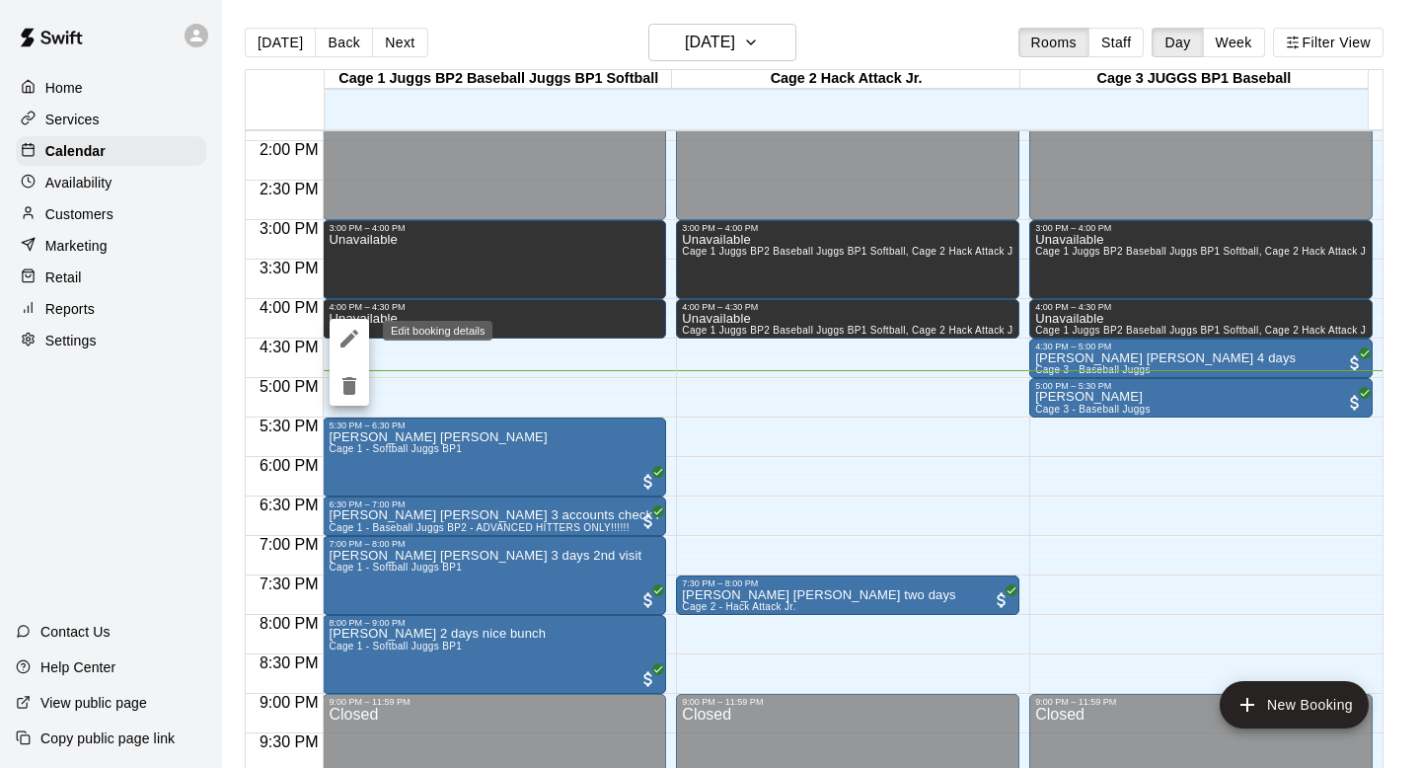
click at [354, 330] on icon "edit" at bounding box center [350, 339] width 18 height 18
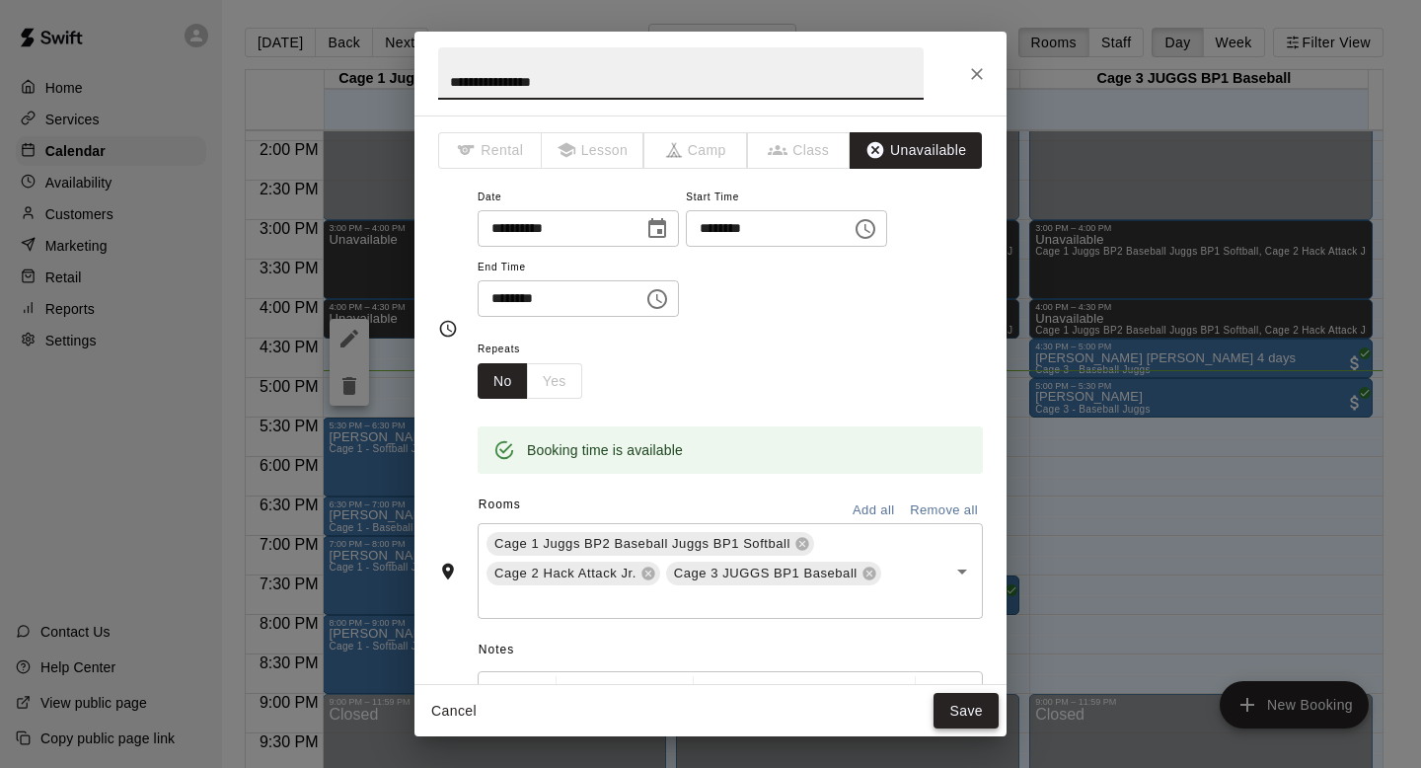
type input "**********"
click at [956, 718] on button "Save" at bounding box center [966, 711] width 65 height 37
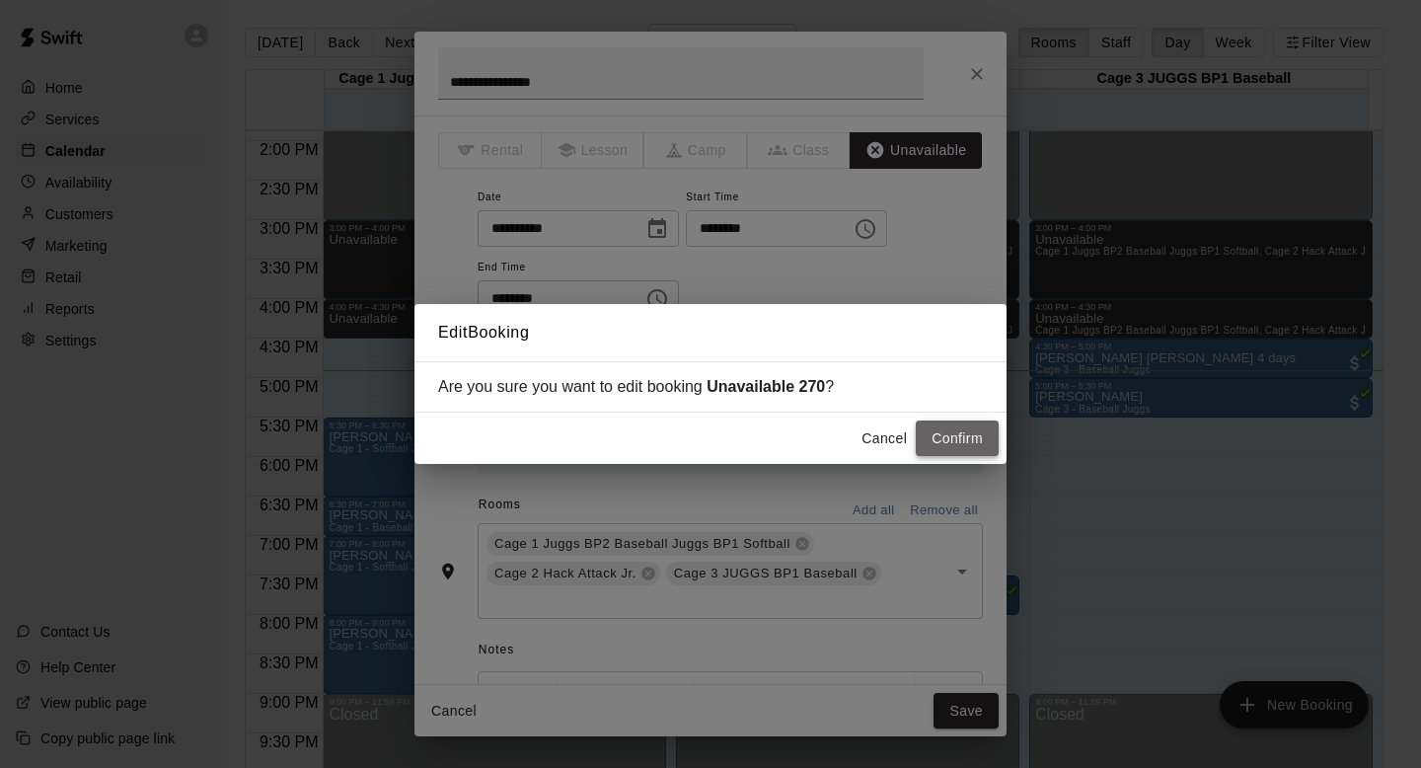
click at [938, 432] on button "Confirm" at bounding box center [957, 439] width 83 height 37
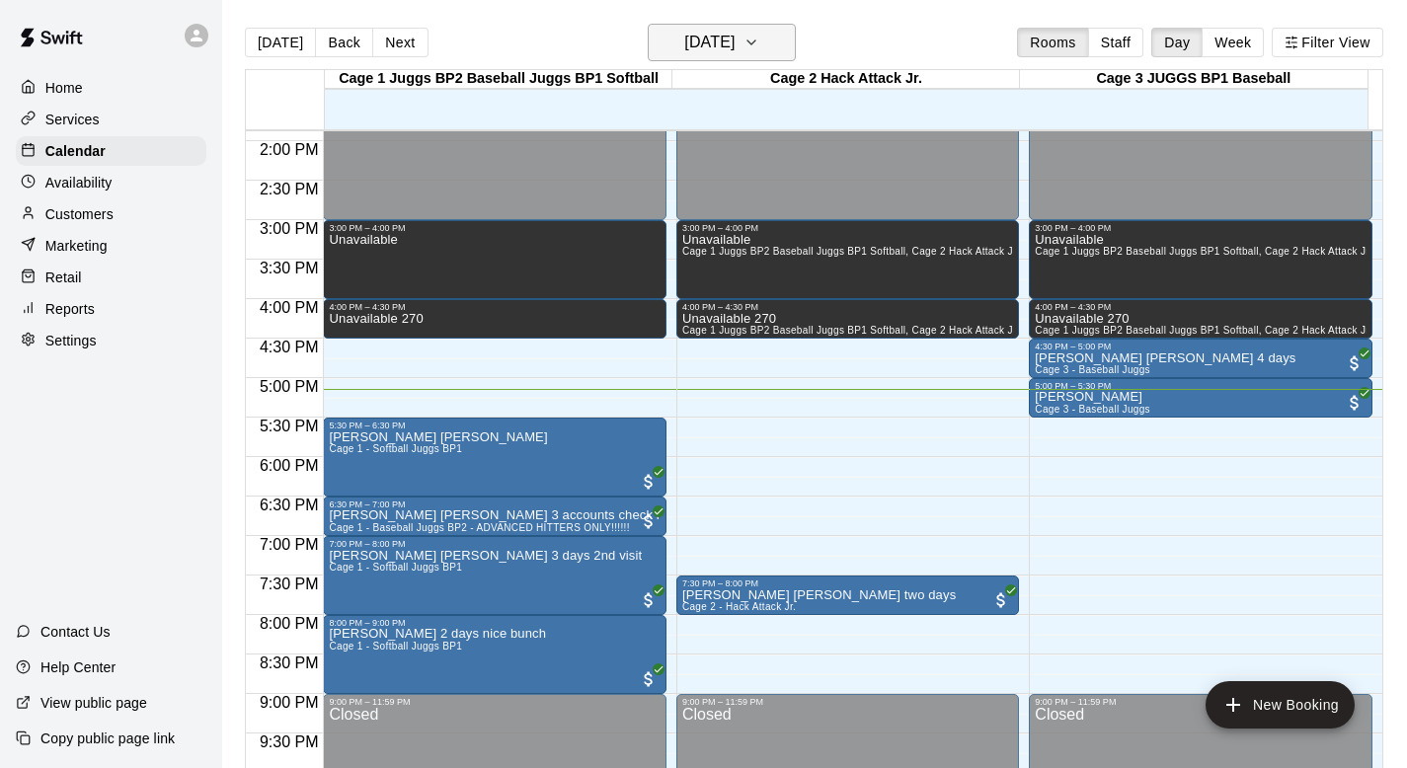
click at [759, 39] on icon "button" at bounding box center [751, 43] width 16 height 24
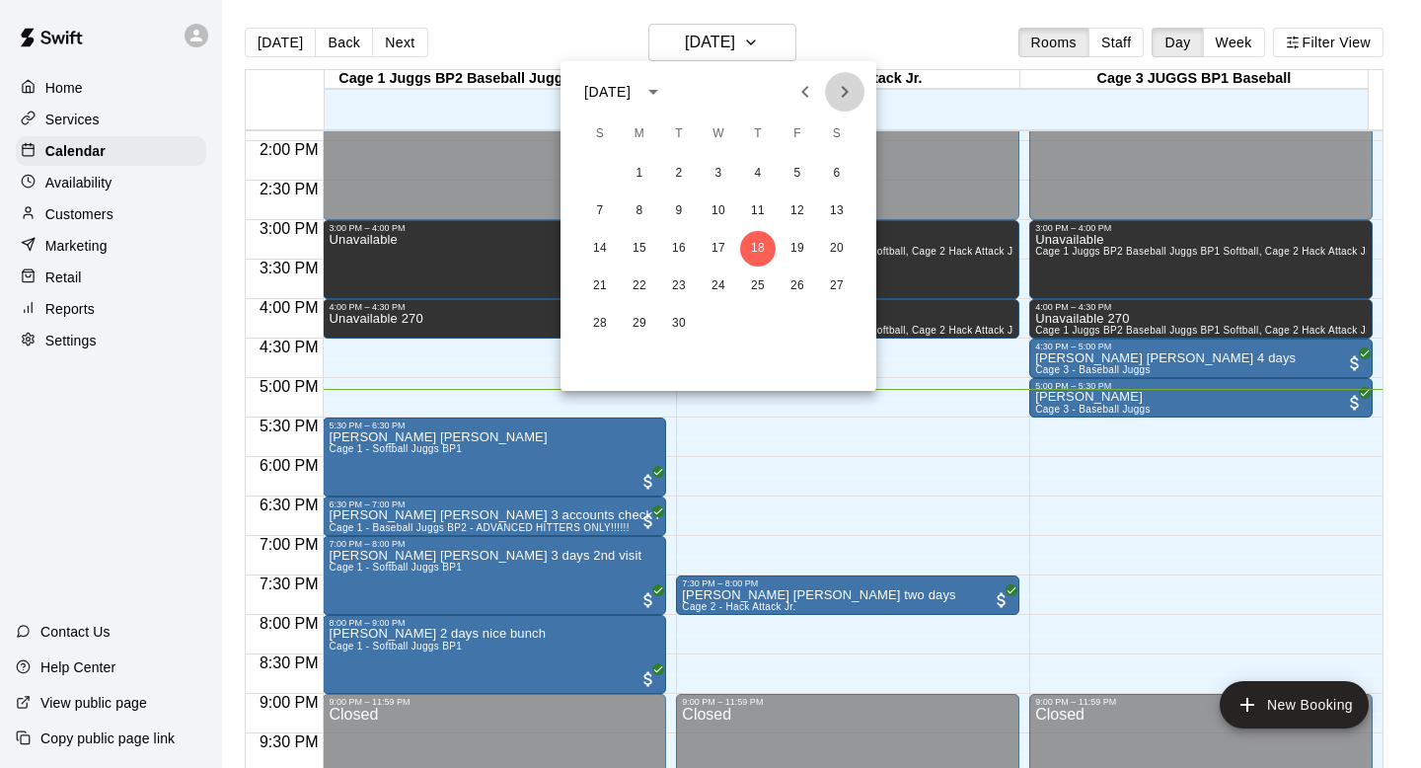
click at [840, 88] on icon "Next month" at bounding box center [845, 92] width 24 height 24
click at [717, 243] on button "15" at bounding box center [719, 249] width 36 height 36
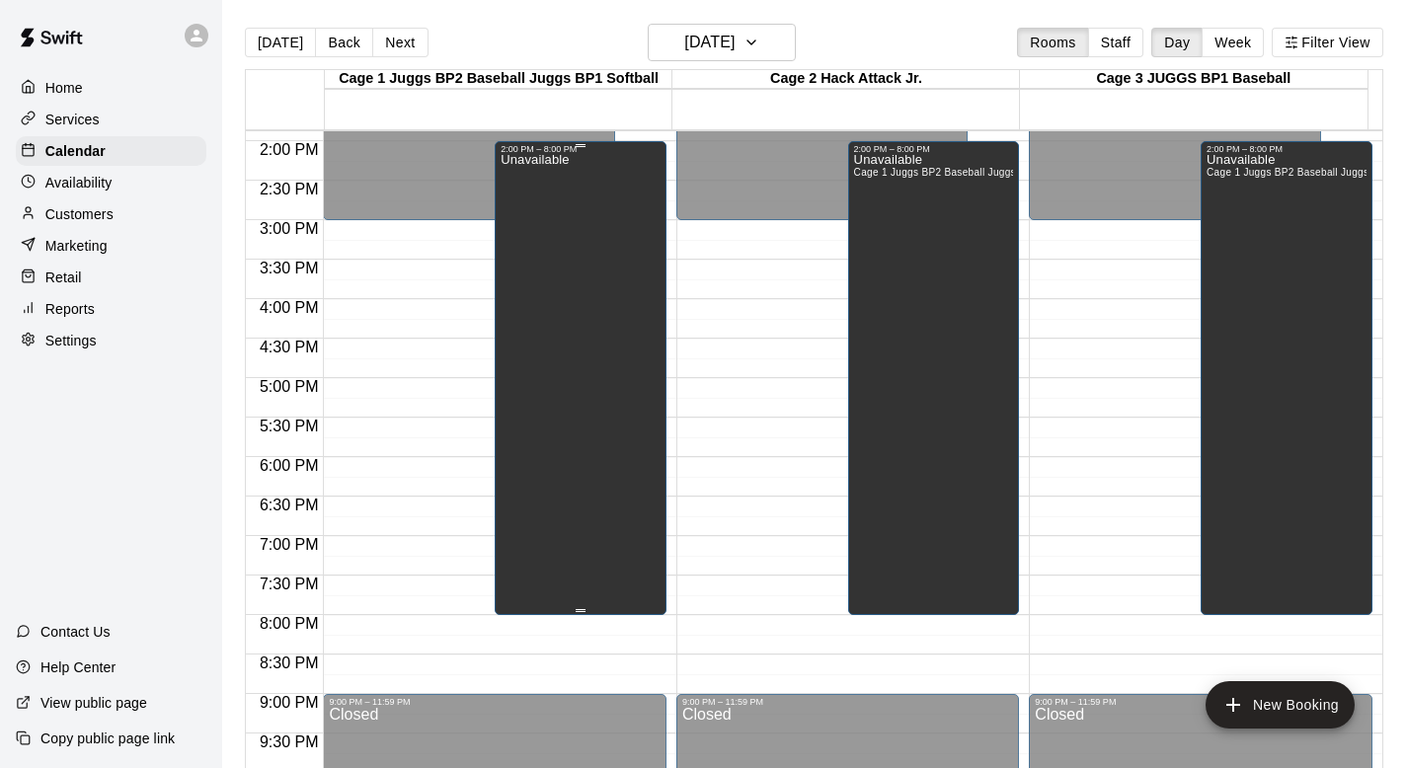
click at [584, 259] on div "Unavailable" at bounding box center [580, 538] width 160 height 768
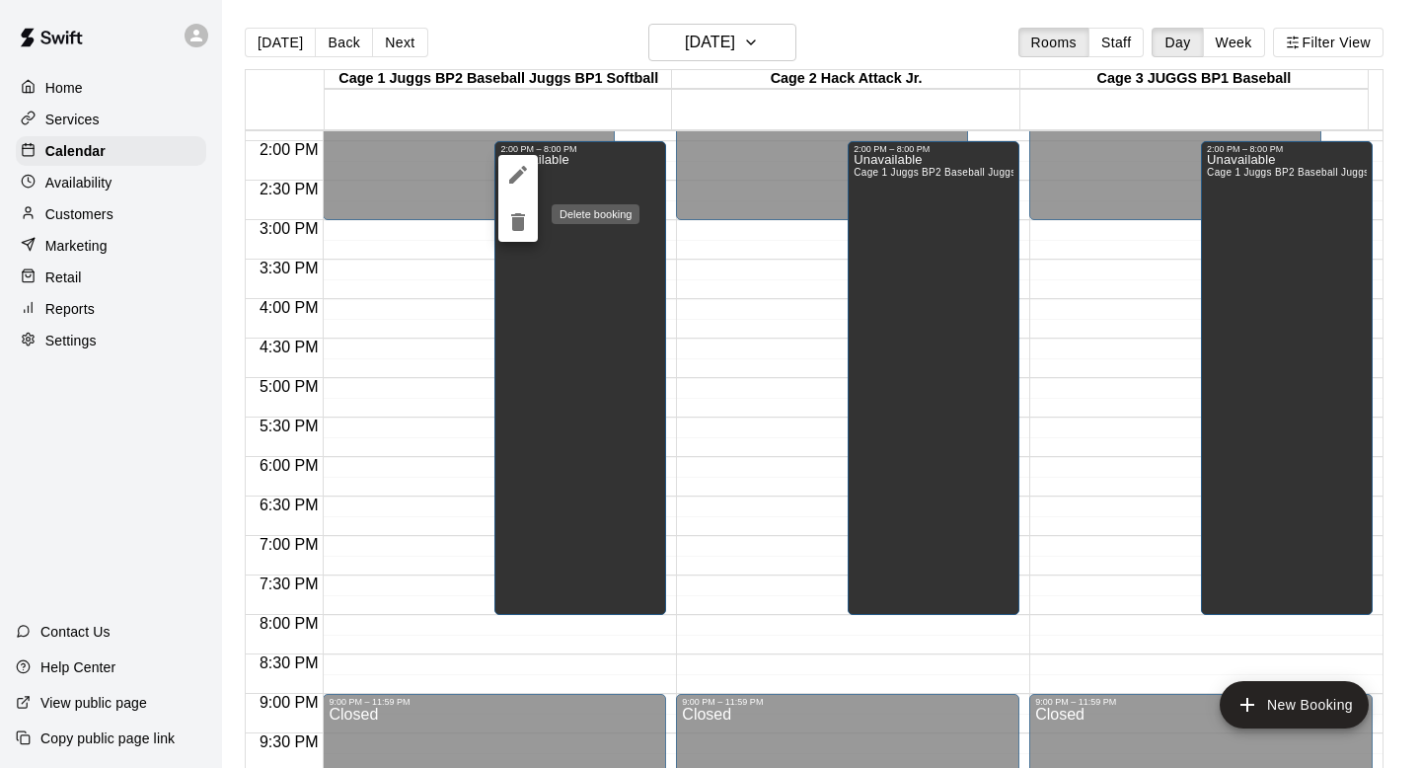
click at [514, 216] on icon "delete" at bounding box center [518, 222] width 24 height 24
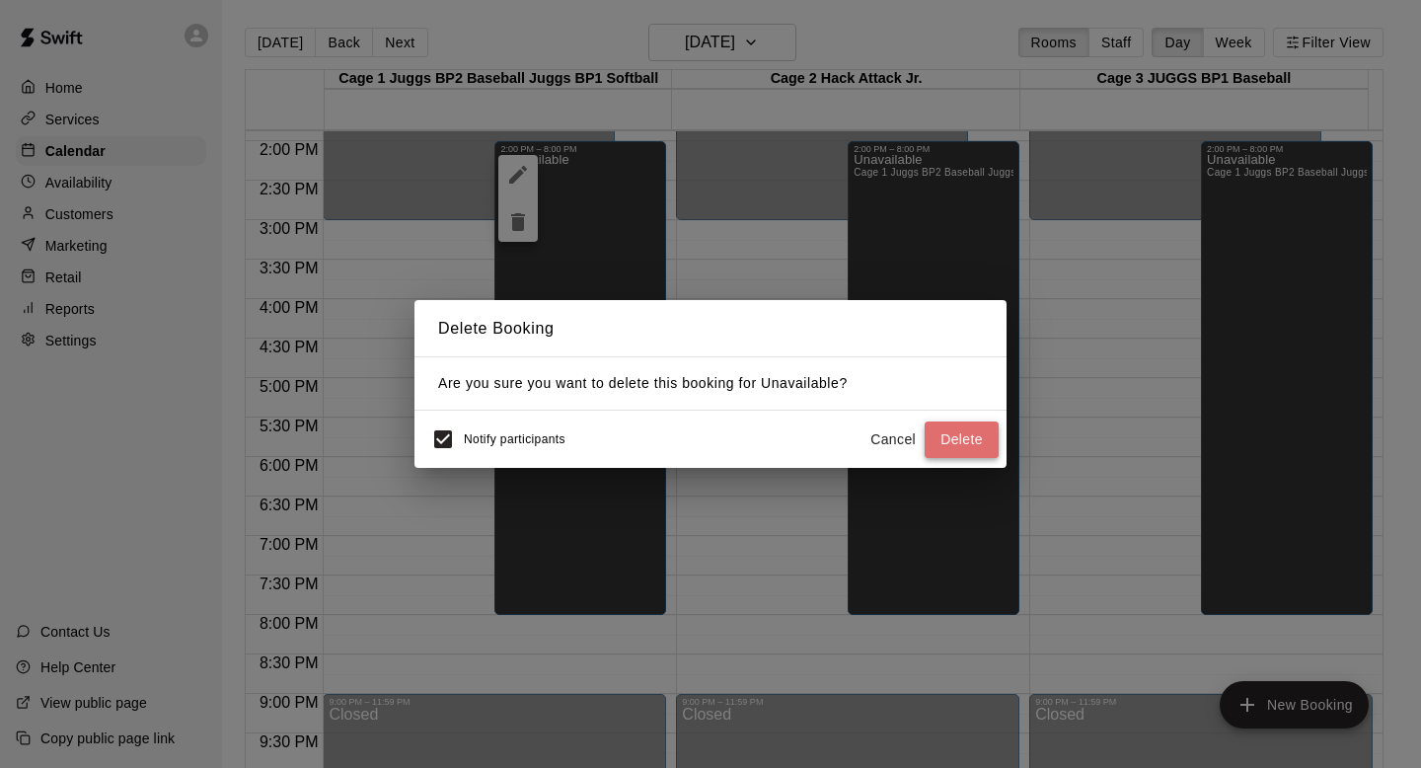
click at [956, 435] on button "Delete" at bounding box center [962, 440] width 74 height 37
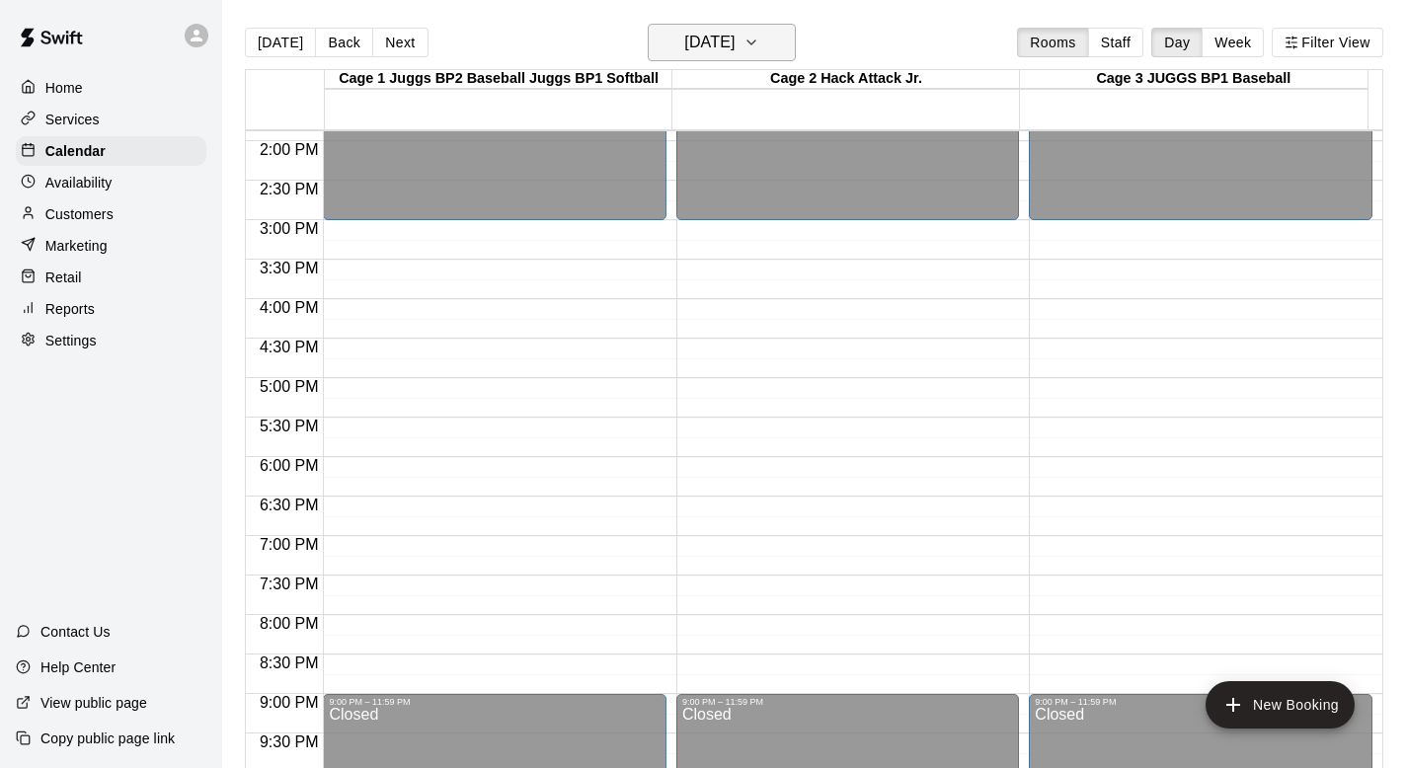
click at [759, 43] on icon "button" at bounding box center [751, 43] width 16 height 24
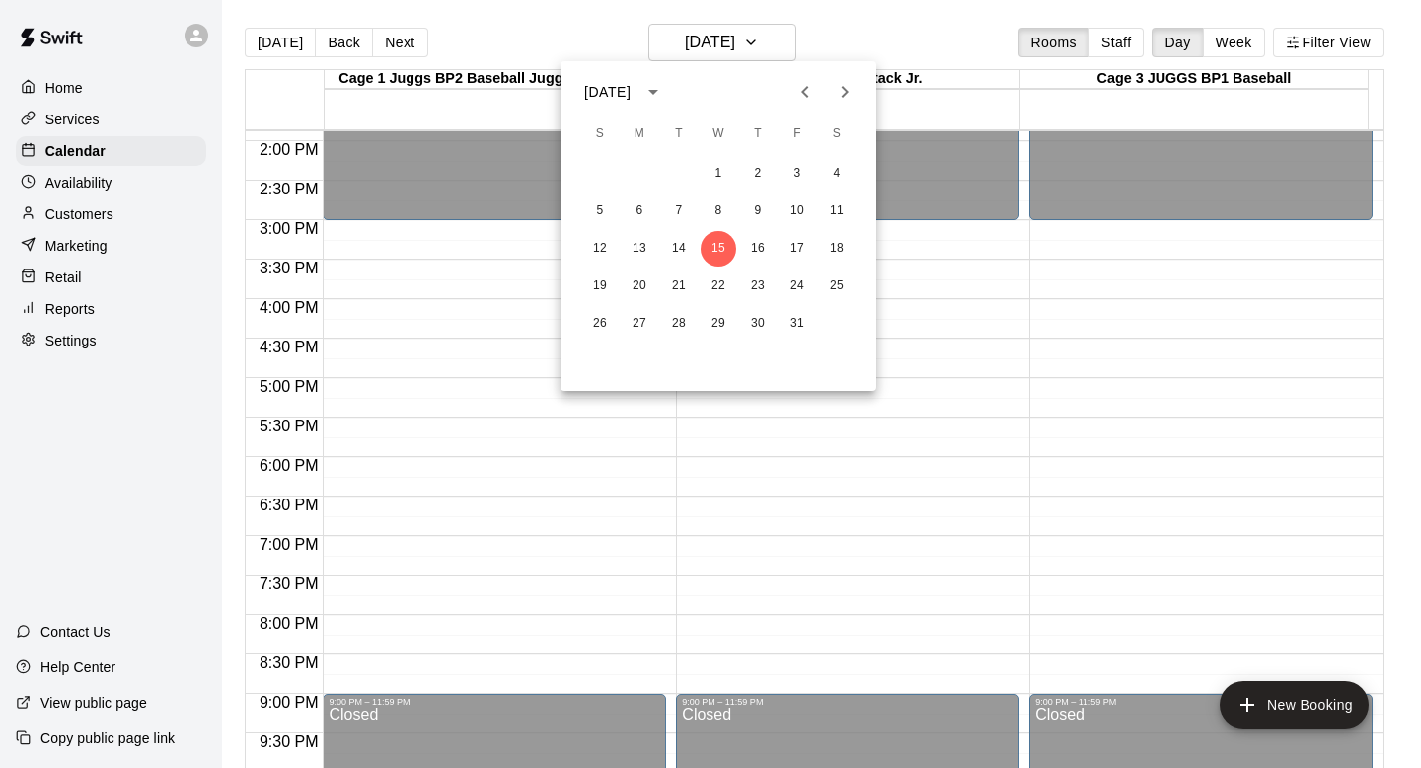
click at [864, 37] on div at bounding box center [710, 384] width 1421 height 768
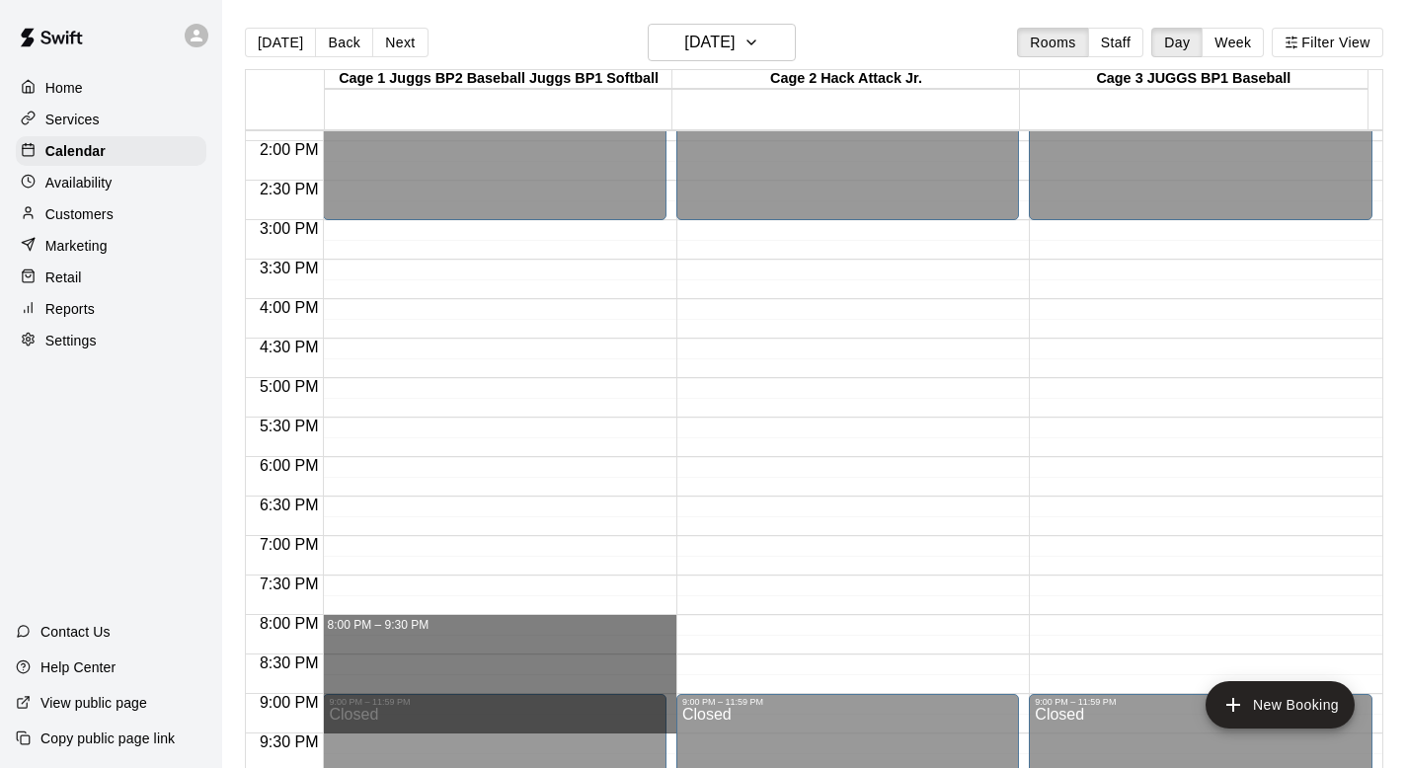
drag, startPoint x: 425, startPoint y: 620, endPoint x: 426, endPoint y: 729, distance: 108.6
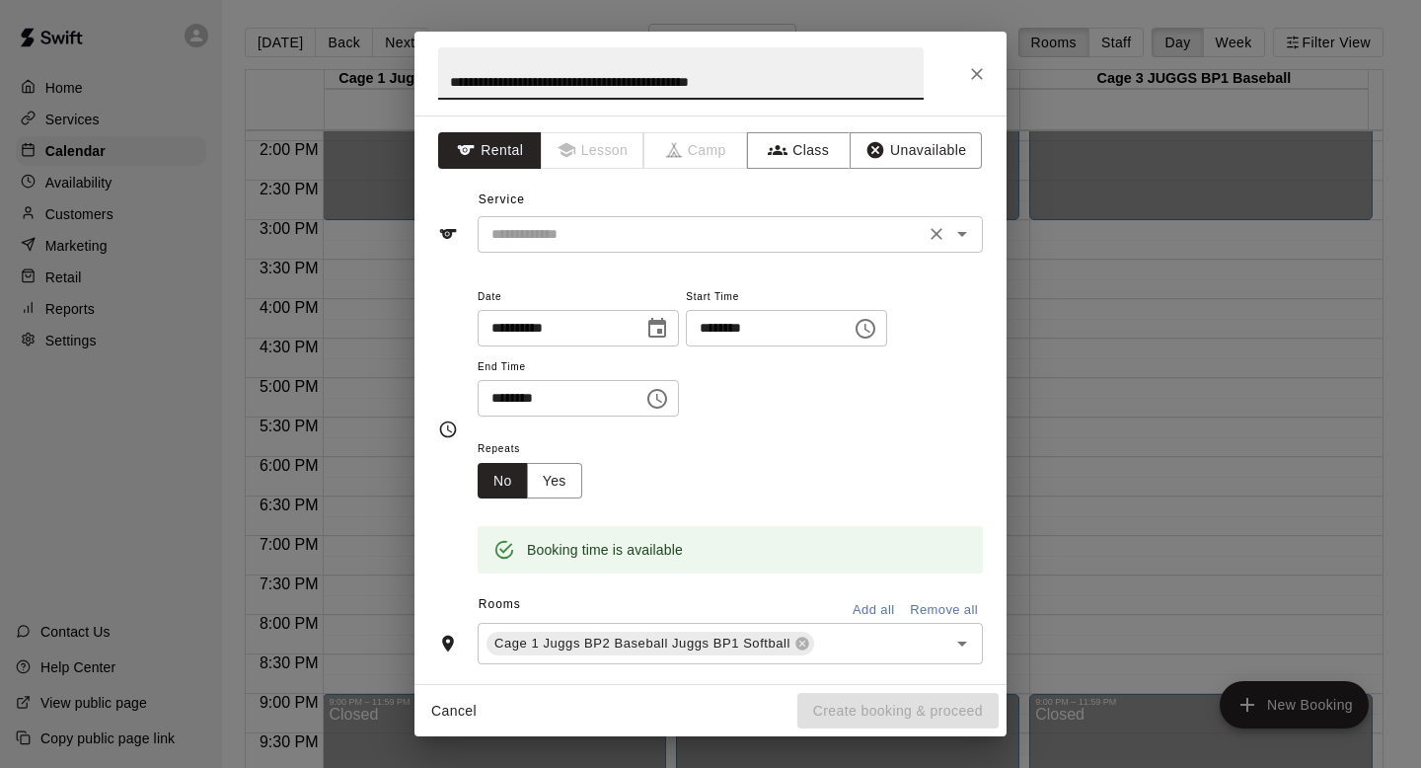
click at [951, 229] on icon "Open" at bounding box center [963, 234] width 24 height 24
type input "**********"
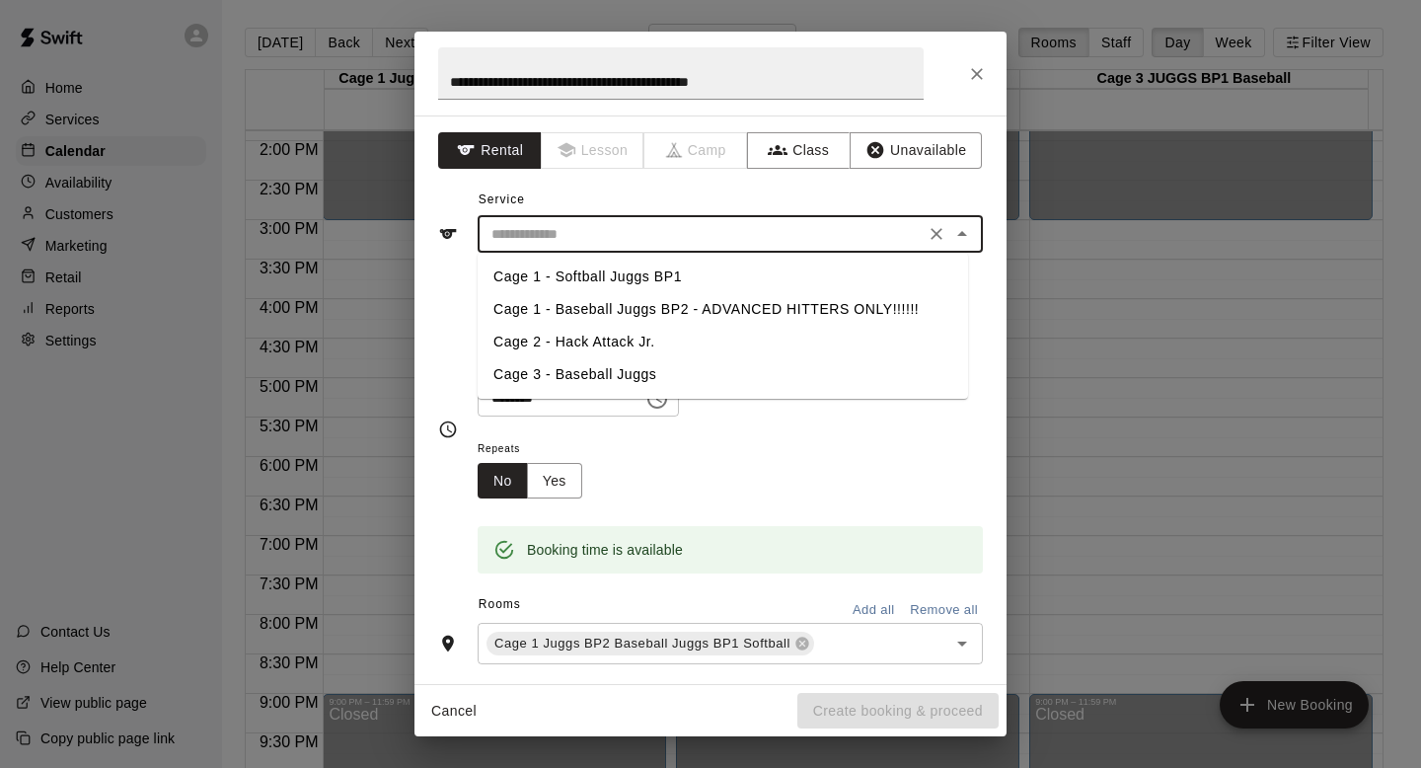
click at [645, 270] on li "Cage 1 - Softball Juggs BP1" at bounding box center [723, 277] width 491 height 33
type input "**********"
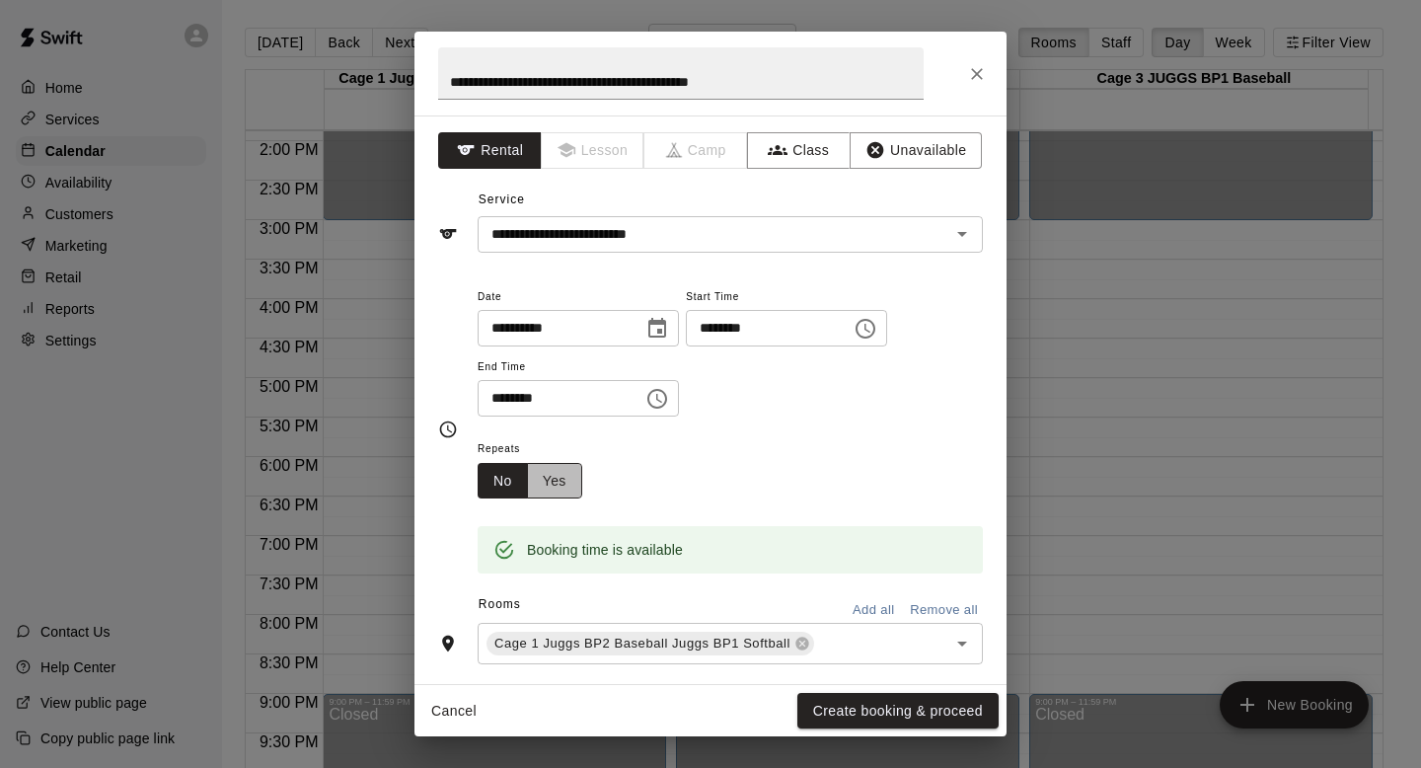
click at [560, 484] on button "Yes" at bounding box center [554, 481] width 55 height 37
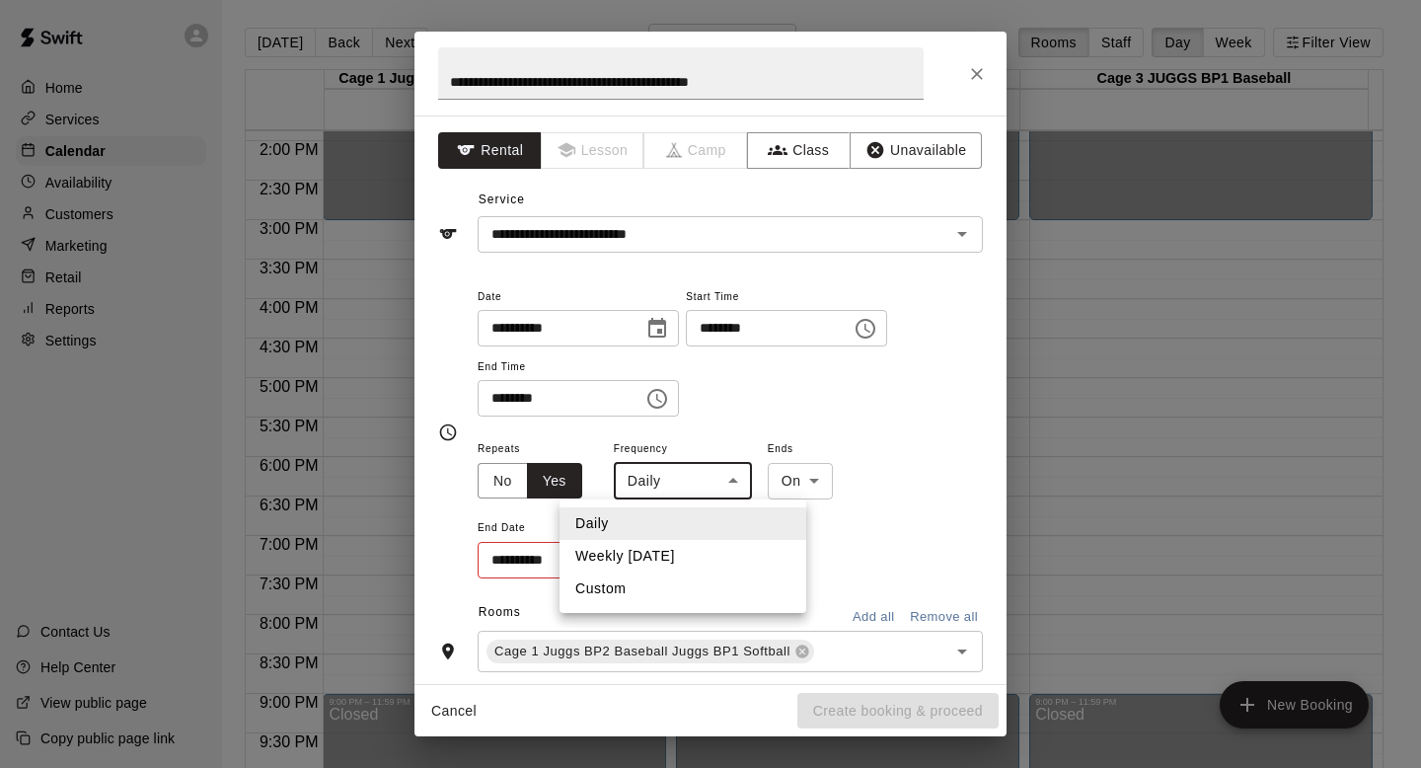
click at [726, 479] on body "**********" at bounding box center [710, 400] width 1421 height 800
click at [658, 551] on li "Weekly [DATE]" at bounding box center [683, 556] width 247 height 33
type input "******"
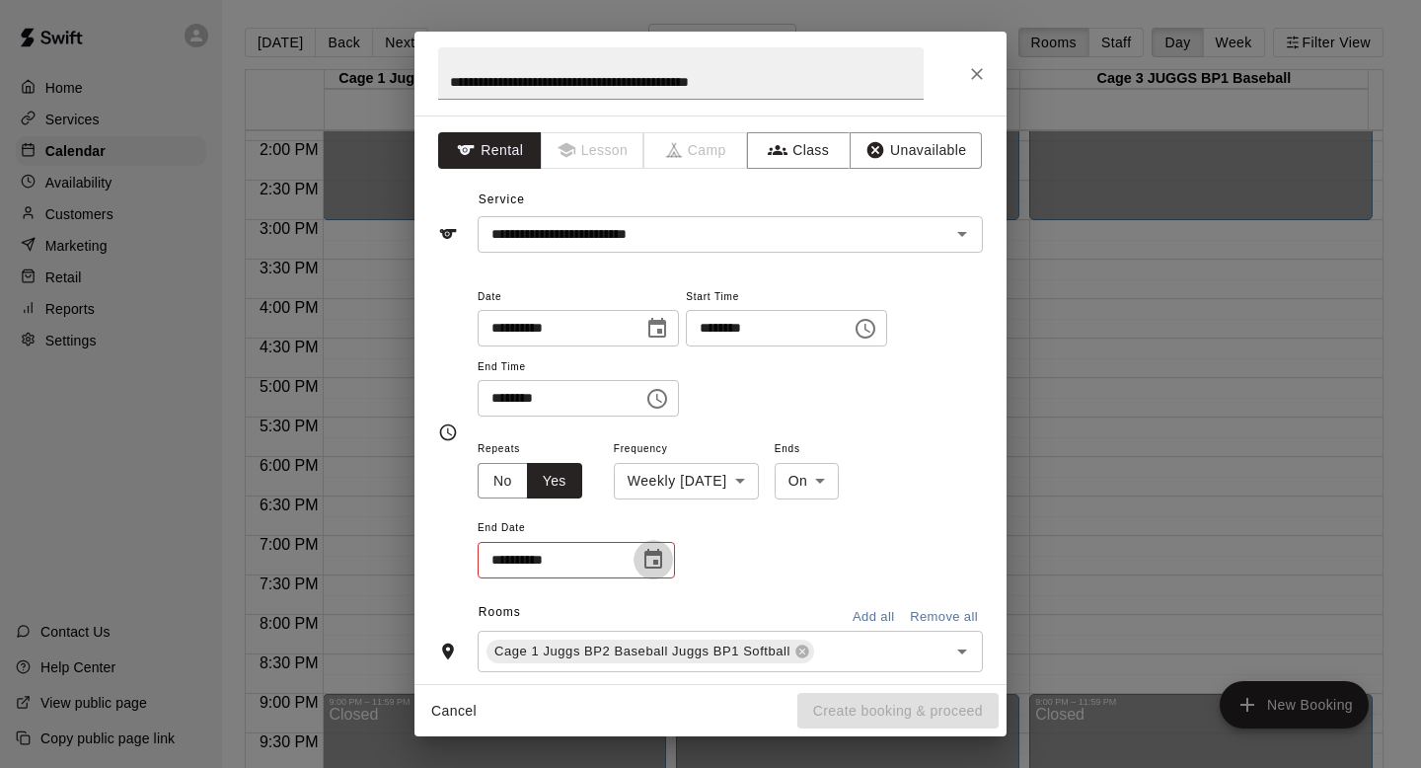
click at [649, 551] on icon "Choose date" at bounding box center [654, 559] width 18 height 20
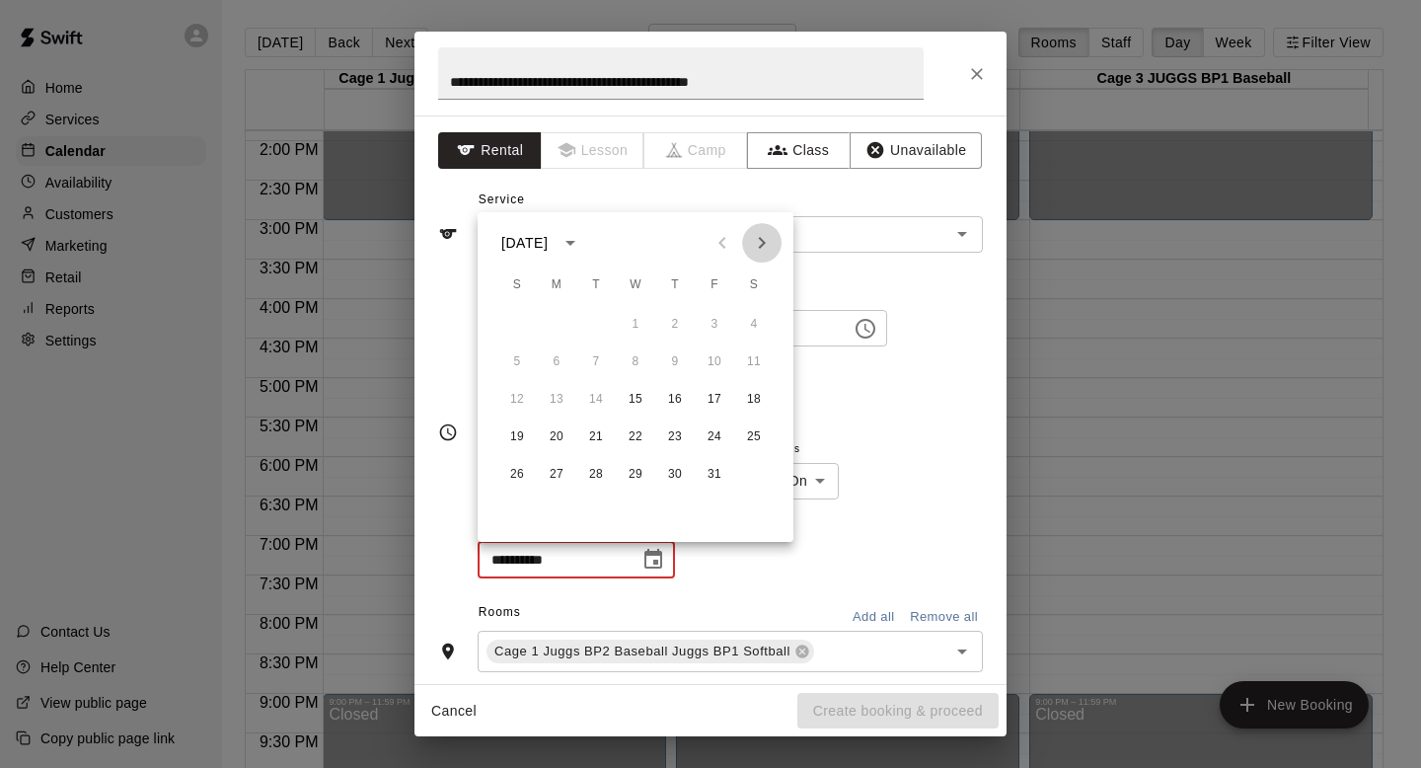
click at [761, 235] on icon "Next month" at bounding box center [762, 243] width 24 height 24
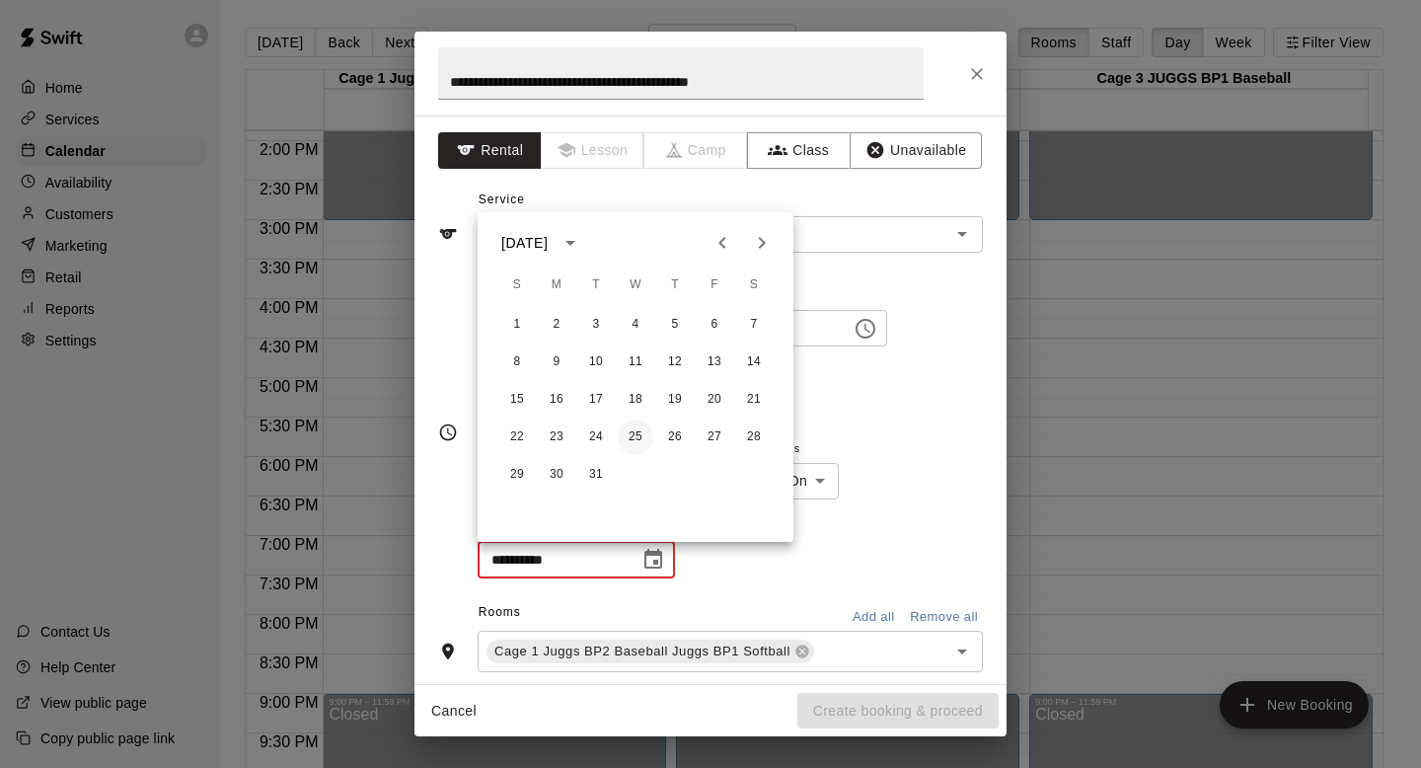
click at [632, 432] on button "25" at bounding box center [636, 438] width 36 height 36
type input "**********"
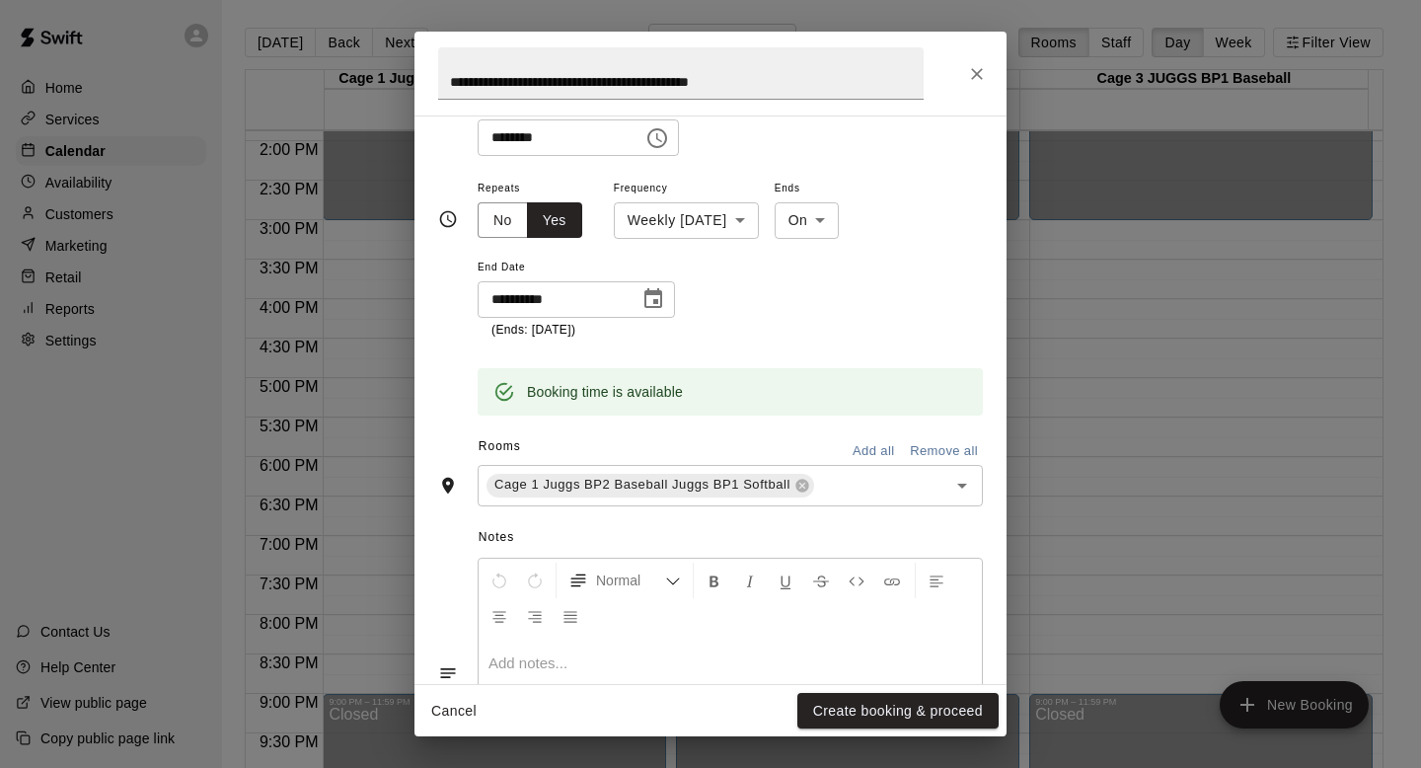
scroll to position [304, 0]
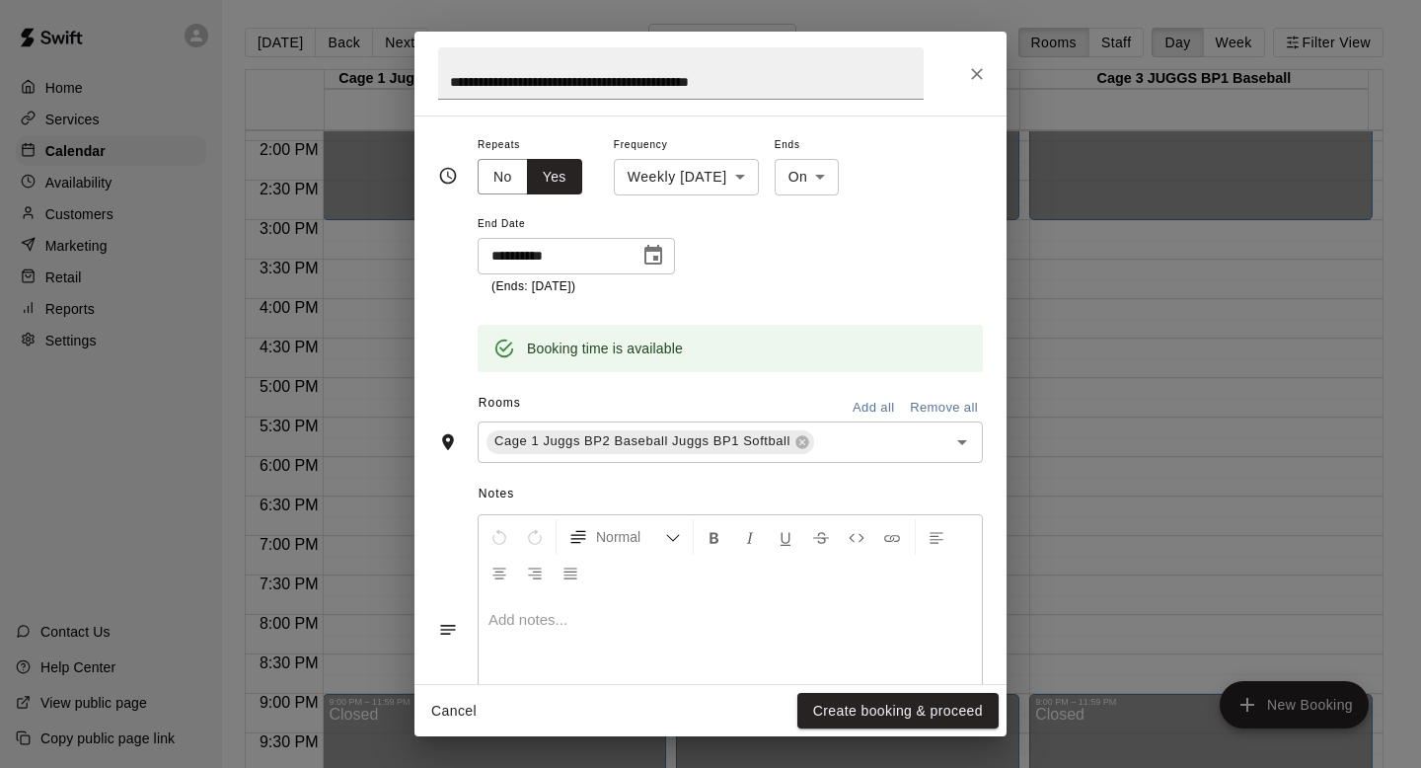
click at [851, 395] on button "Add all" at bounding box center [873, 408] width 63 height 31
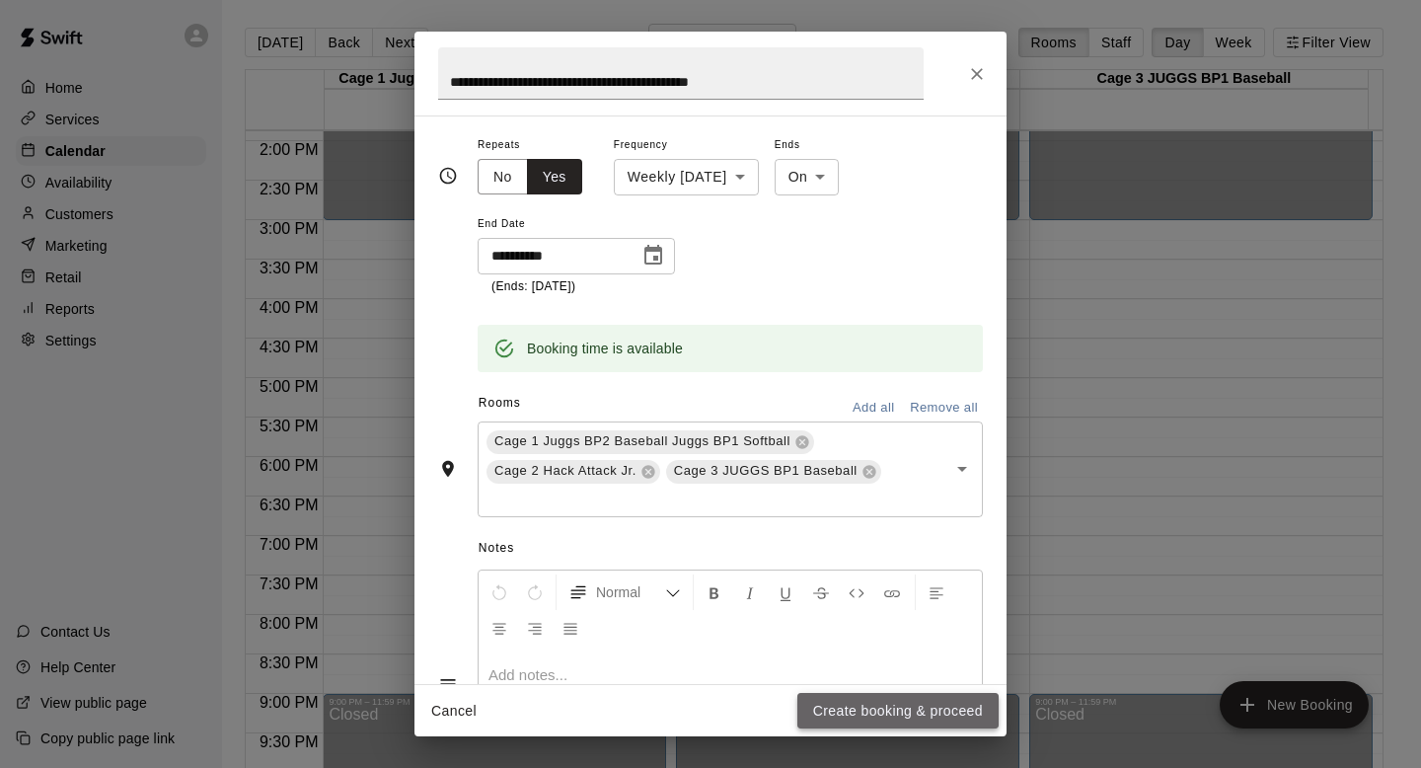
click at [817, 702] on button "Create booking & proceed" at bounding box center [898, 711] width 201 height 37
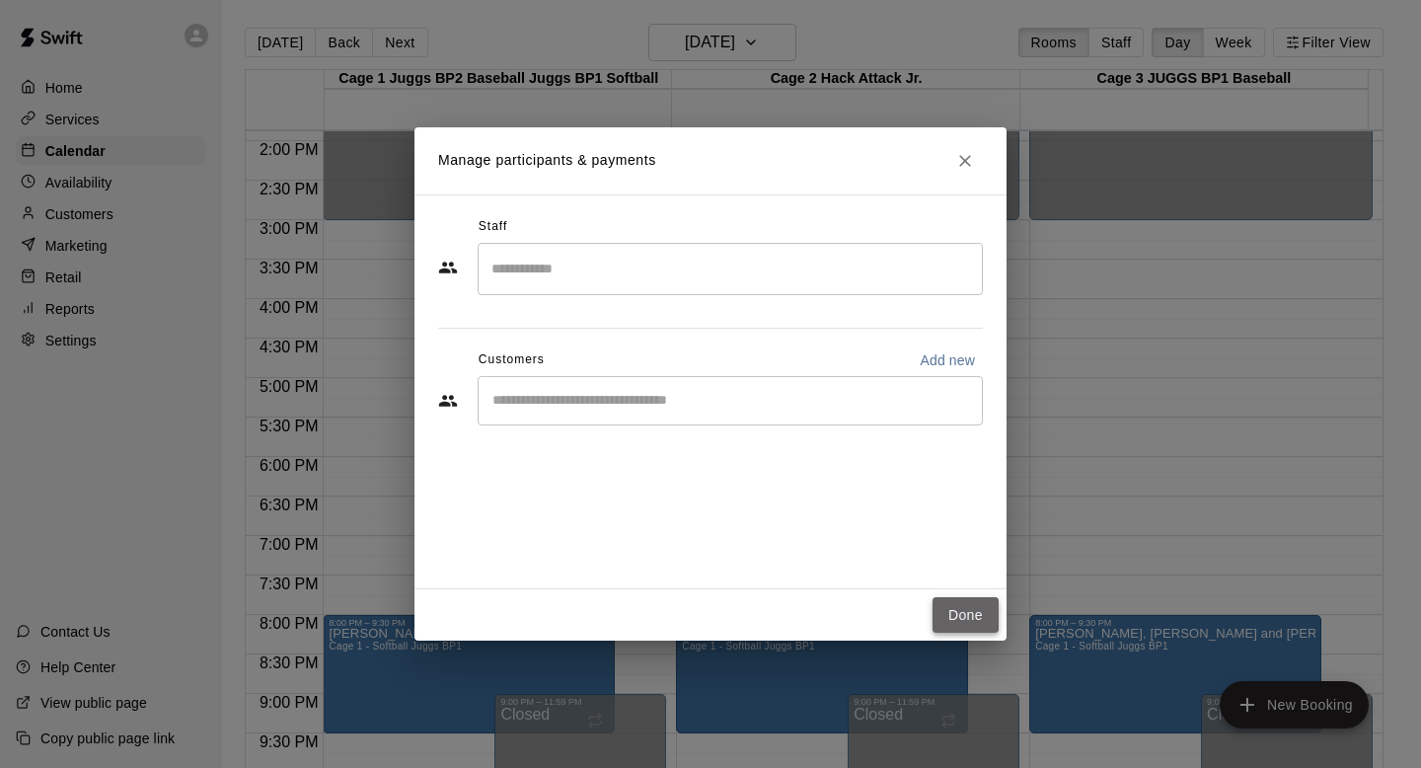
click at [954, 599] on button "Done" at bounding box center [966, 615] width 66 height 37
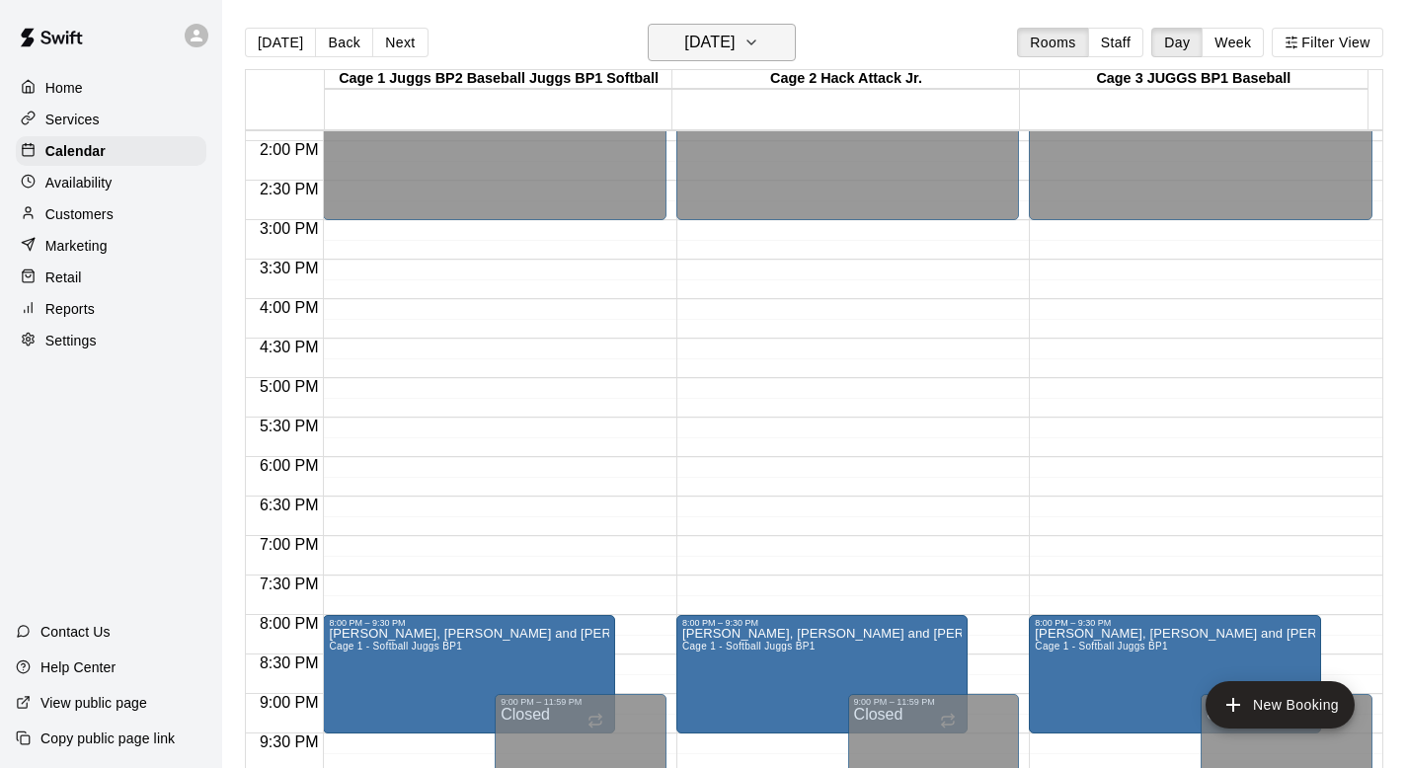
click at [755, 40] on icon "button" at bounding box center [751, 42] width 8 height 4
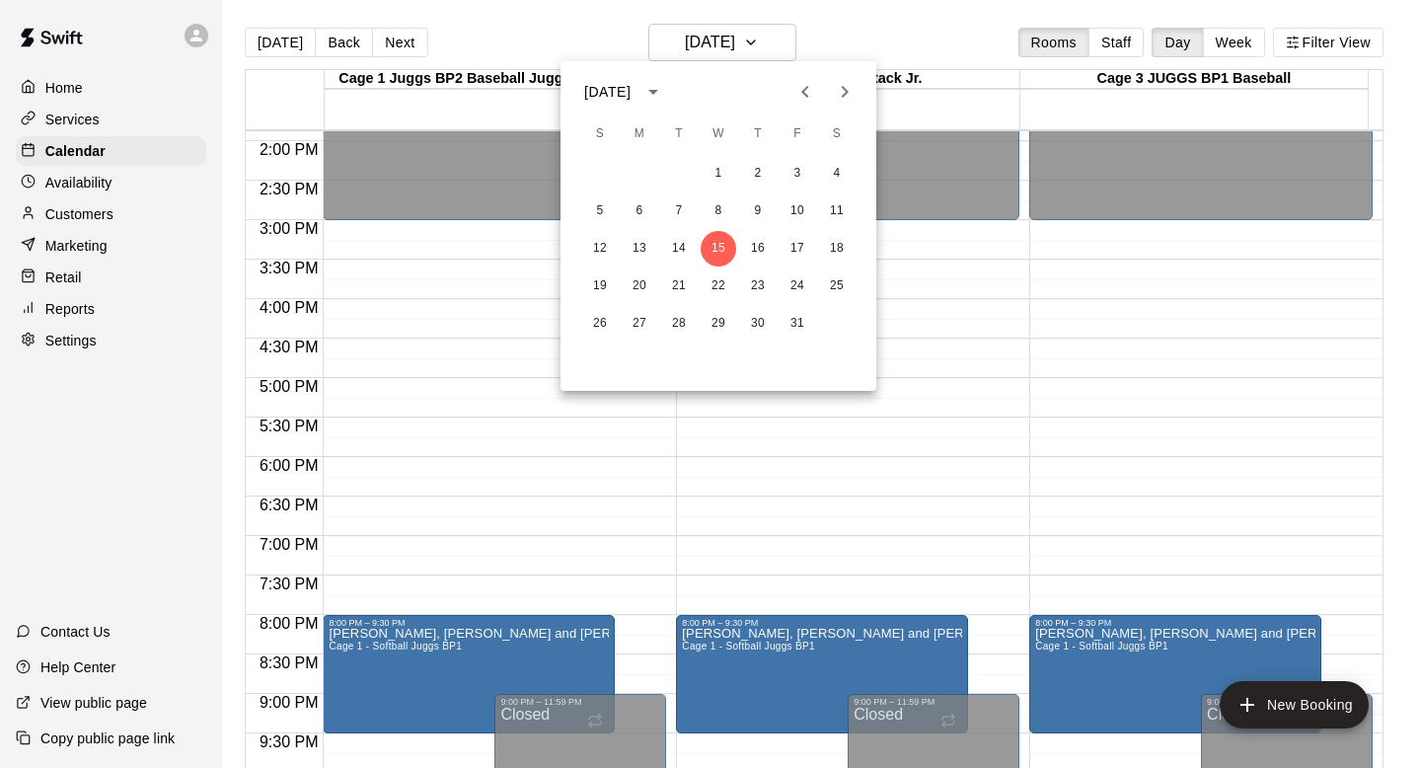
click at [842, 89] on icon "Next month" at bounding box center [845, 92] width 24 height 24
click at [713, 173] on button "3" at bounding box center [719, 174] width 36 height 36
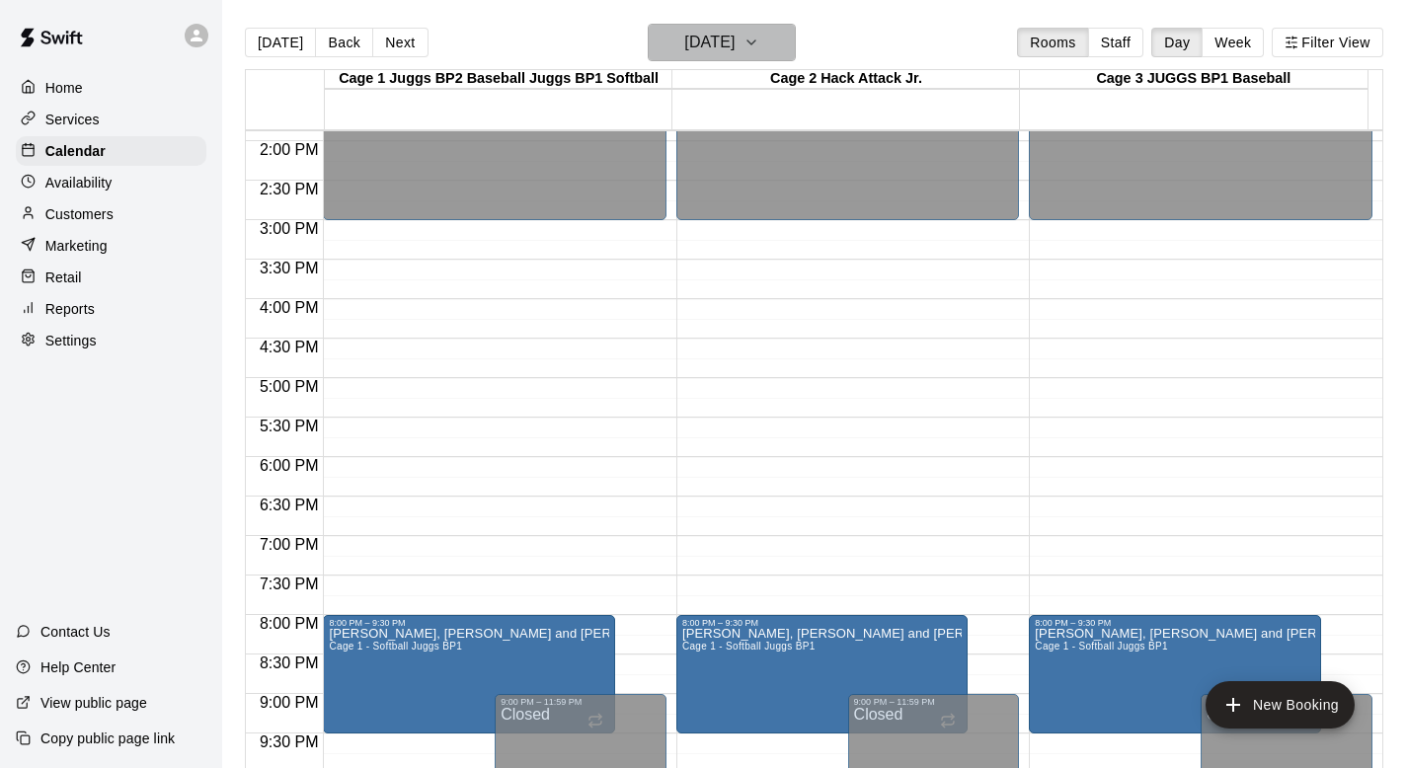
click at [755, 42] on icon "button" at bounding box center [751, 42] width 8 height 4
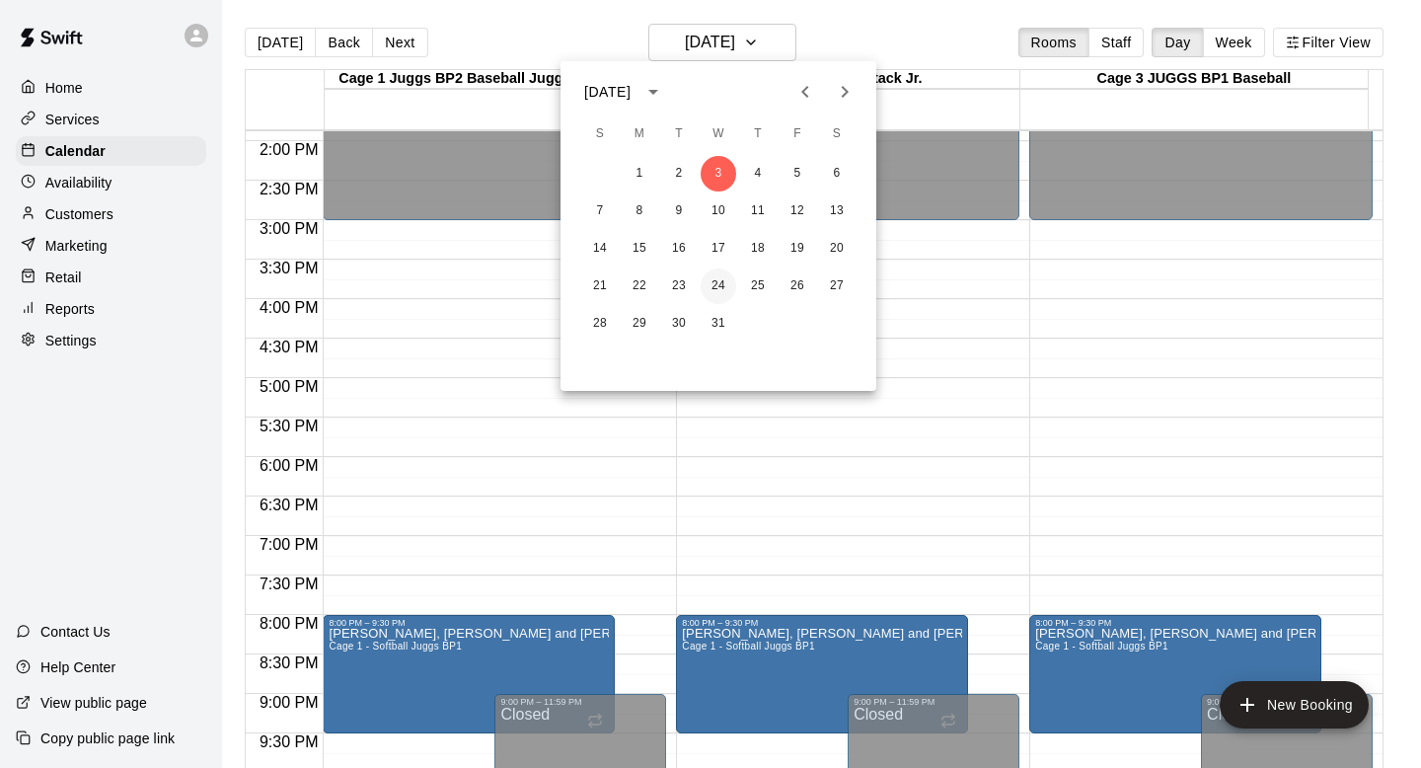
click at [716, 279] on button "24" at bounding box center [719, 286] width 36 height 36
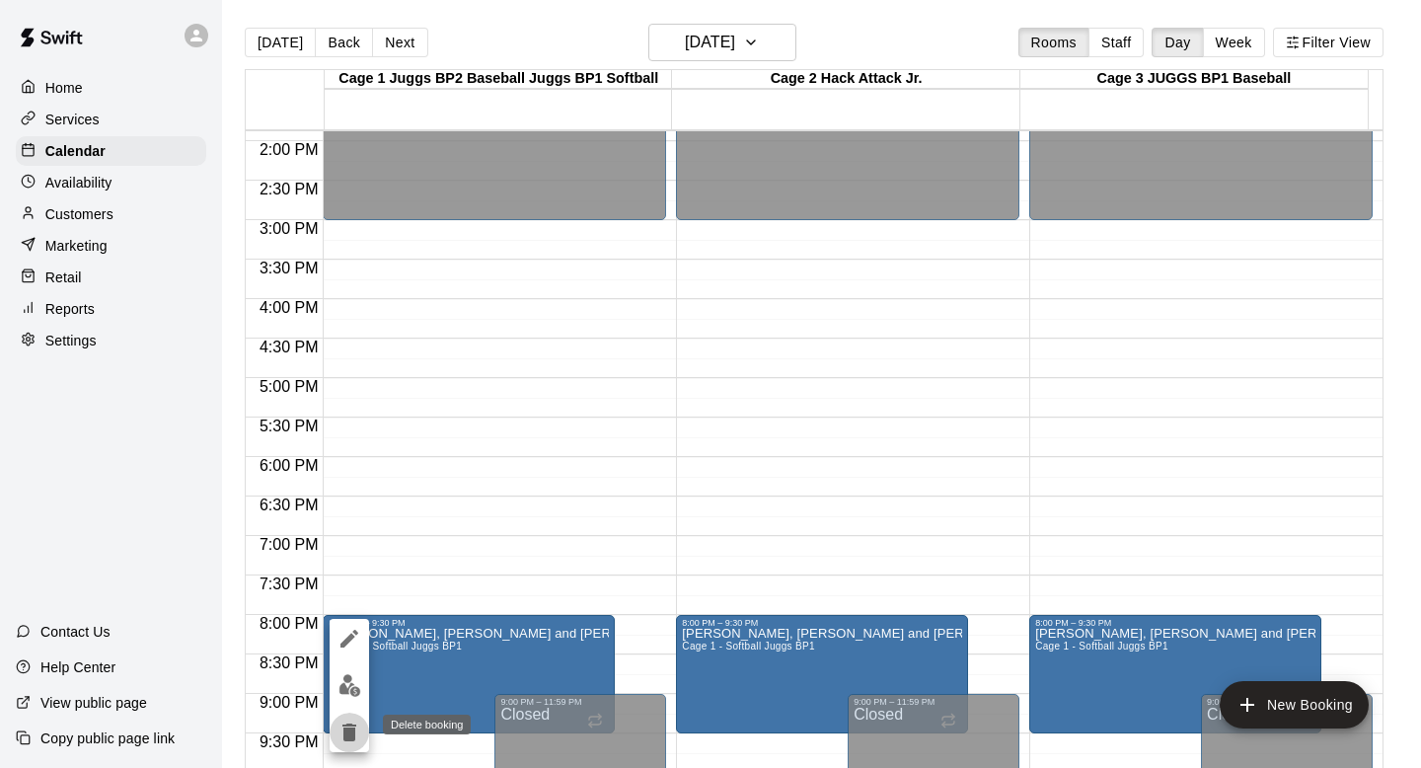
click at [350, 723] on icon "delete" at bounding box center [350, 733] width 24 height 24
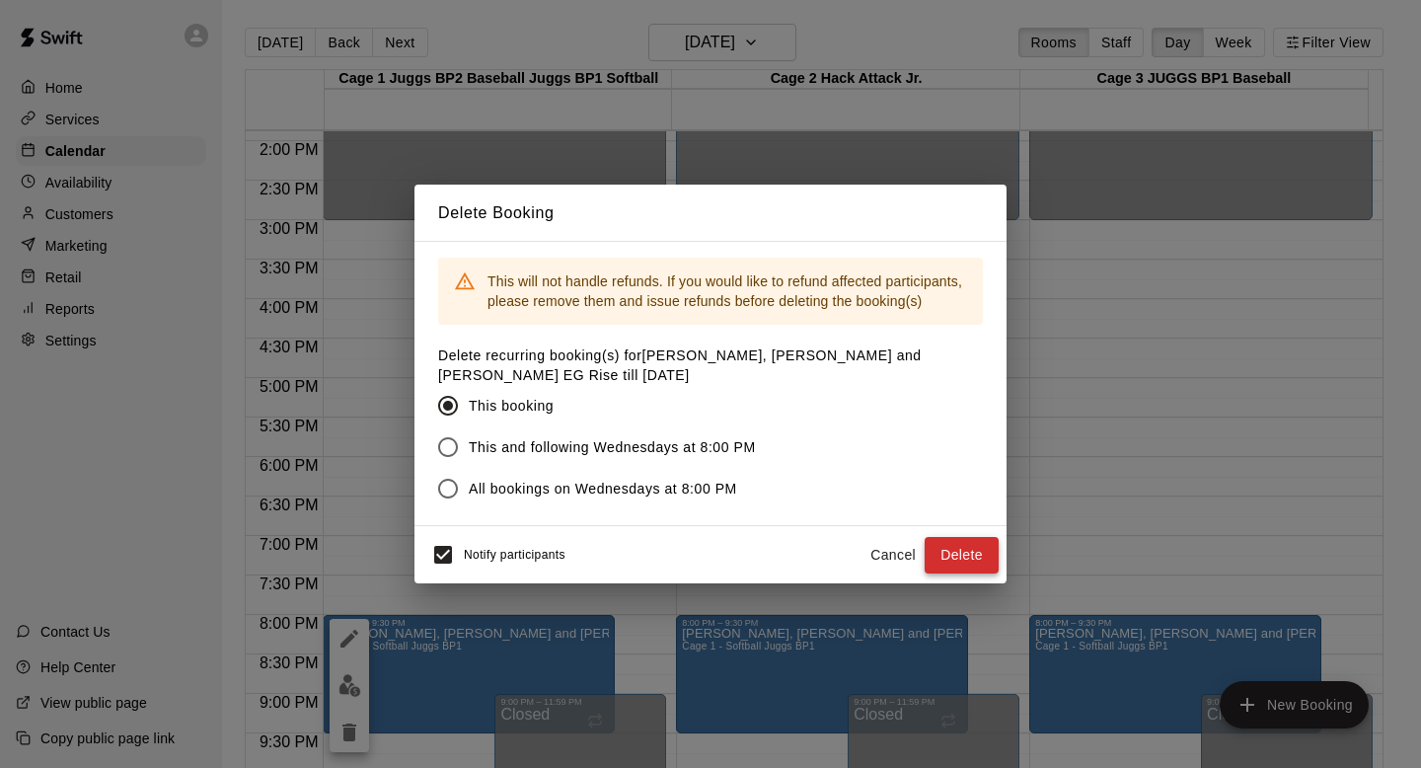
click at [952, 541] on button "Delete" at bounding box center [962, 555] width 74 height 37
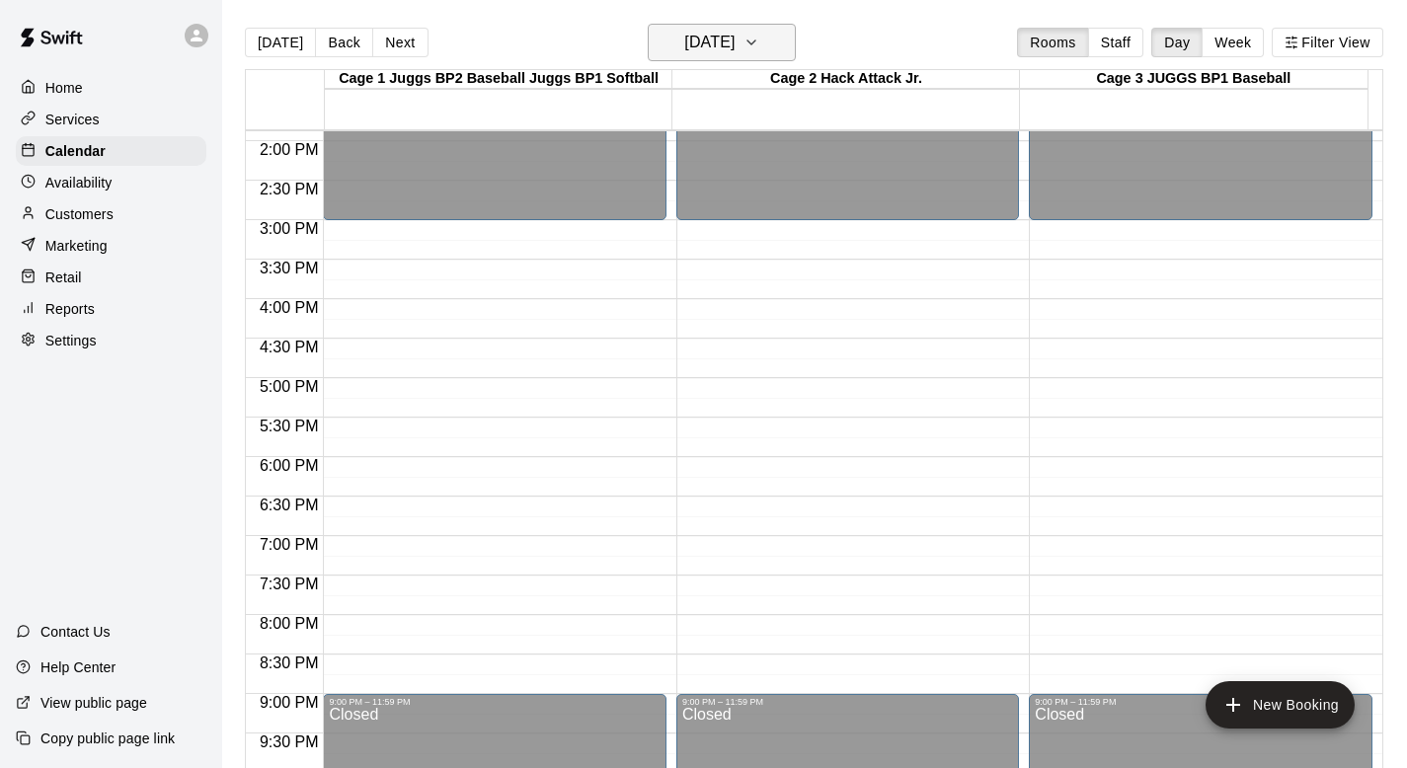
click at [759, 38] on icon "button" at bounding box center [751, 43] width 16 height 24
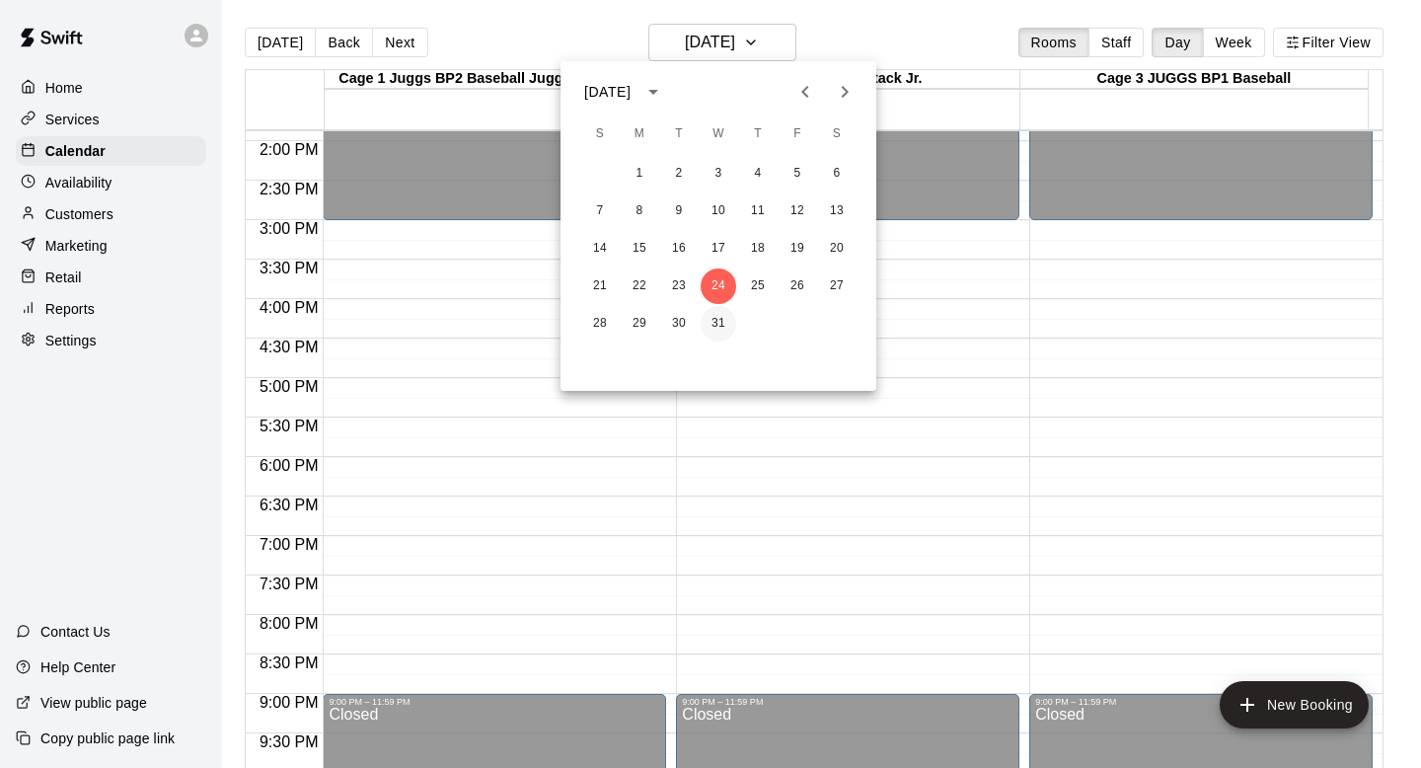
click at [717, 314] on button "31" at bounding box center [719, 324] width 36 height 36
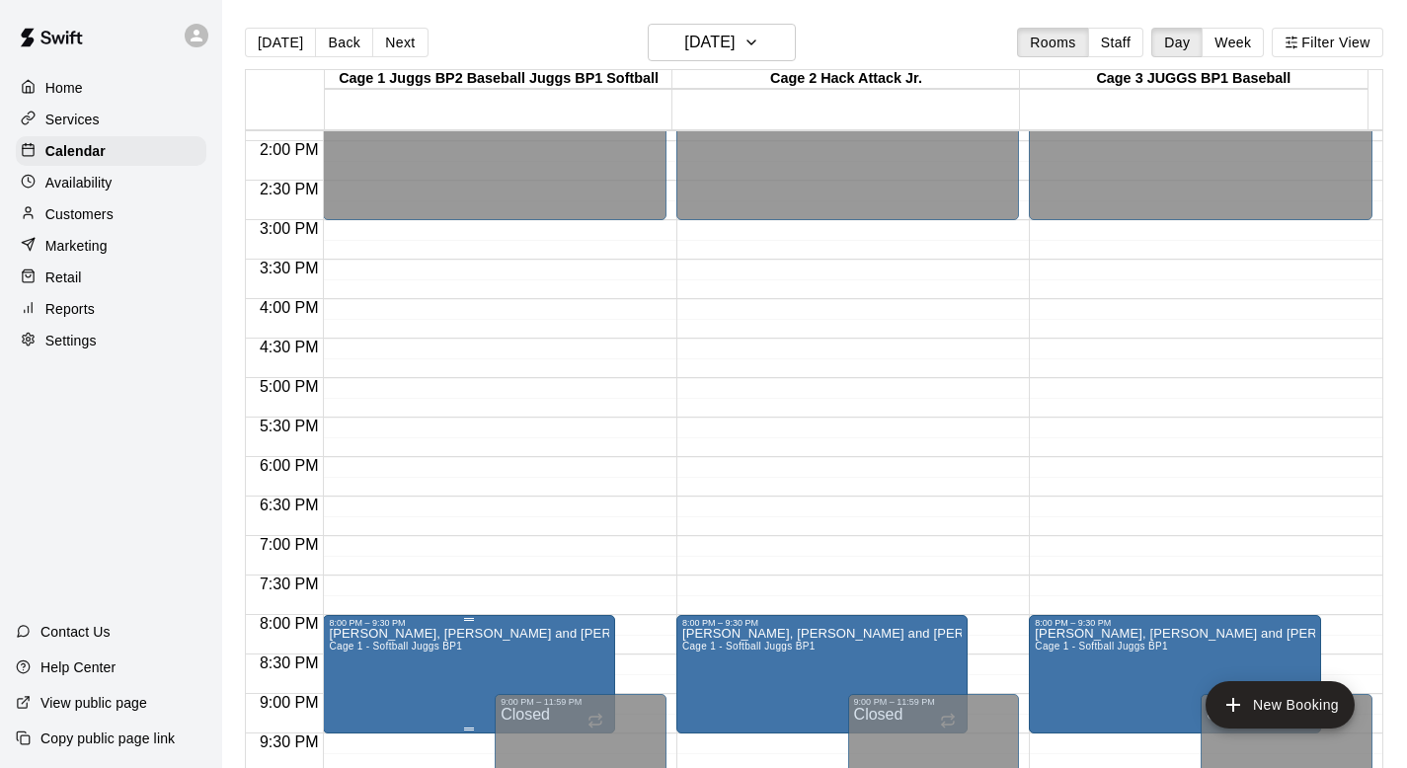
click at [445, 651] on span "Cage 1 - Softball Juggs BP1" at bounding box center [395, 646] width 133 height 11
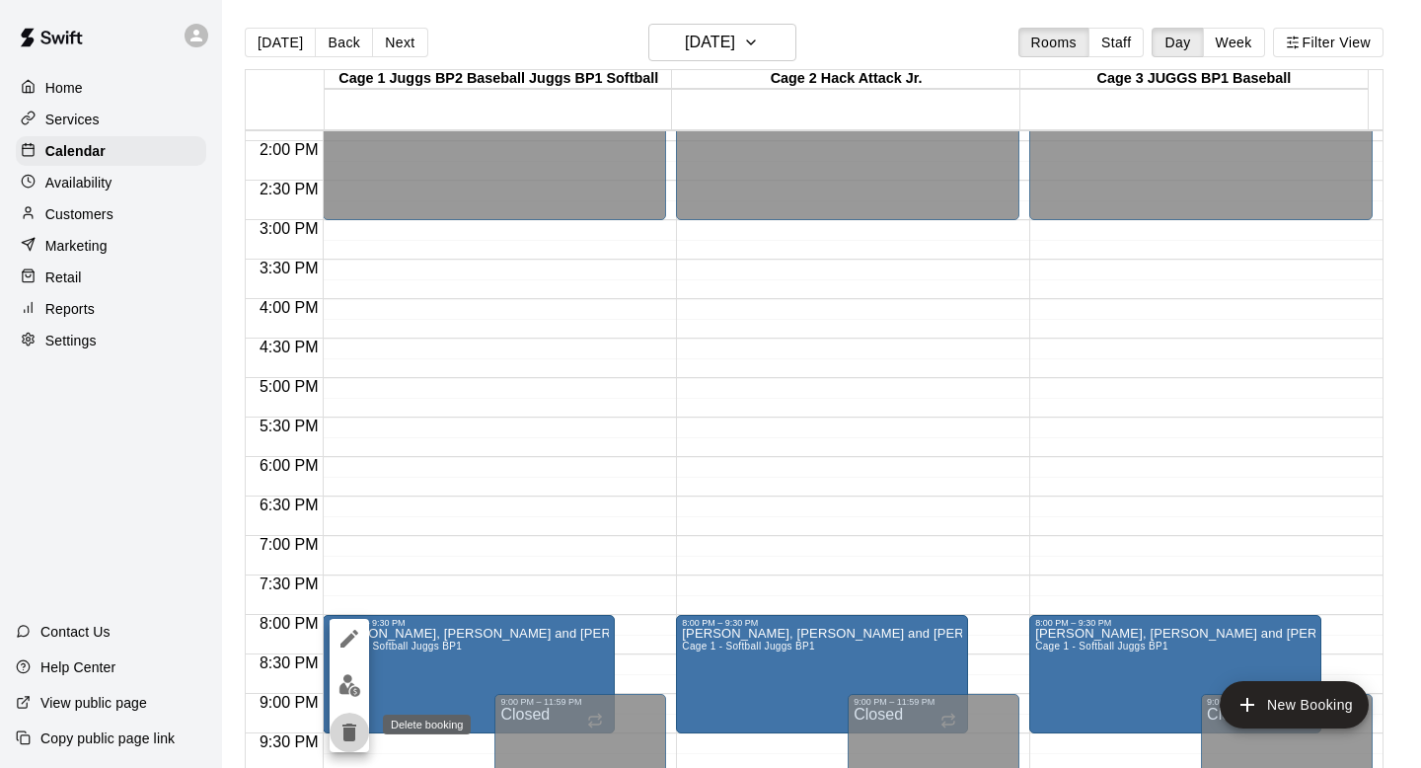
click at [343, 729] on icon "delete" at bounding box center [350, 733] width 24 height 24
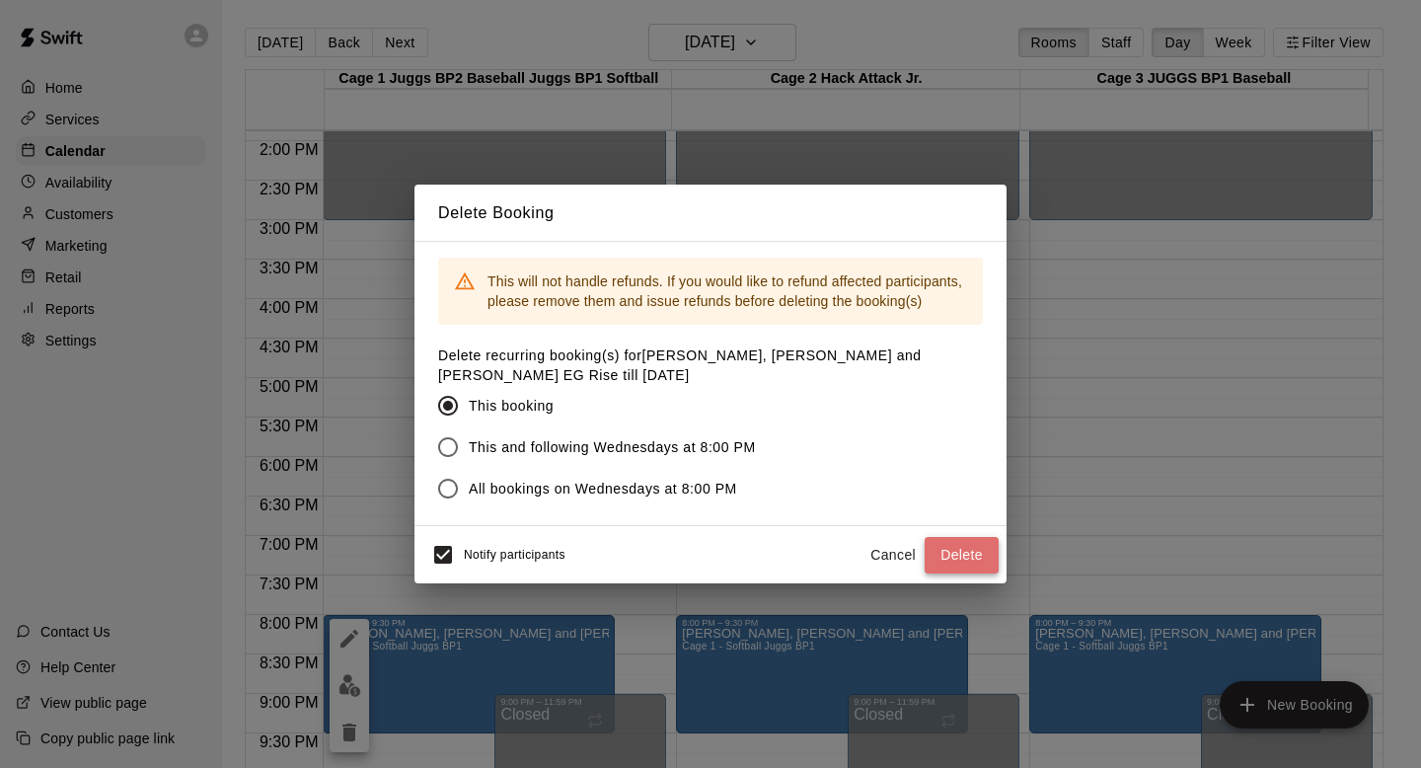
click at [962, 544] on button "Delete" at bounding box center [962, 555] width 74 height 37
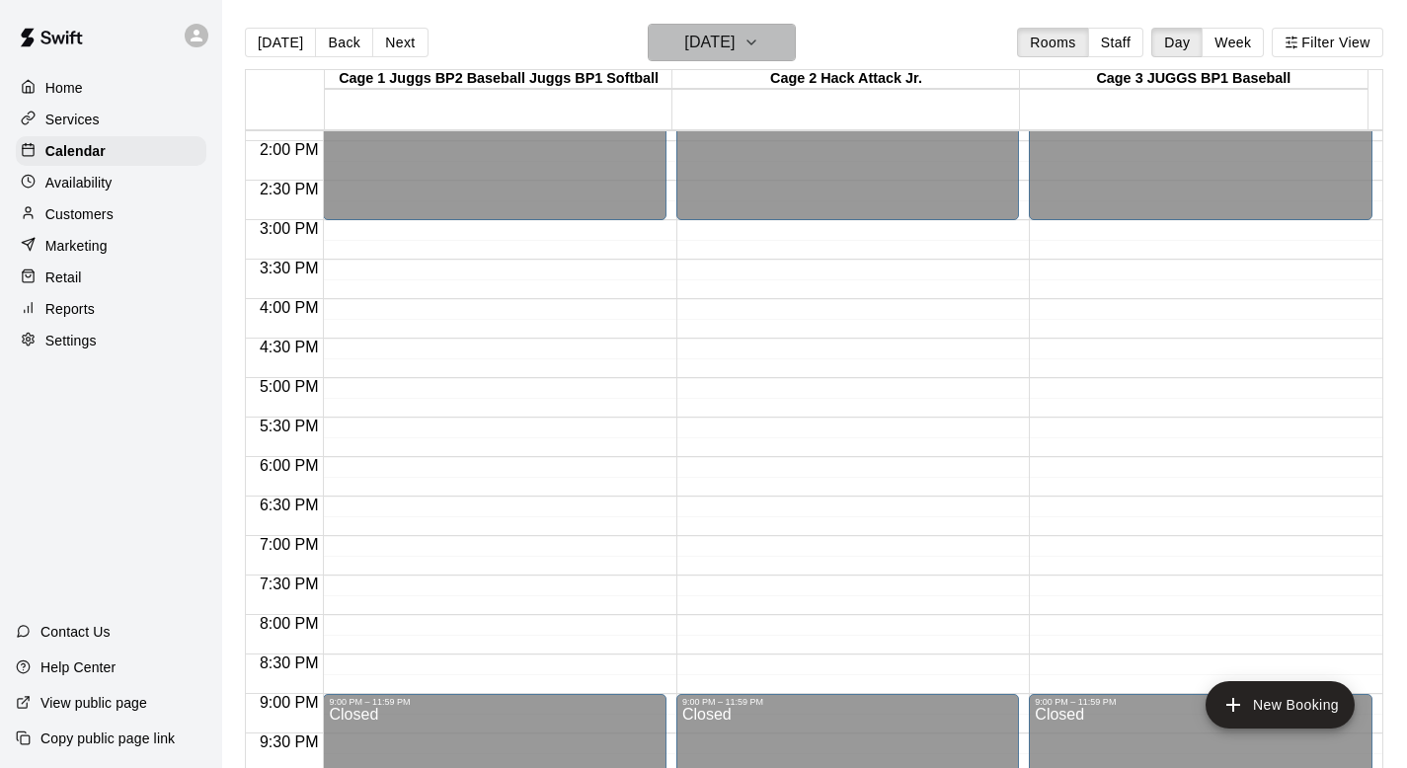
click at [759, 45] on icon "button" at bounding box center [751, 43] width 16 height 24
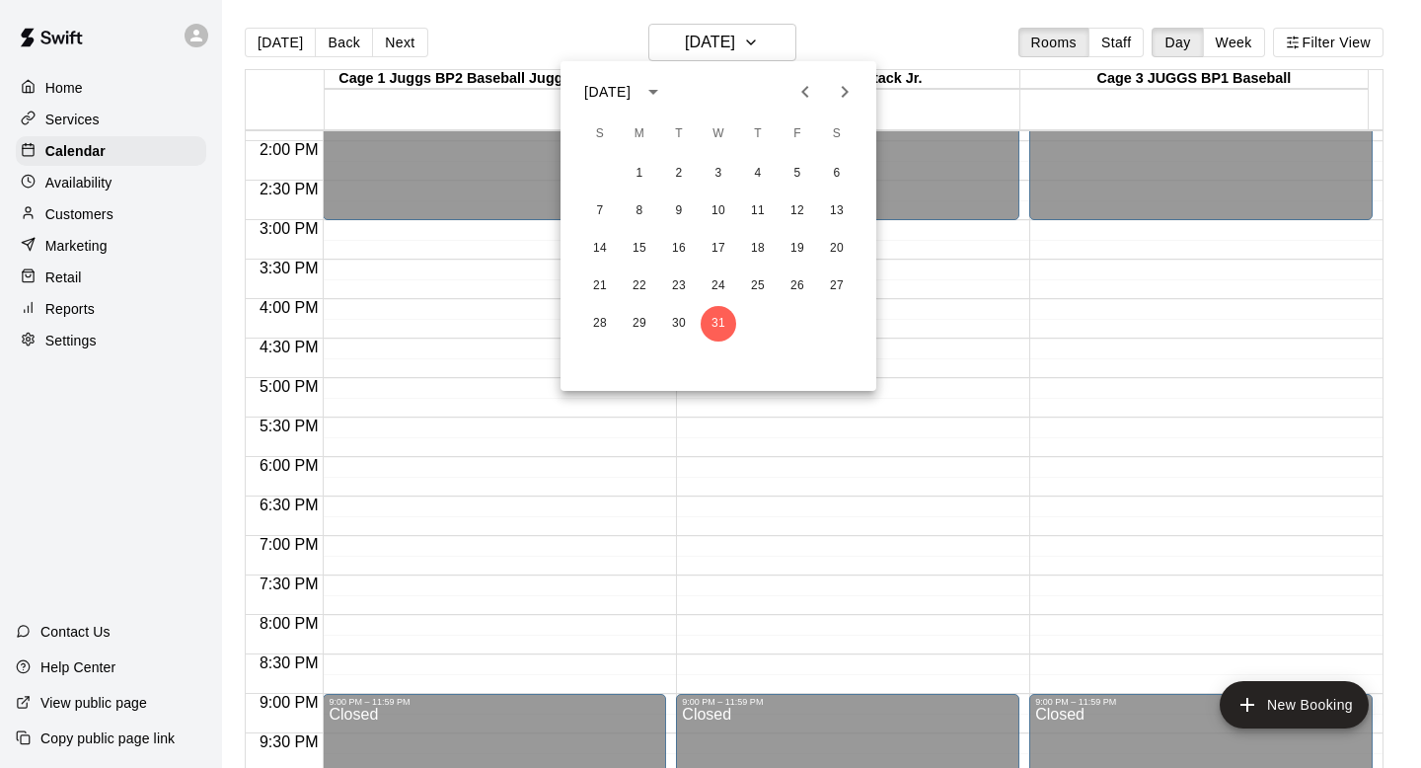
click at [840, 86] on icon "Next month" at bounding box center [845, 92] width 24 height 24
click at [715, 246] on button "18" at bounding box center [719, 249] width 36 height 36
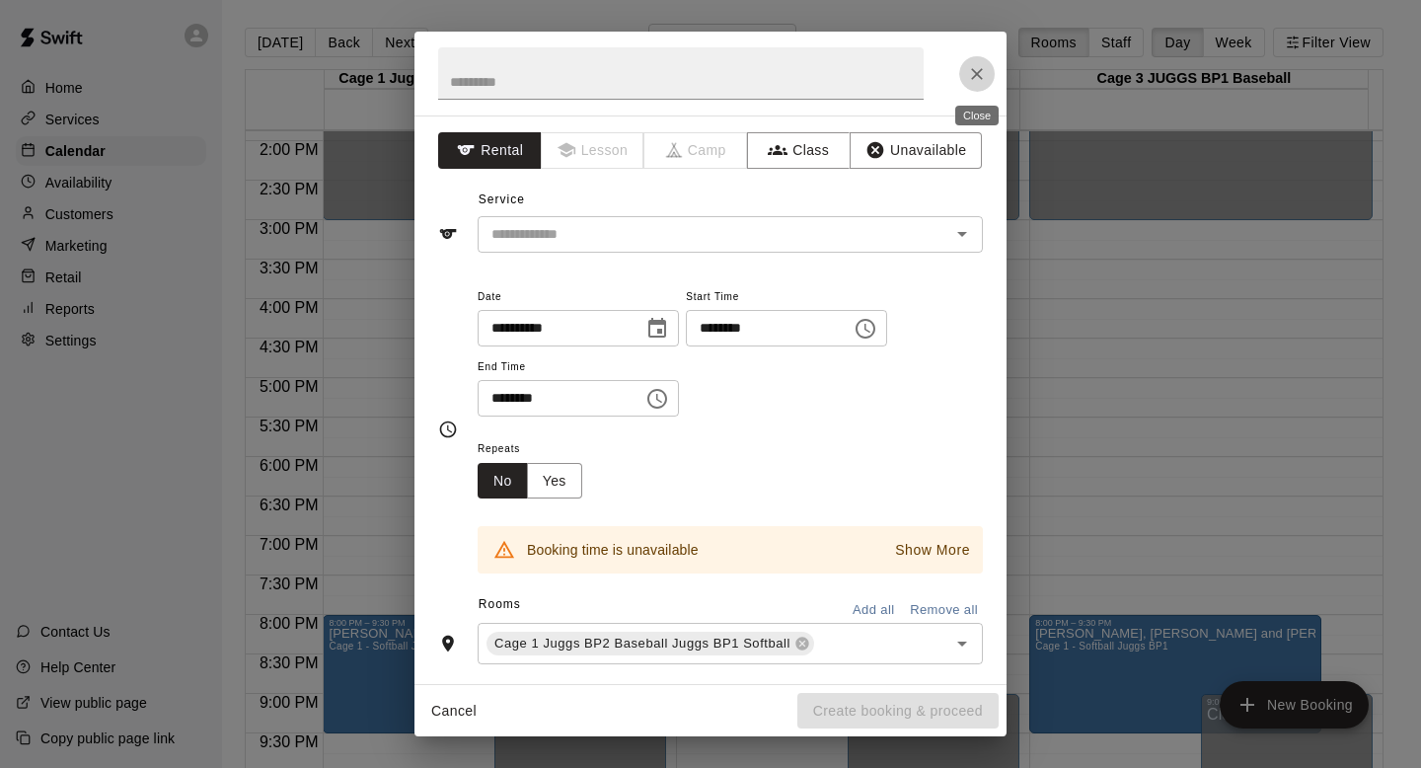
click at [984, 61] on button "Close" at bounding box center [977, 74] width 36 height 36
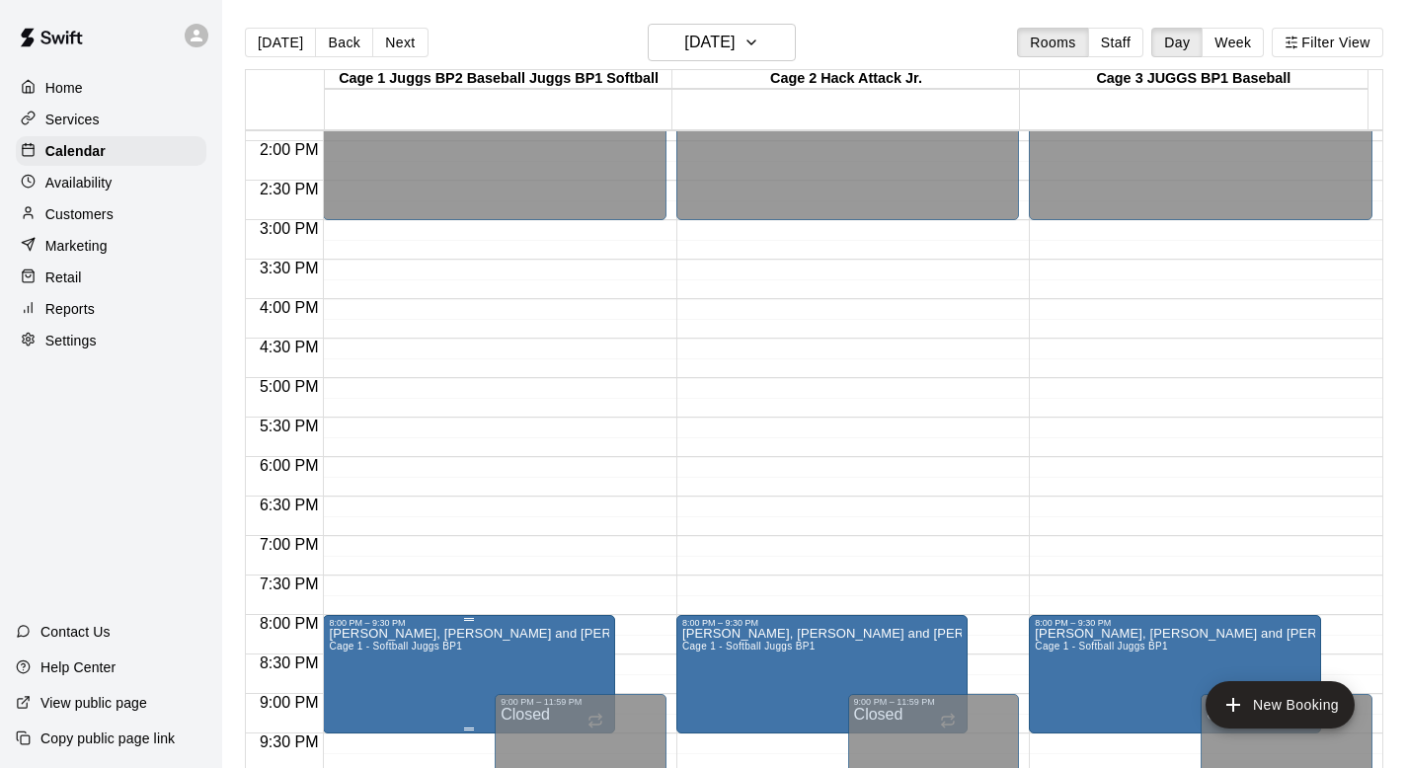
click at [427, 641] on span "Cage 1 - Softball Juggs BP1" at bounding box center [395, 646] width 133 height 11
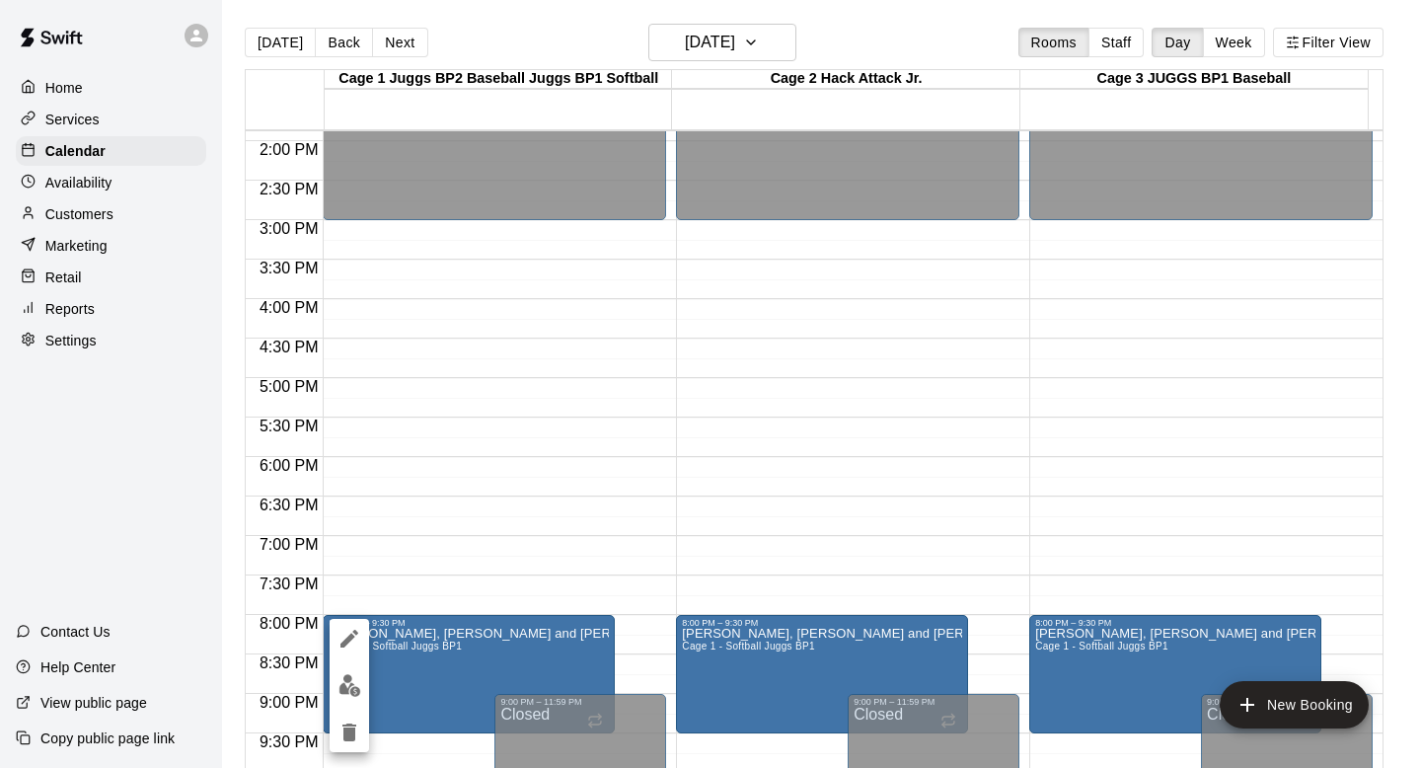
click at [347, 731] on icon "delete" at bounding box center [350, 733] width 14 height 18
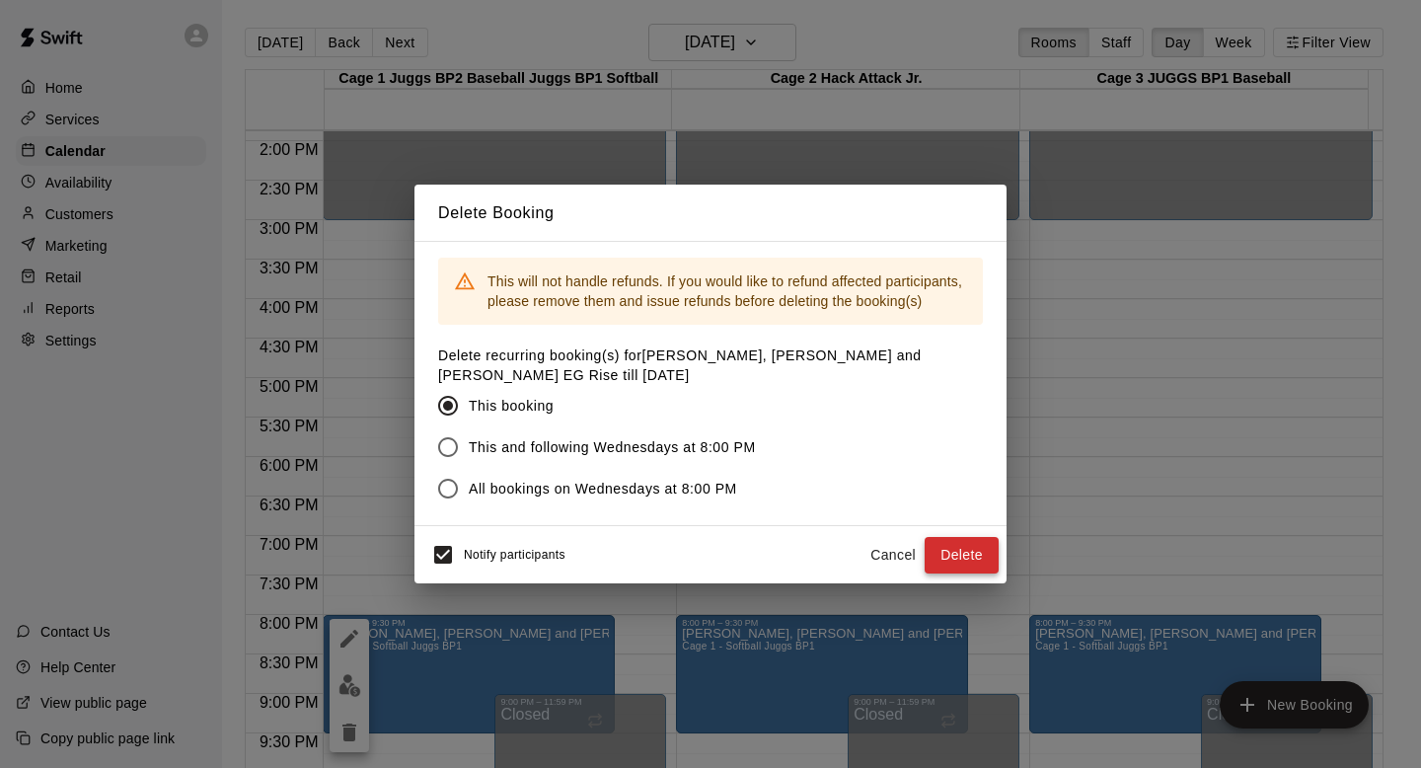
click at [951, 543] on button "Delete" at bounding box center [962, 555] width 74 height 37
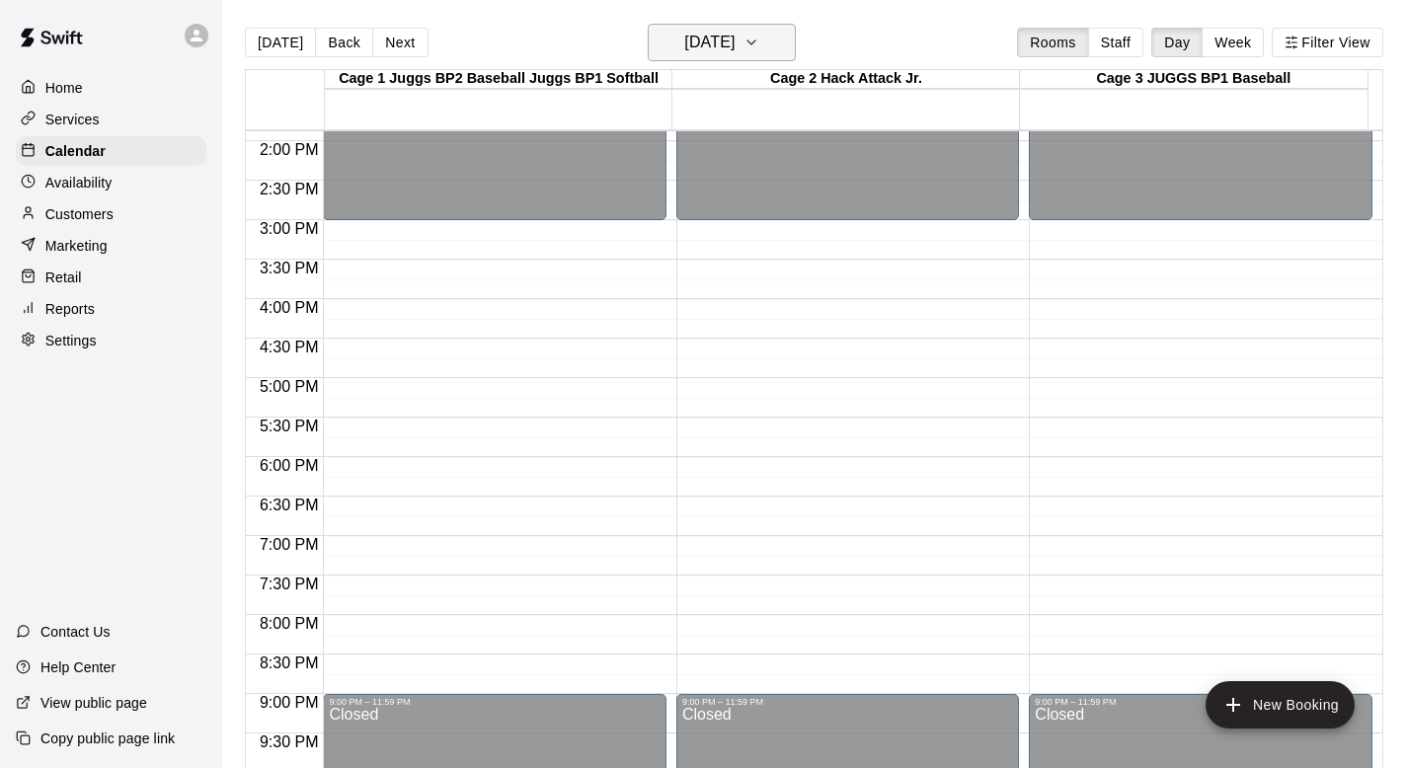
click at [759, 41] on icon "button" at bounding box center [751, 43] width 16 height 24
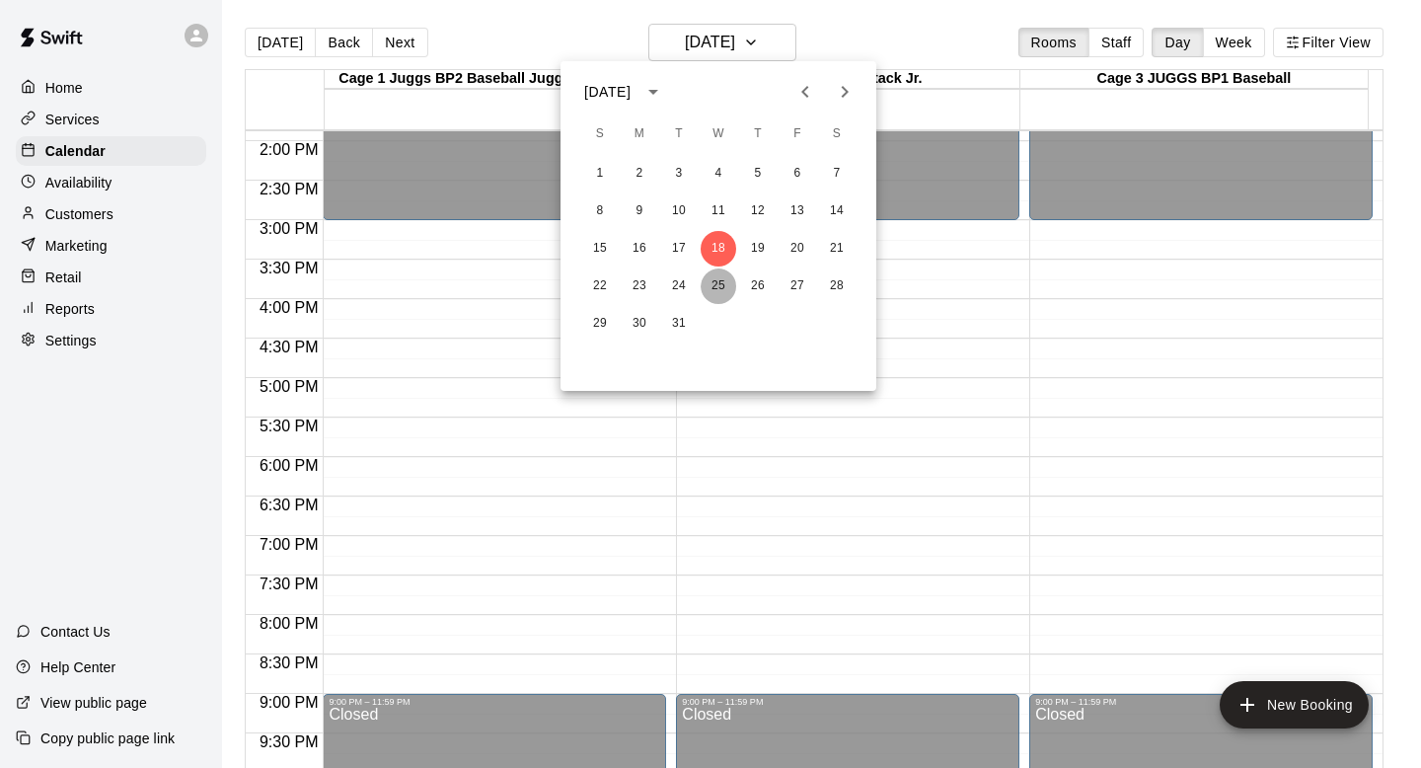
click at [713, 278] on button "25" at bounding box center [719, 286] width 36 height 36
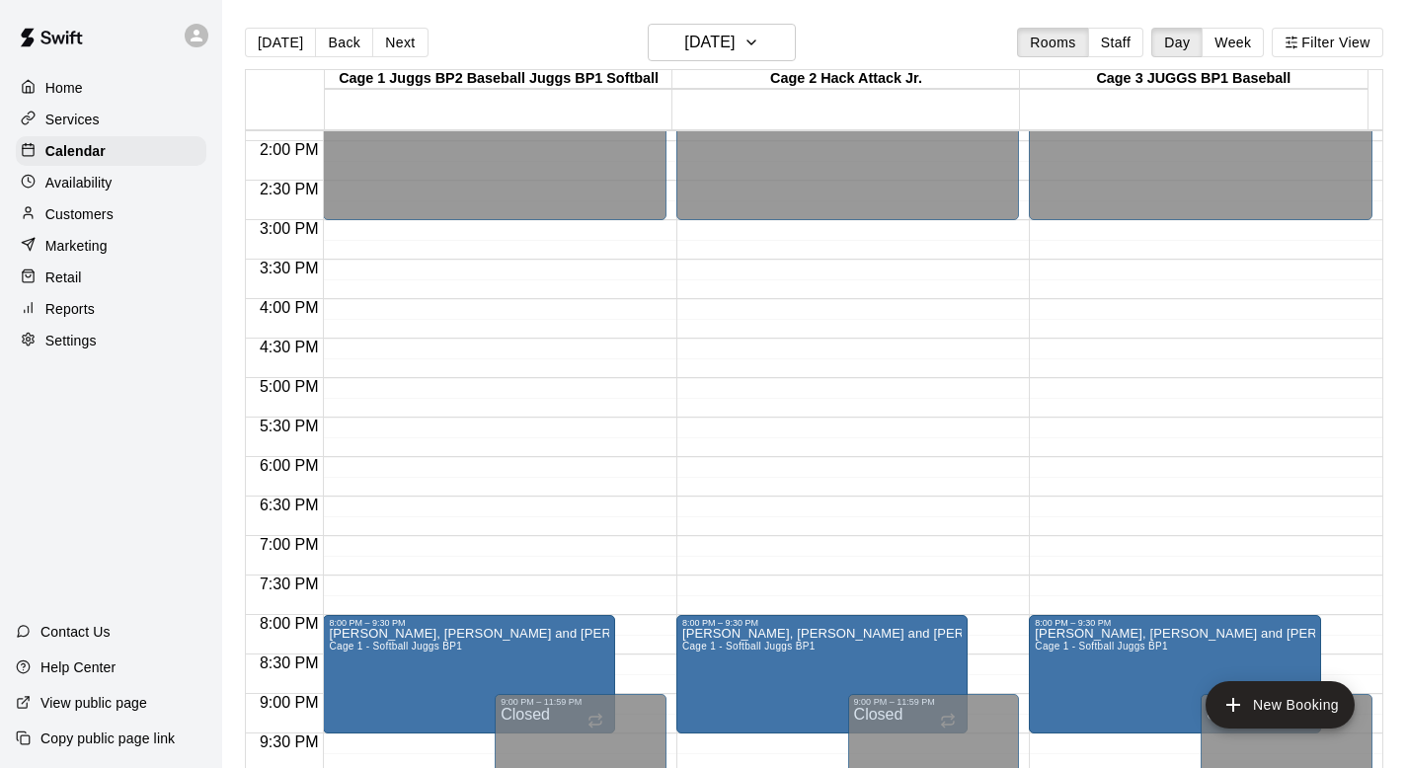
click at [266, 40] on button "[DATE]" at bounding box center [280, 43] width 71 height 30
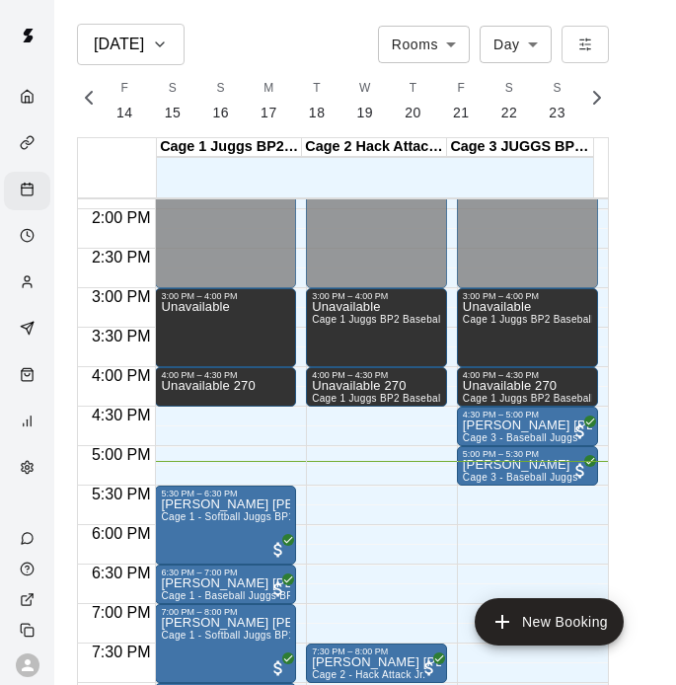
scroll to position [0, 8264]
